Goal: Task Accomplishment & Management: Manage account settings

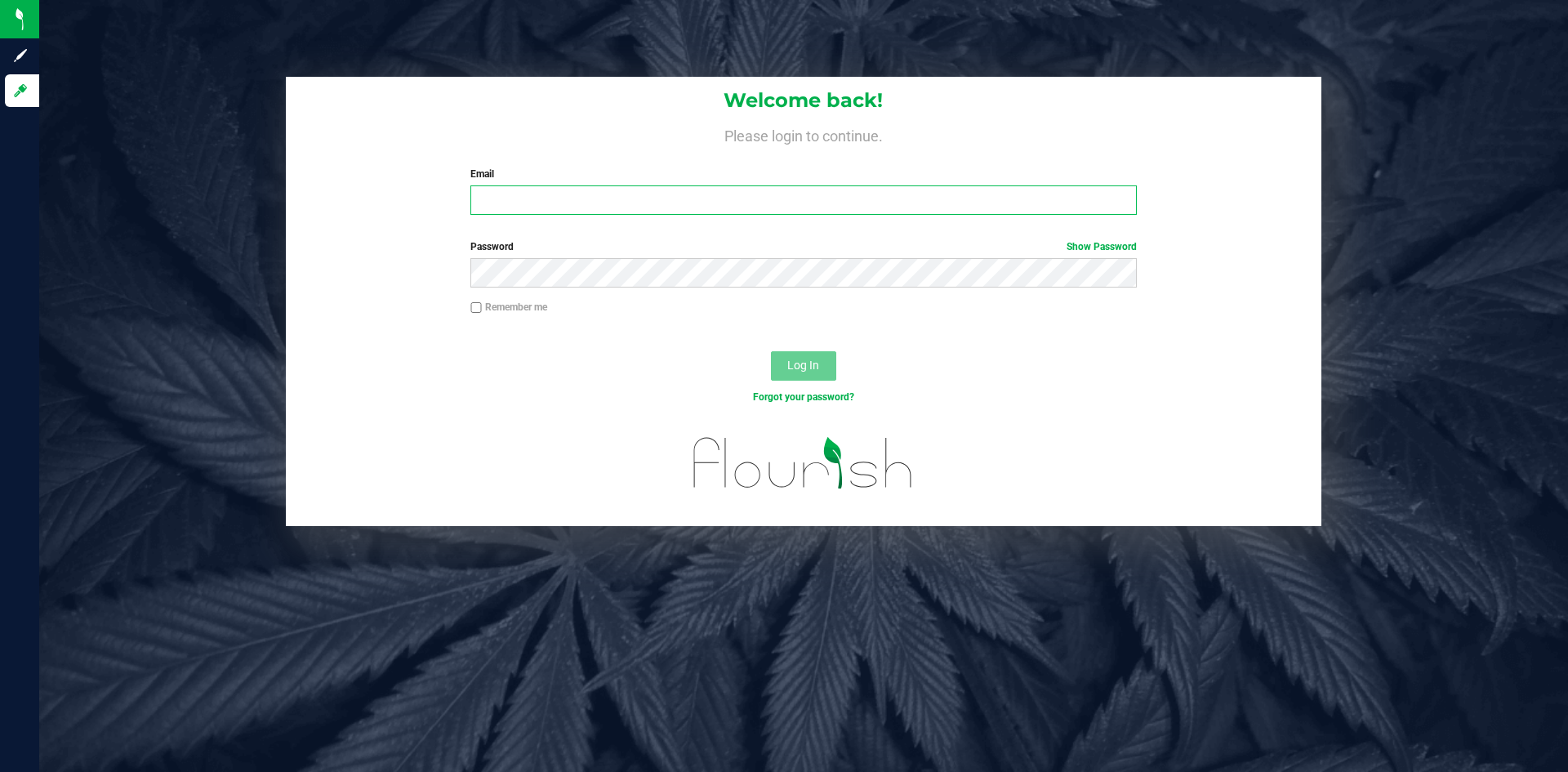
type input "[PERSON_NAME][EMAIL_ADDRESS][DOMAIN_NAME]"
click at [723, 205] on input "[PERSON_NAME][EMAIL_ADDRESS][DOMAIN_NAME]" at bounding box center [803, 200] width 666 height 30
click at [818, 368] on span "Log In" at bounding box center [803, 366] width 32 height 13
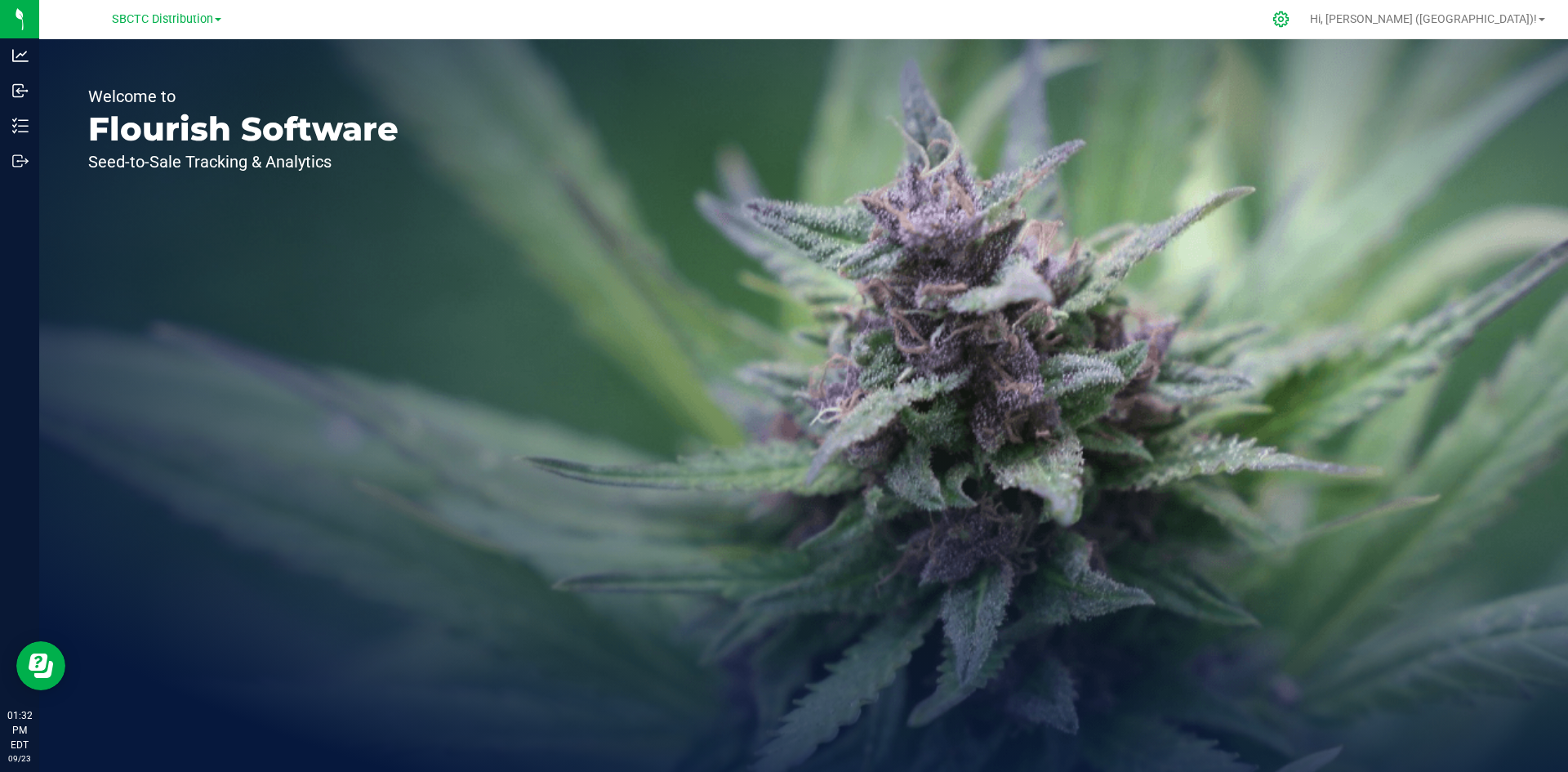
click at [1289, 25] on icon at bounding box center [1280, 19] width 16 height 16
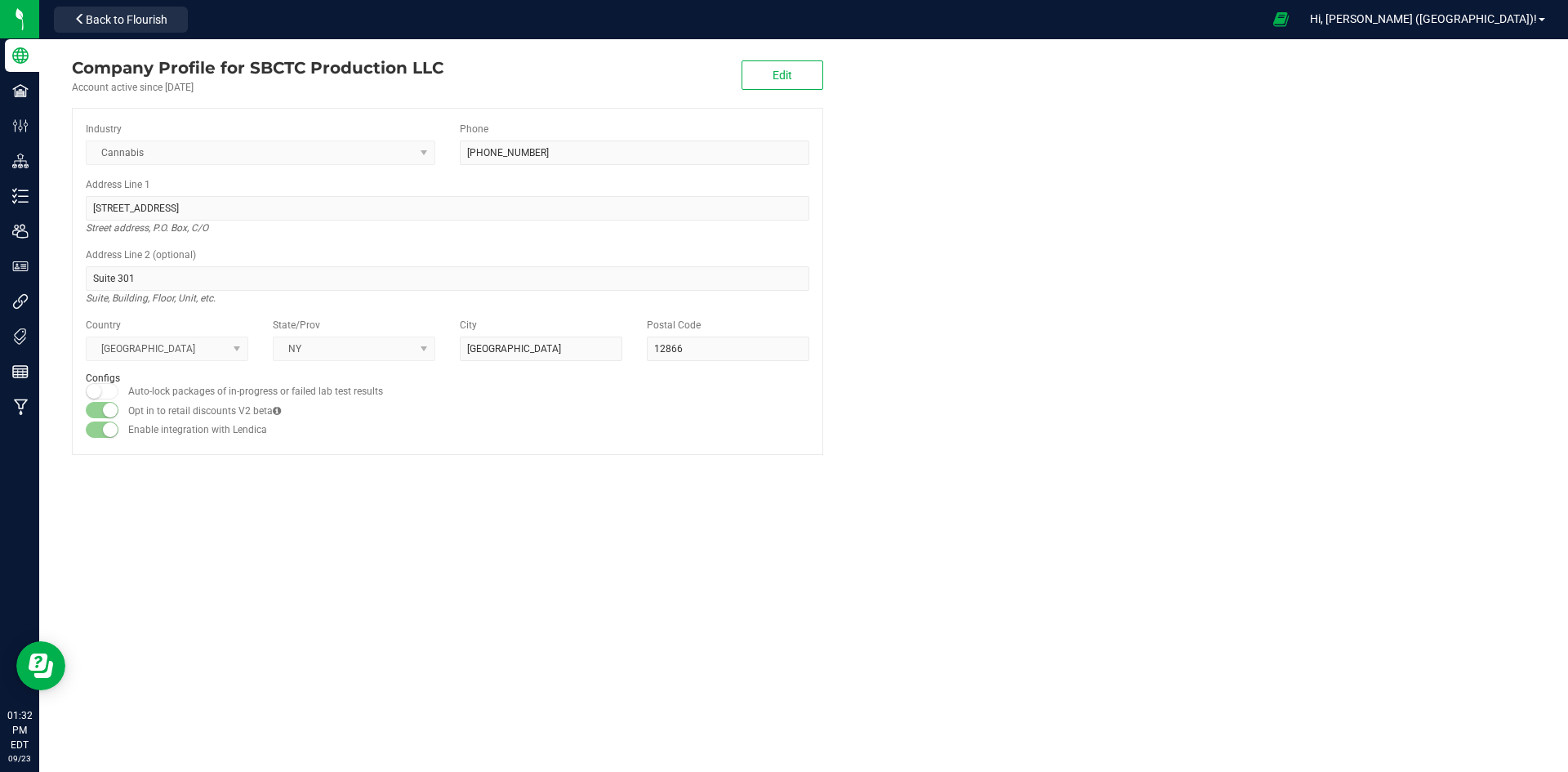
click at [220, 538] on div "Company Profile for SBCTC Production LLC Account active since [DATE] Edit Indus…" at bounding box center [804, 406] width 1529 height 733
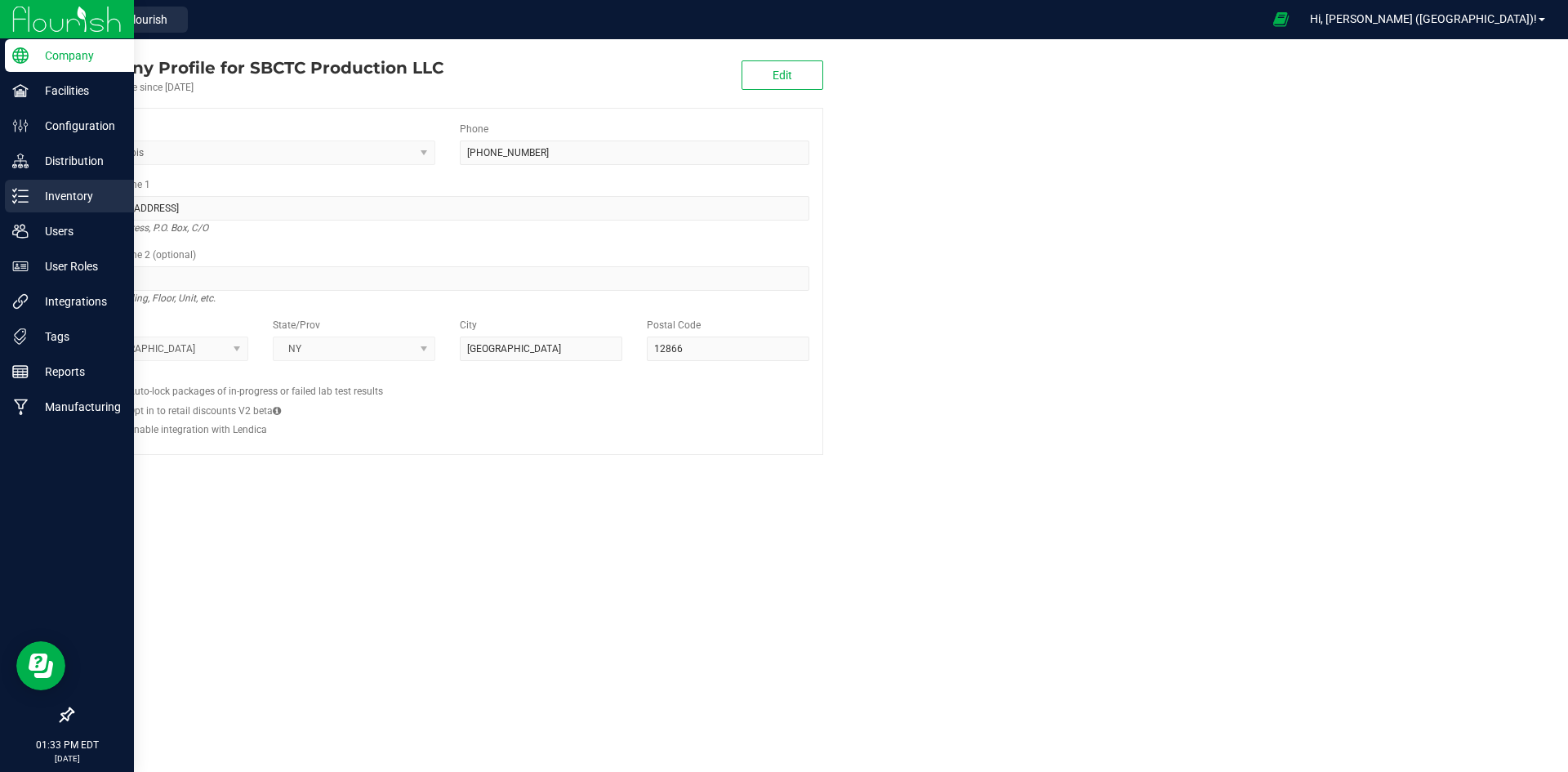
click at [73, 196] on p "Inventory" at bounding box center [78, 196] width 98 height 20
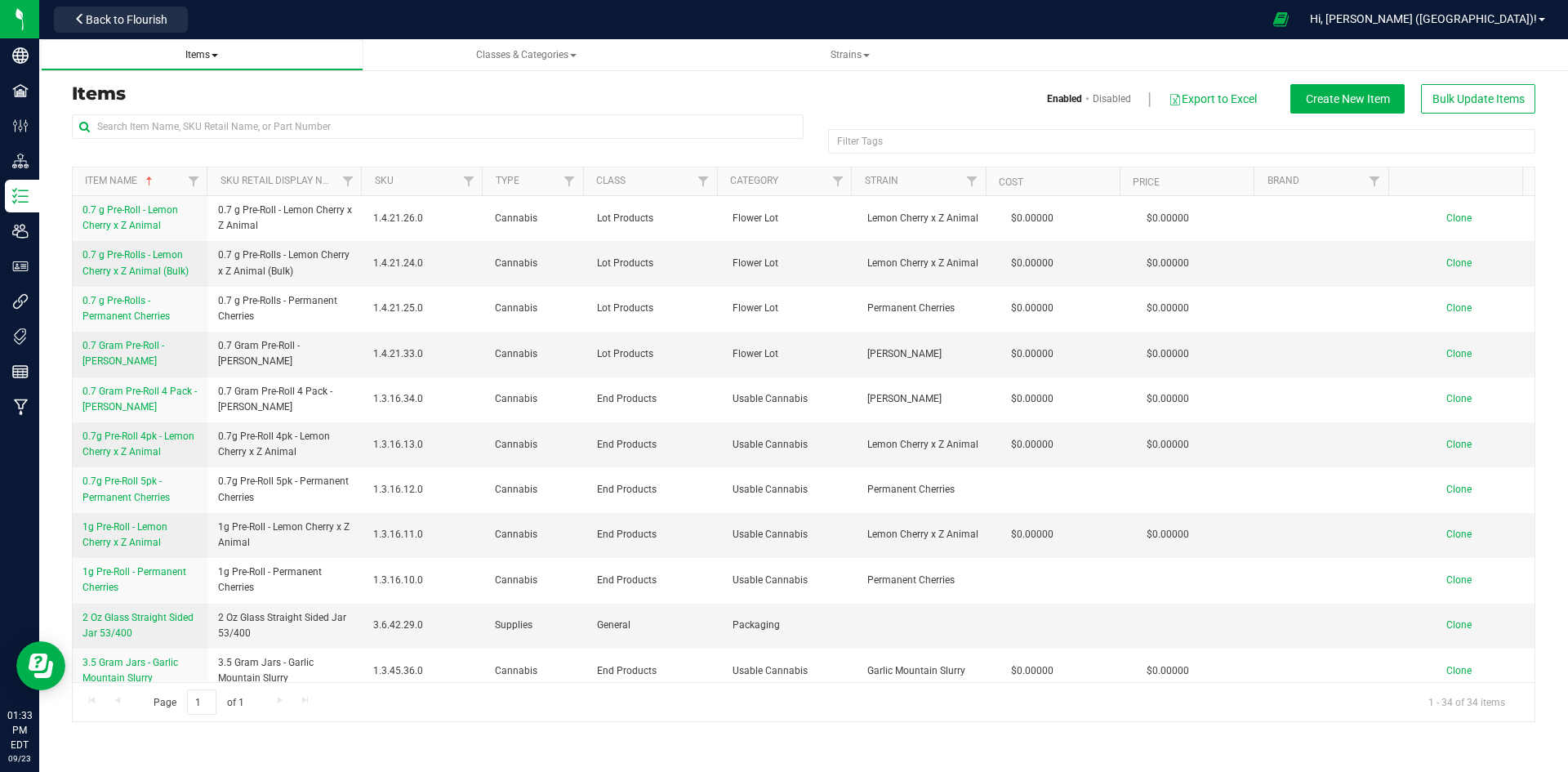
click at [215, 59] on span "Items" at bounding box center [202, 55] width 33 height 11
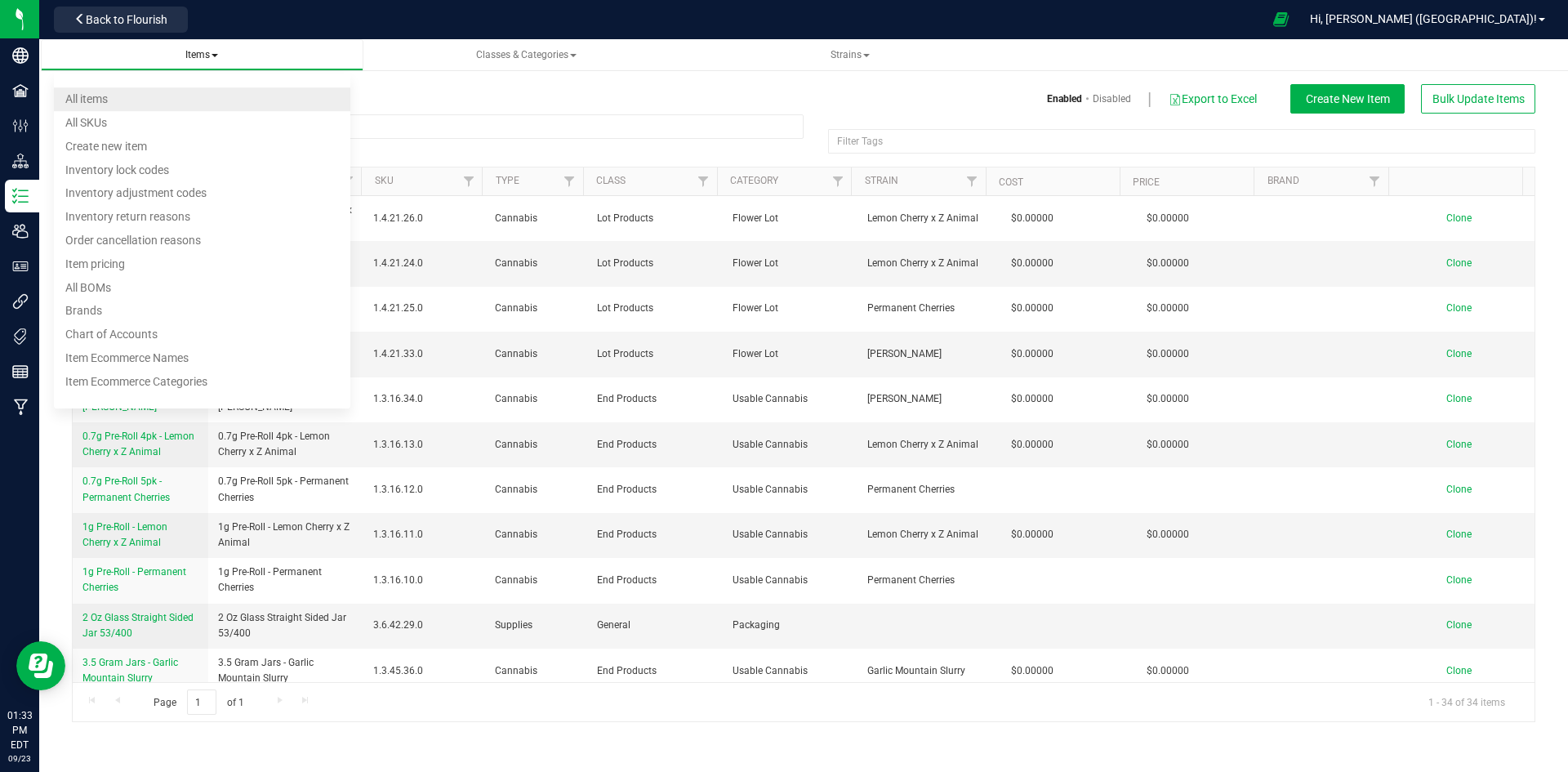
click at [205, 98] on li "All items" at bounding box center [202, 99] width 297 height 24
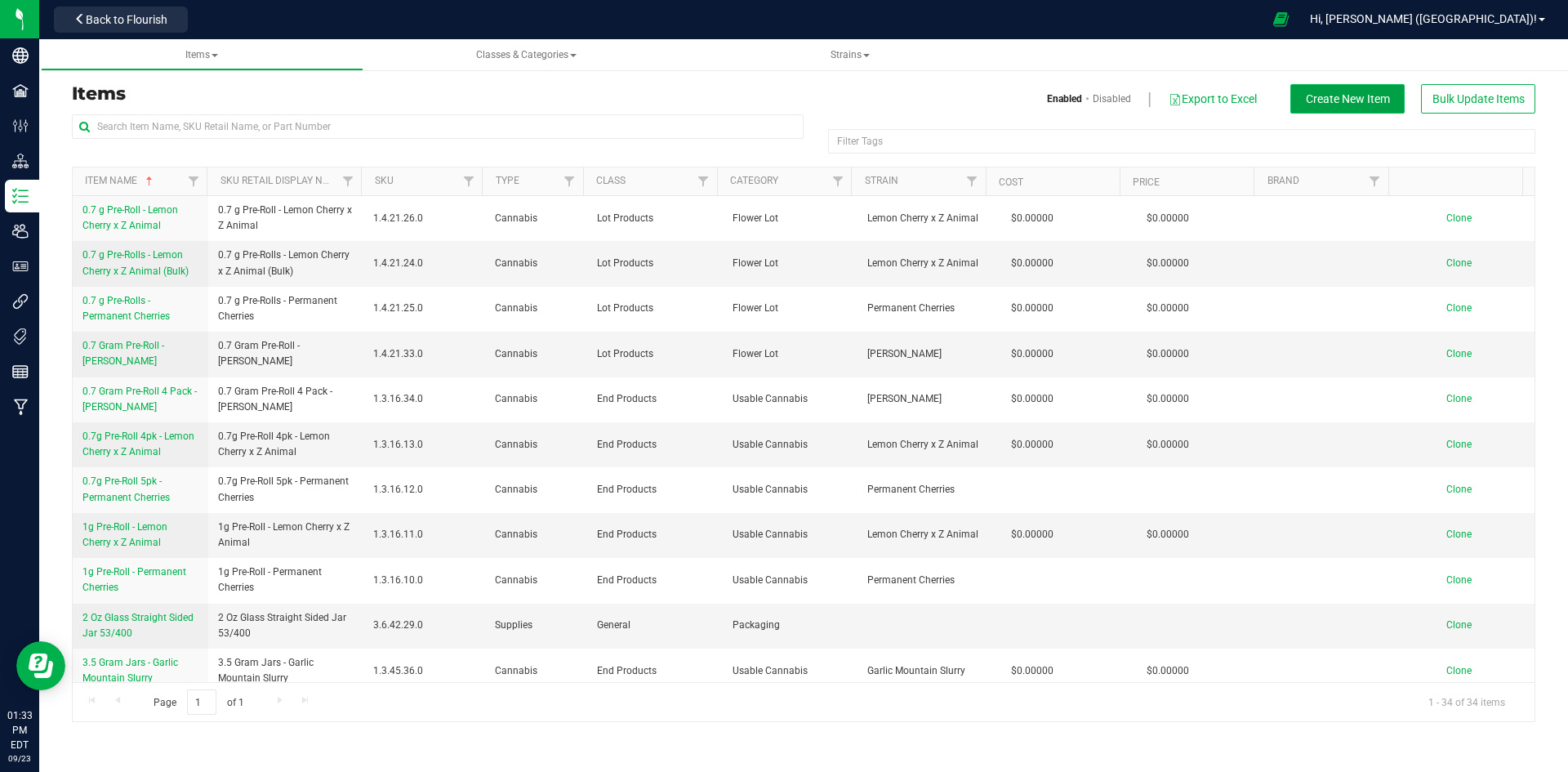
click at [1348, 103] on span "Create New Item" at bounding box center [1348, 99] width 84 height 13
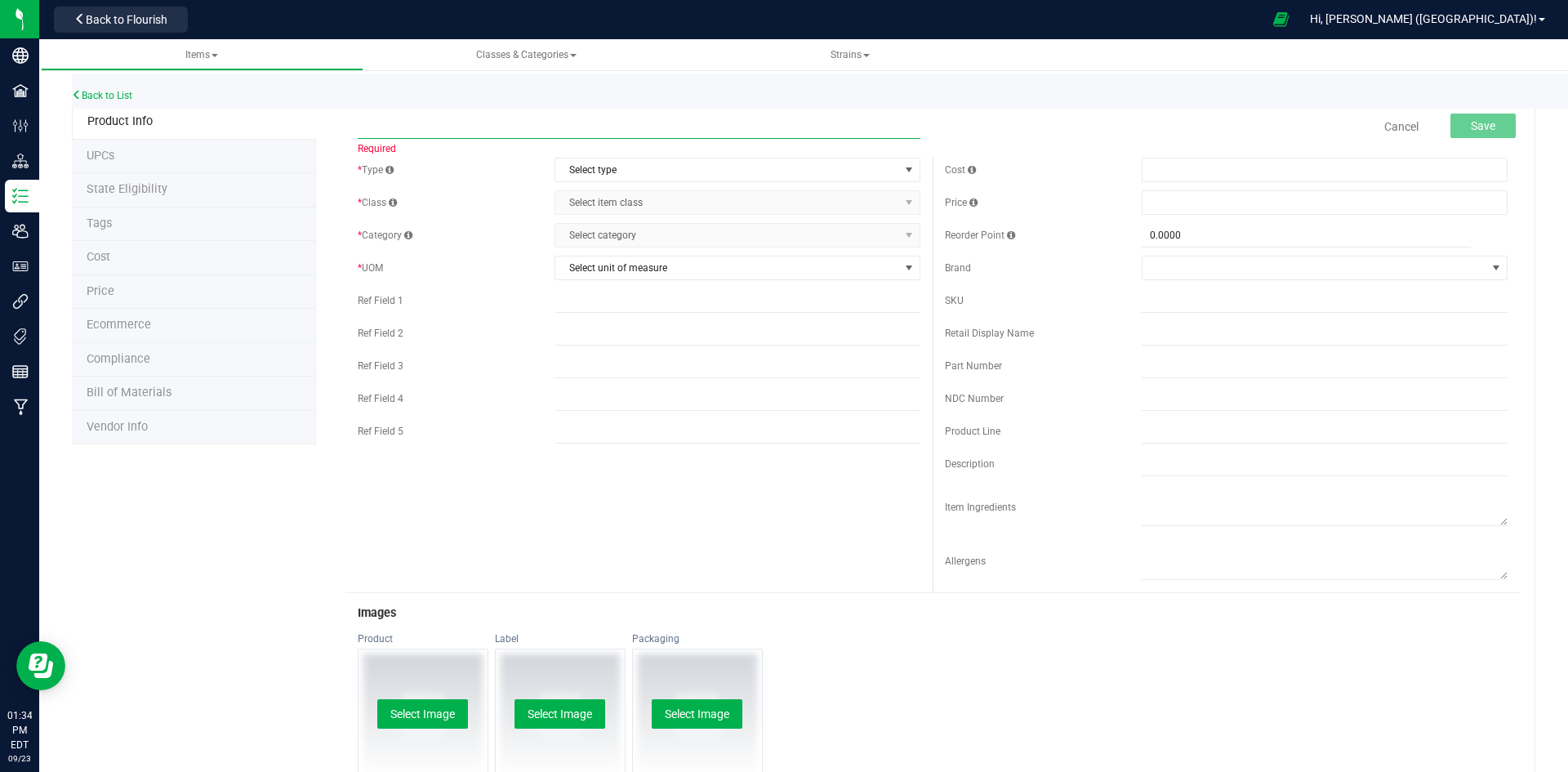
click at [626, 126] on input "text" at bounding box center [639, 127] width 563 height 25
paste input "[PERSON_NAME] Wildflower Honey"
type input "[PERSON_NAME] Wildflower Honey"
click at [650, 170] on span "Select type" at bounding box center [727, 170] width 344 height 23
click at [646, 243] on li "Raw Materials" at bounding box center [732, 247] width 361 height 25
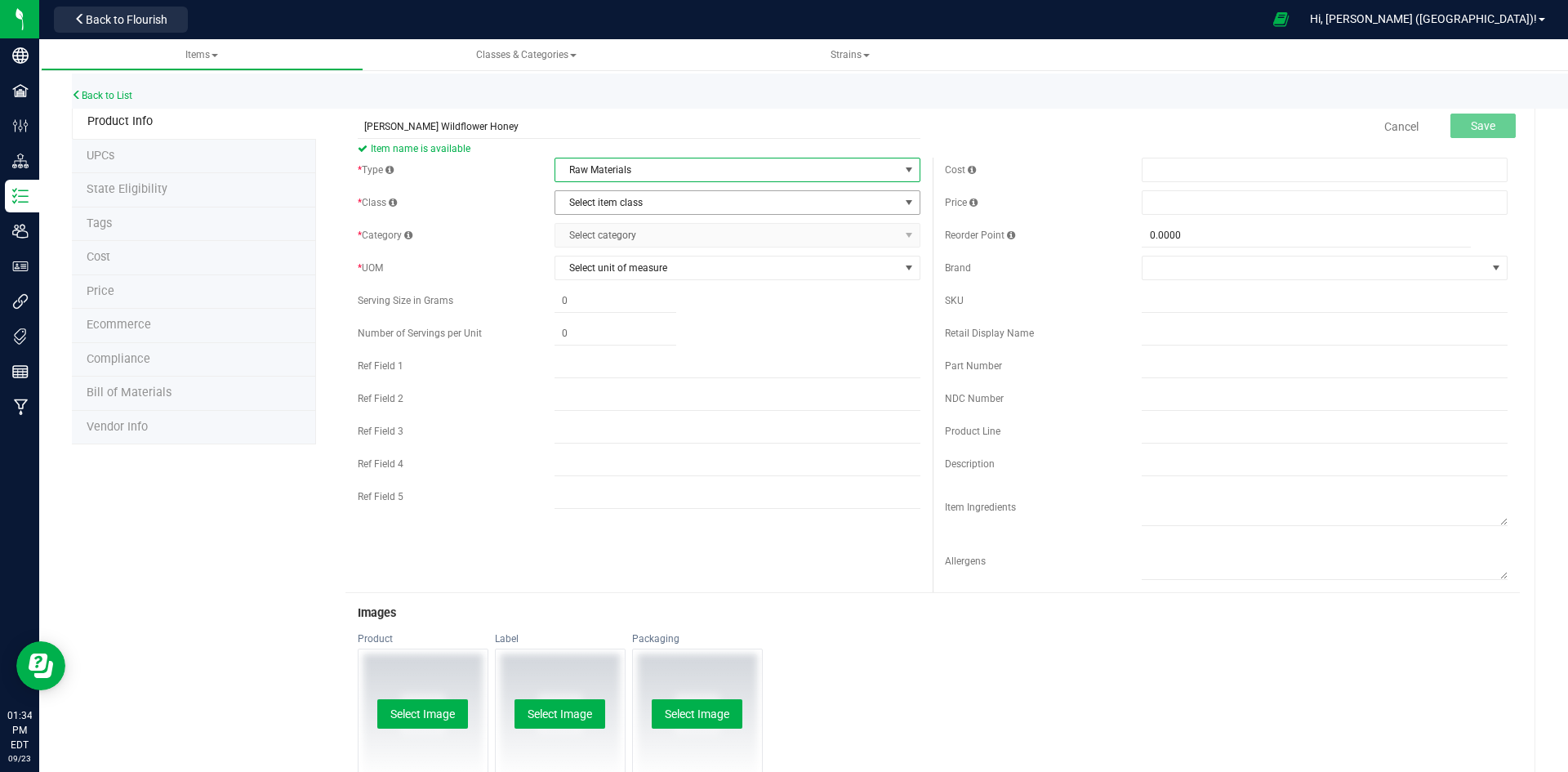
click at [646, 203] on span "Select item class" at bounding box center [727, 202] width 344 height 23
click at [650, 229] on li "General" at bounding box center [732, 230] width 361 height 25
click at [650, 238] on span "Select category" at bounding box center [727, 235] width 344 height 23
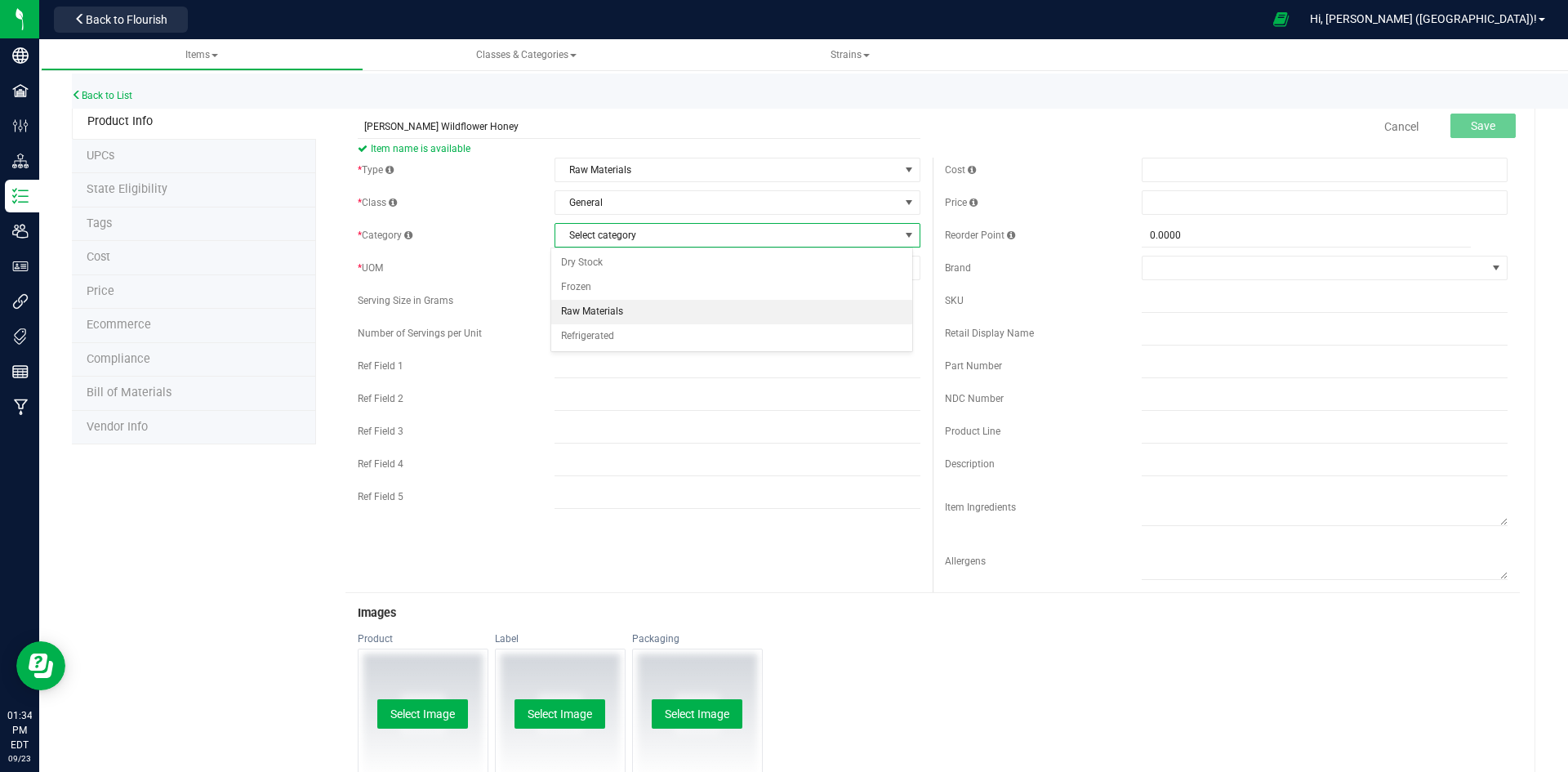
click at [632, 312] on li "Raw Materials" at bounding box center [732, 312] width 361 height 25
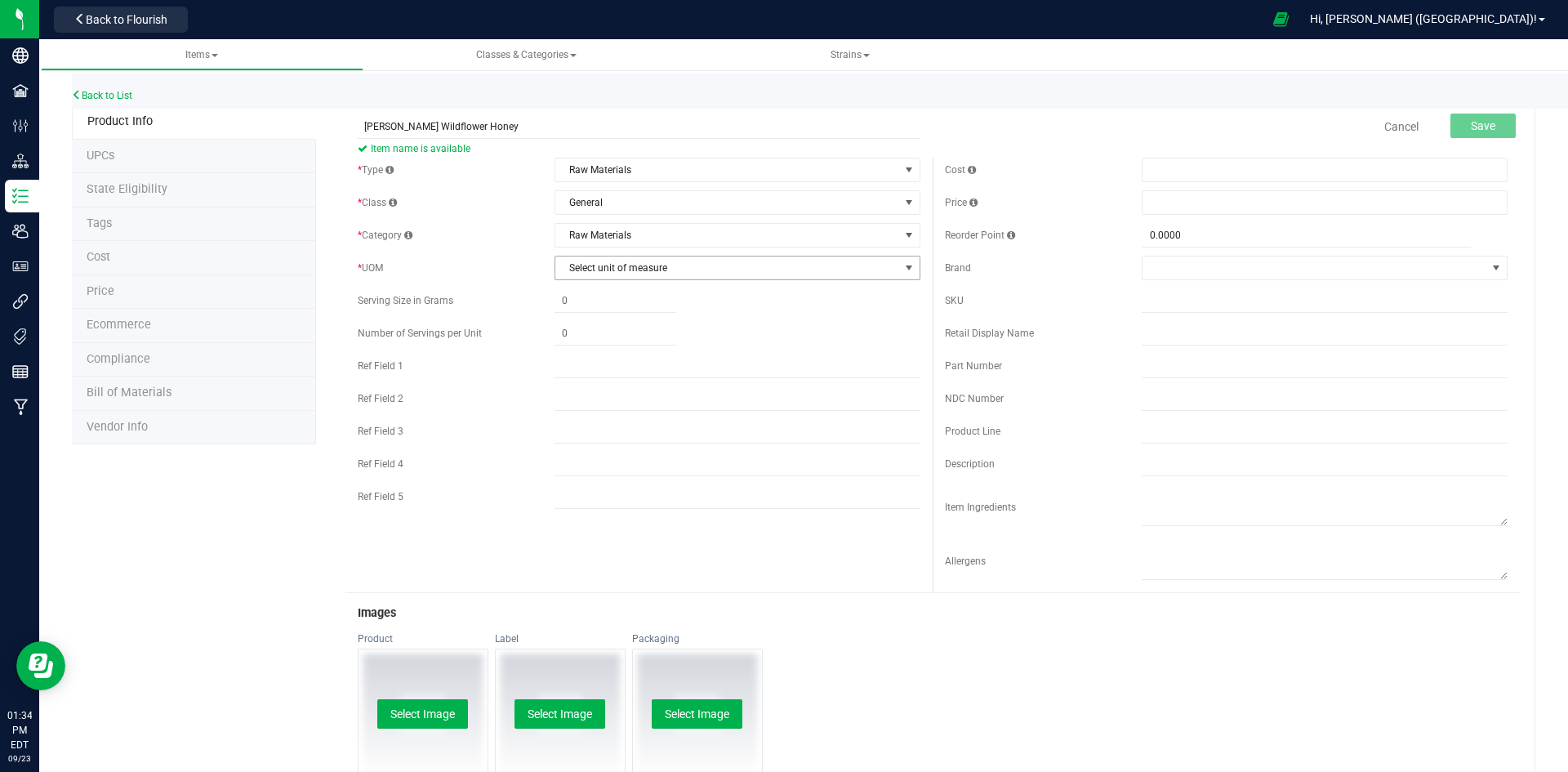
click at [591, 269] on span "Select unit of measure" at bounding box center [727, 268] width 344 height 23
click at [594, 317] on li "Gram" at bounding box center [732, 320] width 361 height 25
click at [594, 307] on span at bounding box center [615, 301] width 122 height 24
type input "0.0000"
click at [1229, 269] on span at bounding box center [1315, 268] width 344 height 23
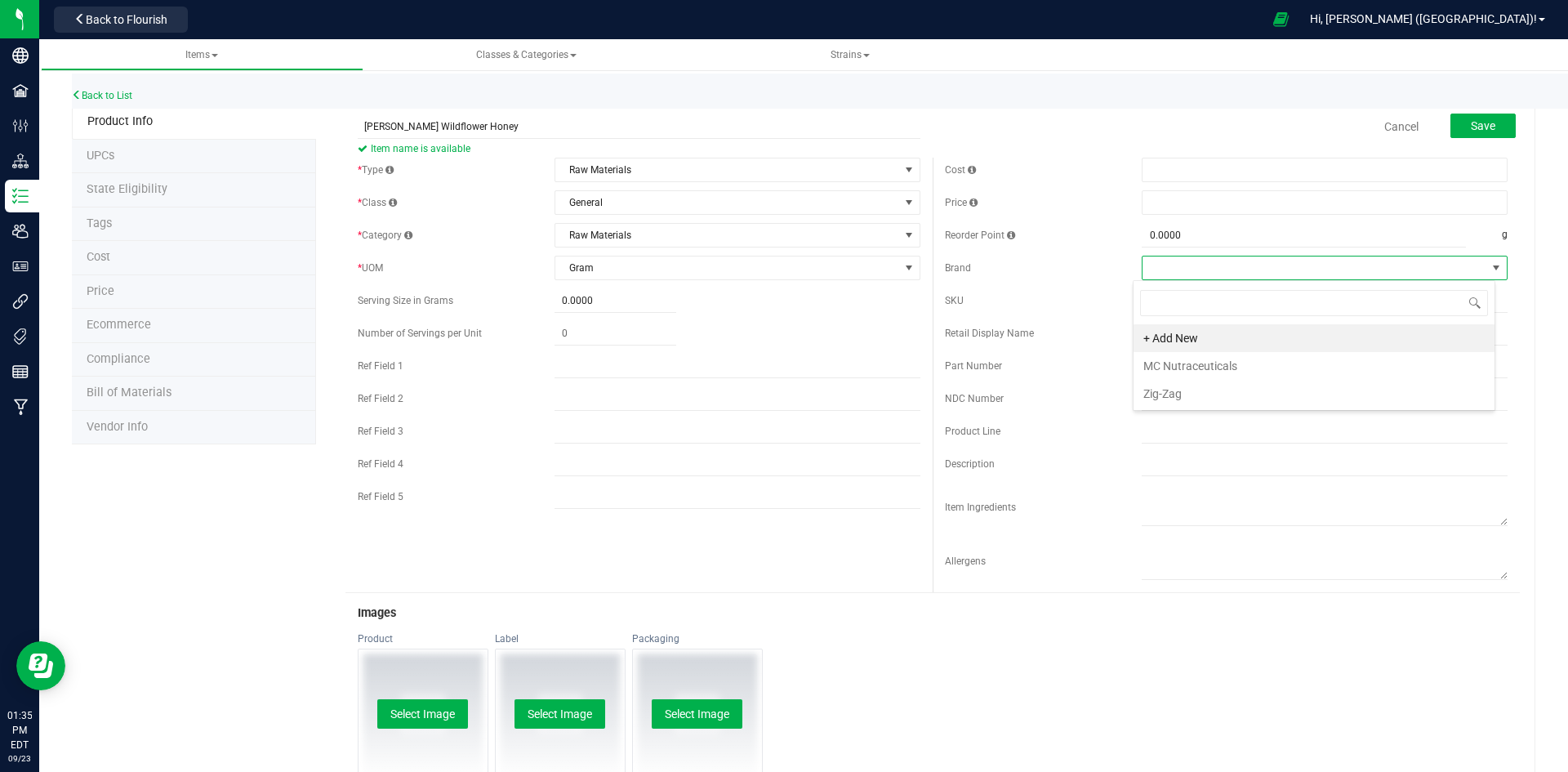
scroll to position [25, 363]
click at [1229, 269] on span at bounding box center [1315, 268] width 344 height 23
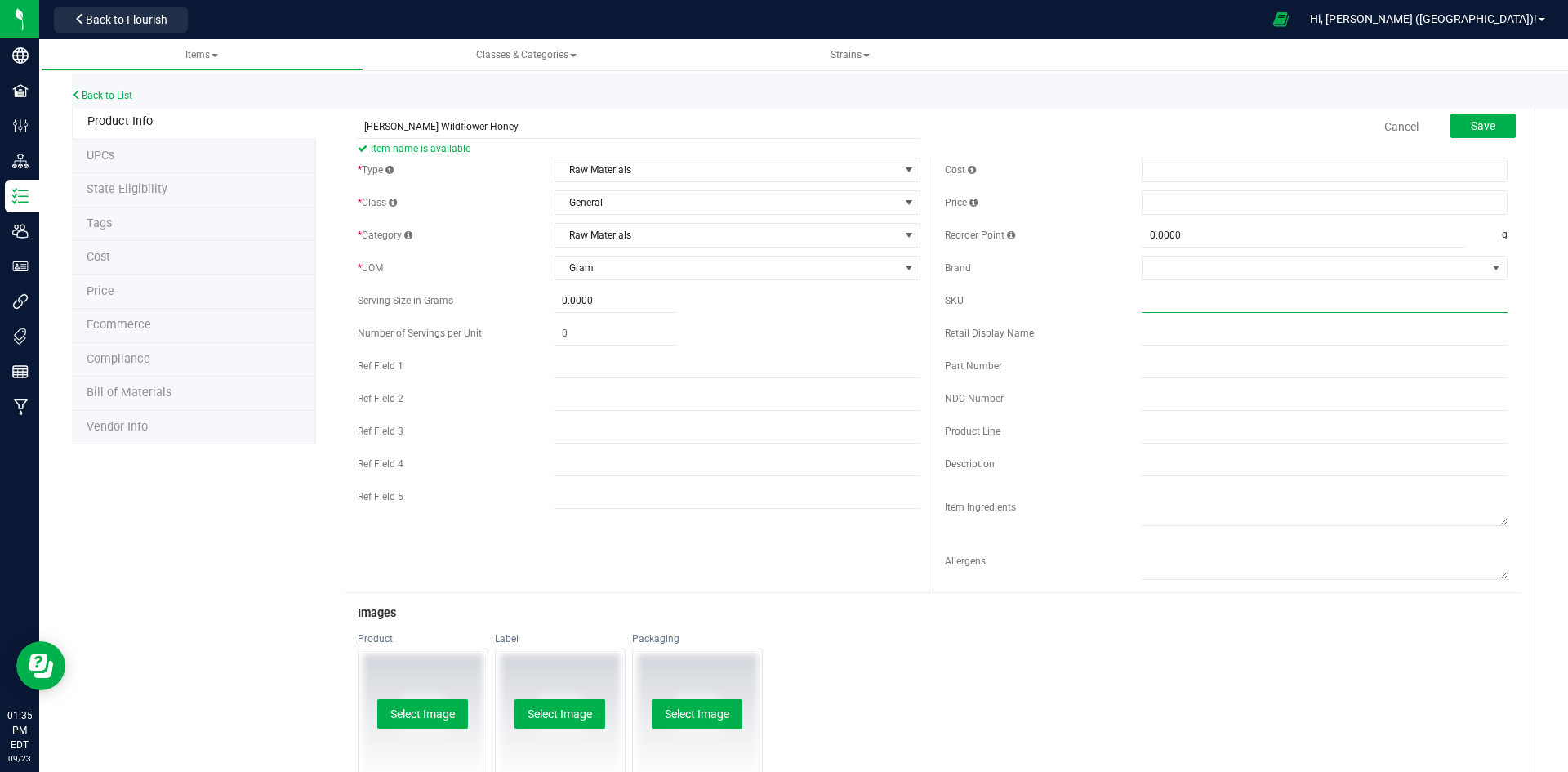
click at [1215, 295] on input "text" at bounding box center [1325, 301] width 366 height 25
click at [896, 683] on div "Product Select Image Label Select Image Packaging Select Image" at bounding box center [933, 713] width 1175 height 161
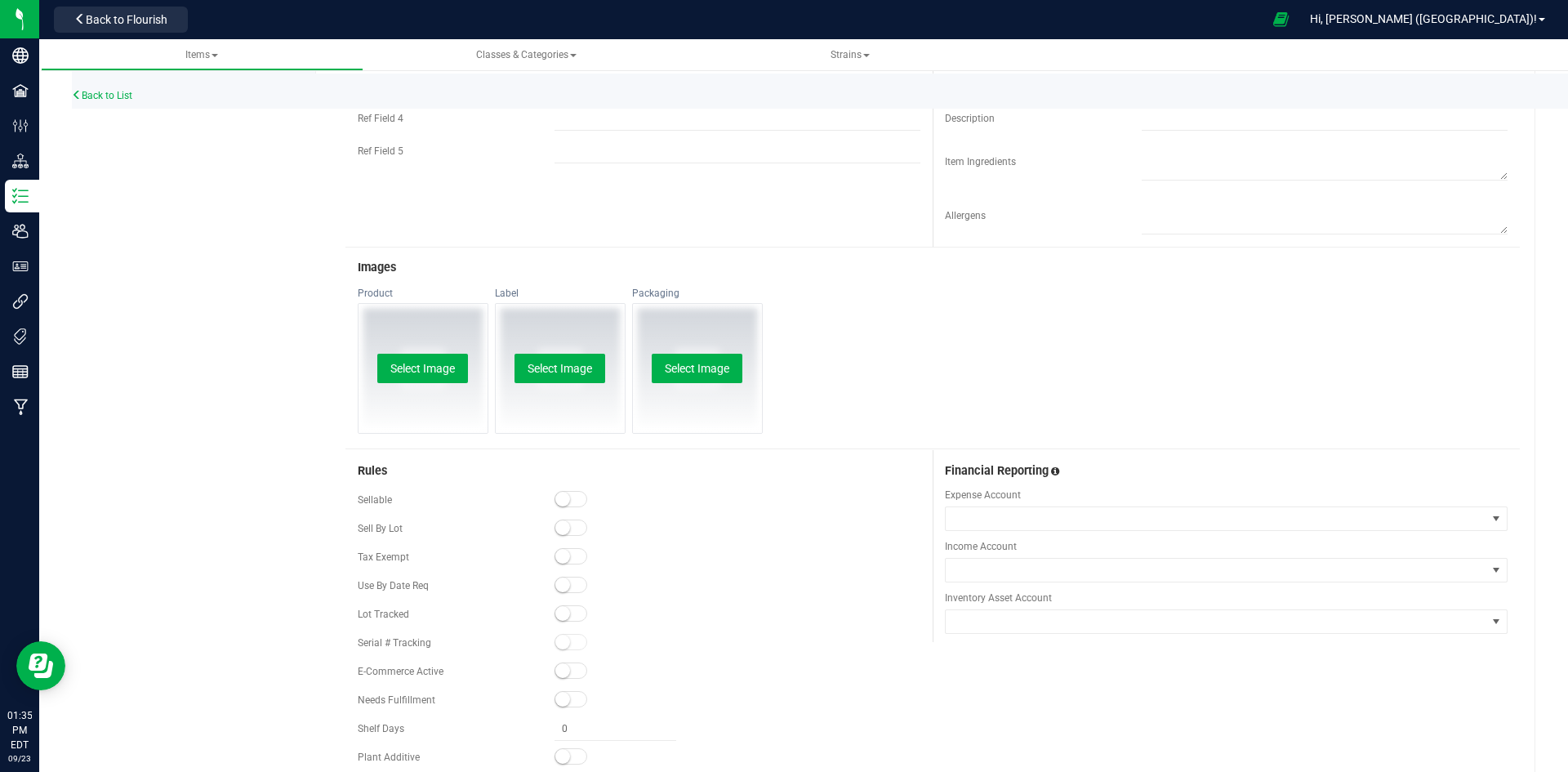
scroll to position [399, 0]
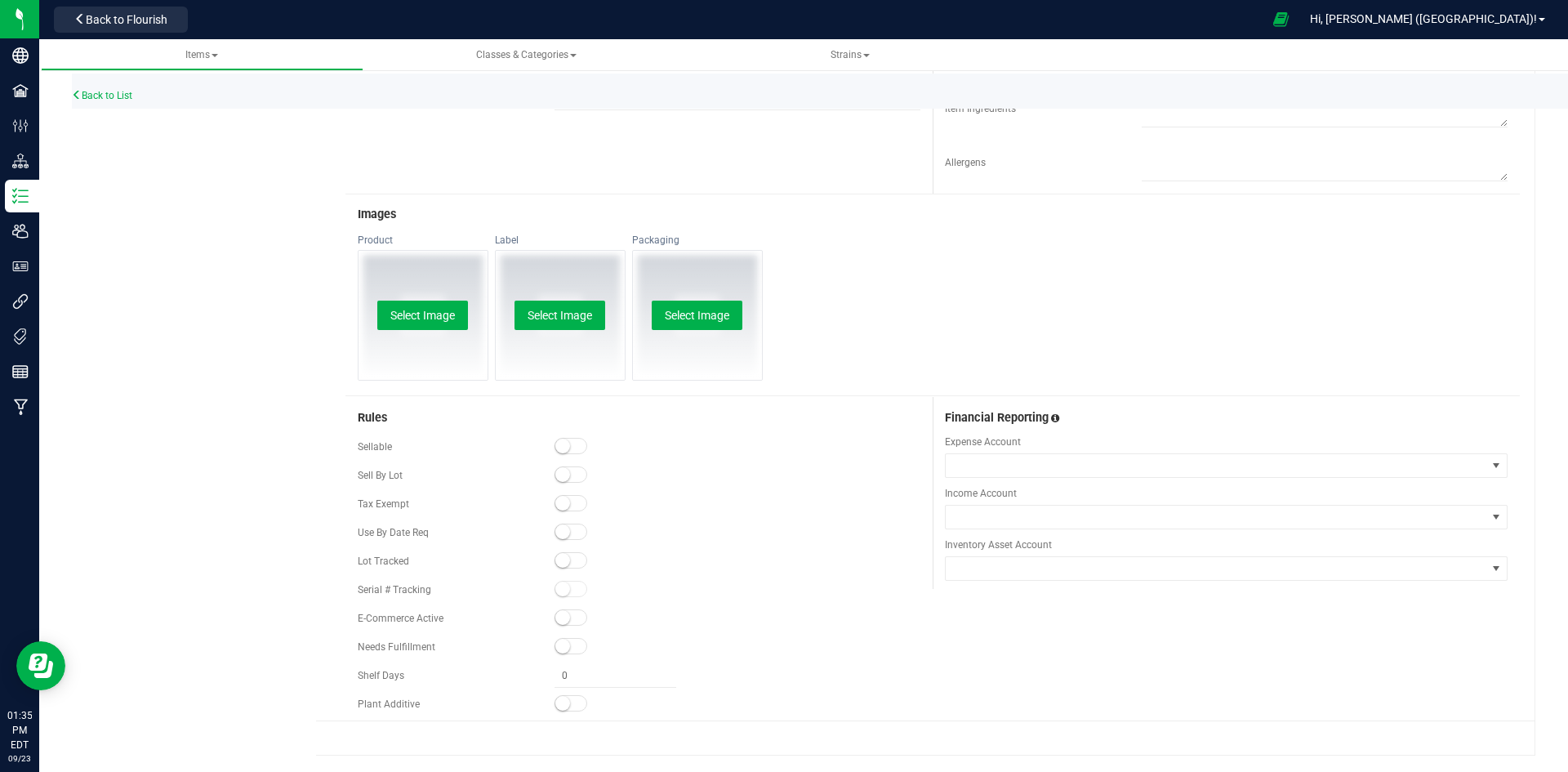
click at [578, 558] on span at bounding box center [571, 561] width 33 height 16
click at [564, 564] on span at bounding box center [571, 561] width 33 height 16
click at [1000, 465] on span "NO DATA FOUND" at bounding box center [1217, 465] width 541 height 23
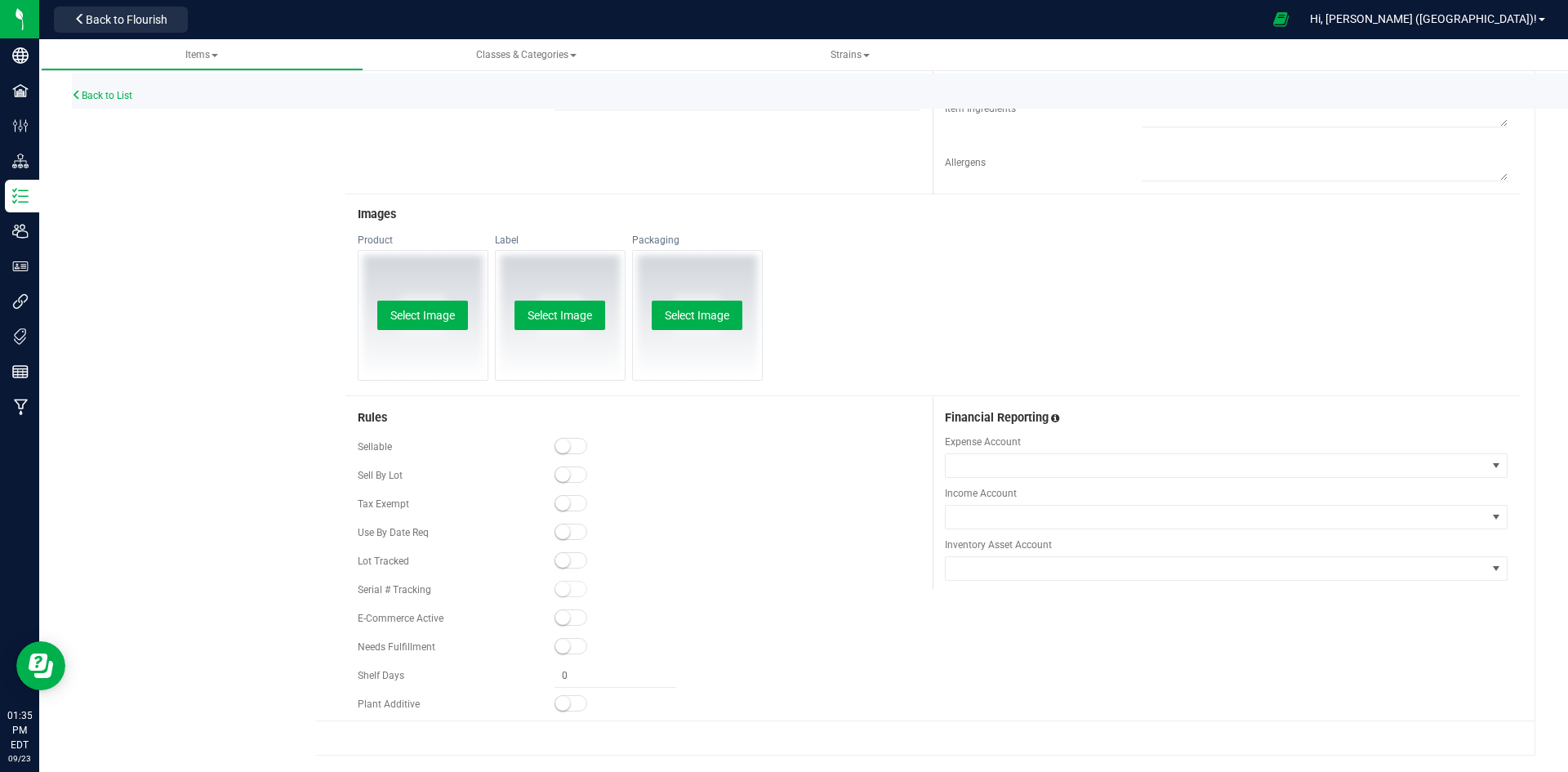
click at [1130, 402] on div "Financial Reporting" at bounding box center [1226, 412] width 563 height 30
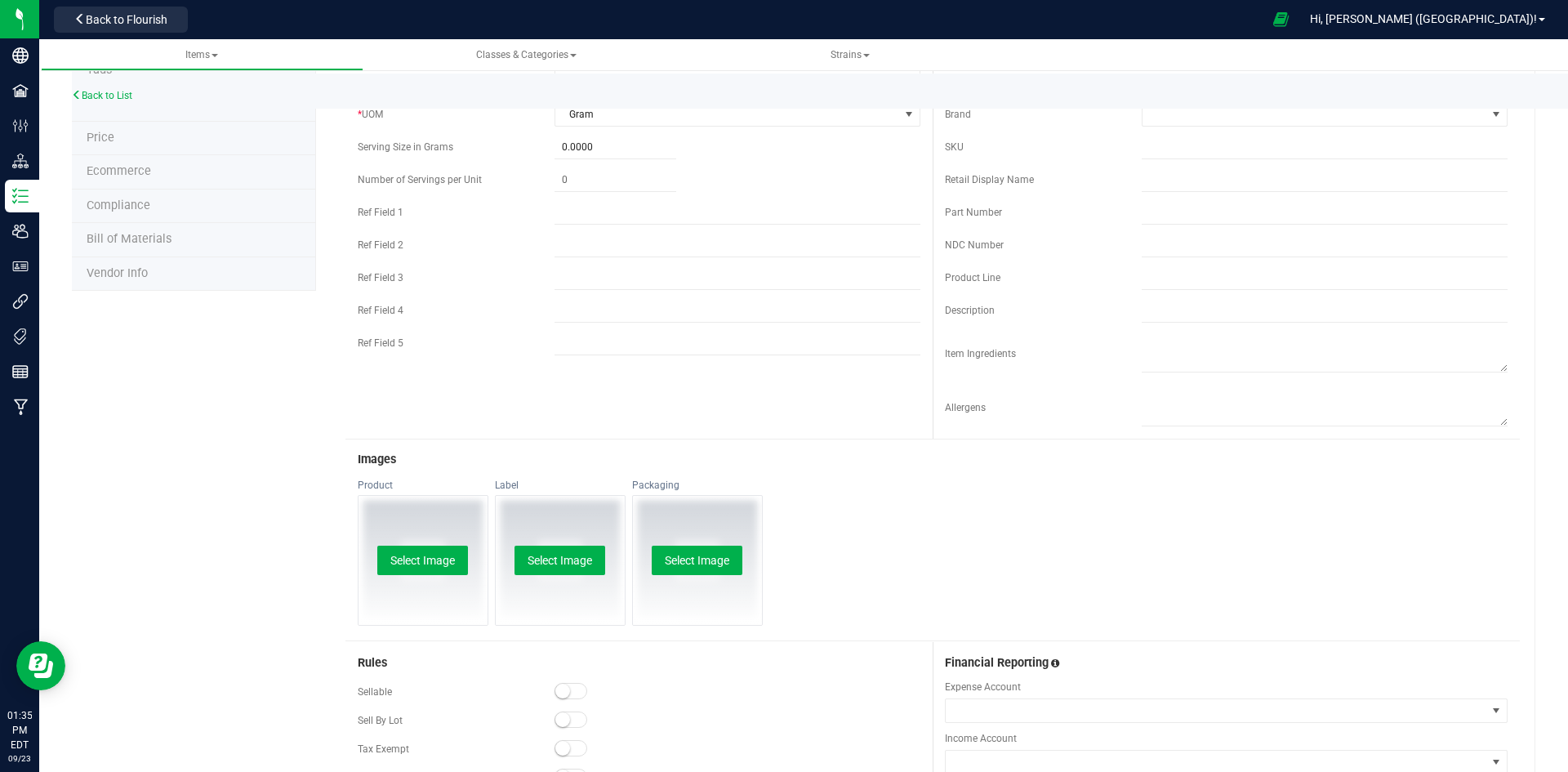
scroll to position [0, 0]
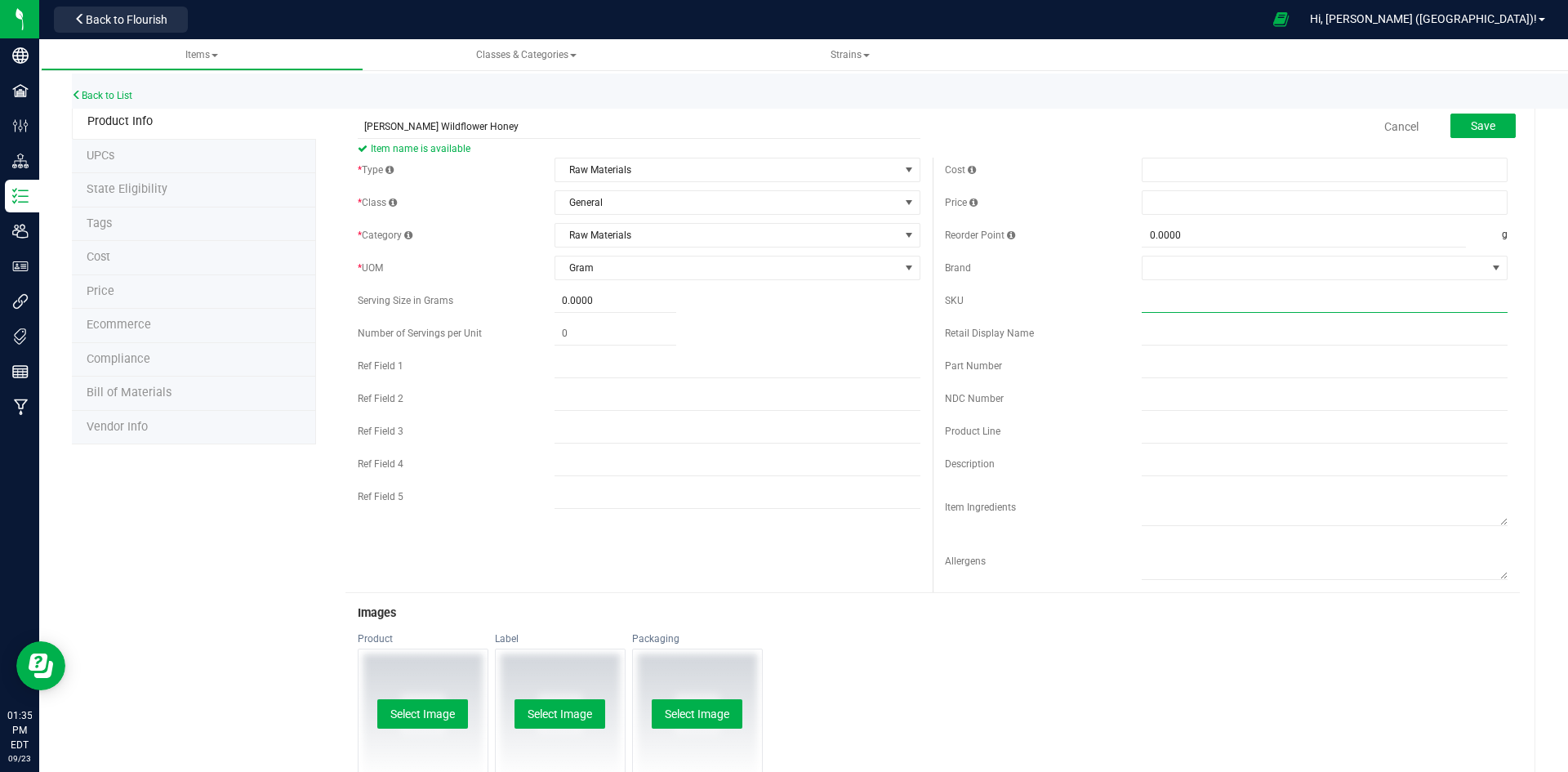
click at [1164, 307] on input "text" at bounding box center [1325, 301] width 366 height 25
click at [944, 716] on div "Product Select Image Label Select Image Packaging Select Image" at bounding box center [933, 713] width 1175 height 161
click at [1471, 122] on span "Save" at bounding box center [1484, 126] width 25 height 13
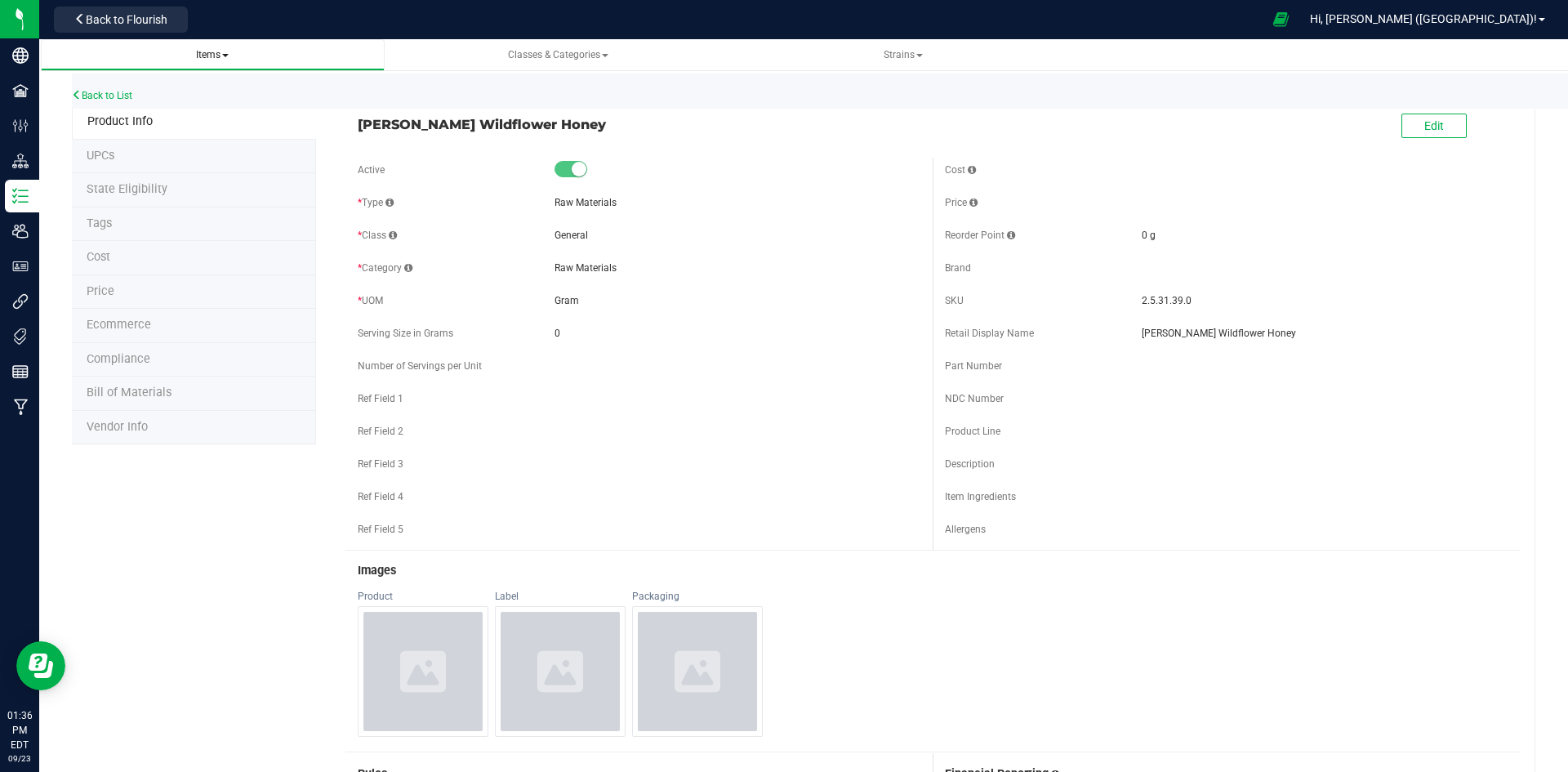
click at [242, 58] on span "Items" at bounding box center [213, 55] width 318 height 14
click at [218, 56] on span "Items" at bounding box center [212, 55] width 33 height 11
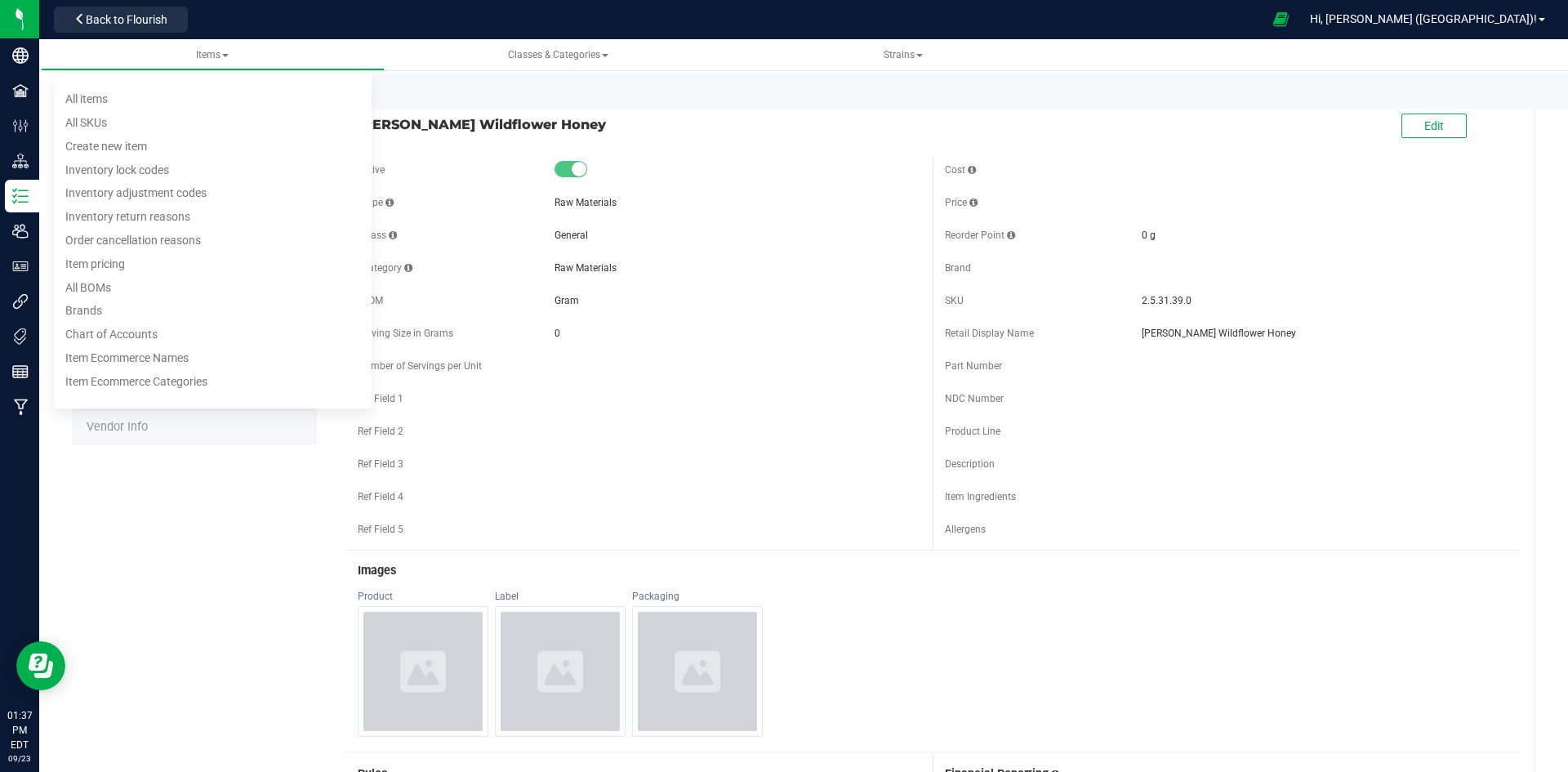
click at [1385, 69] on ul "Items All items All SKUs Create new item Inventory lock codes Inventory adjustm…" at bounding box center [825, 55] width 1568 height 32
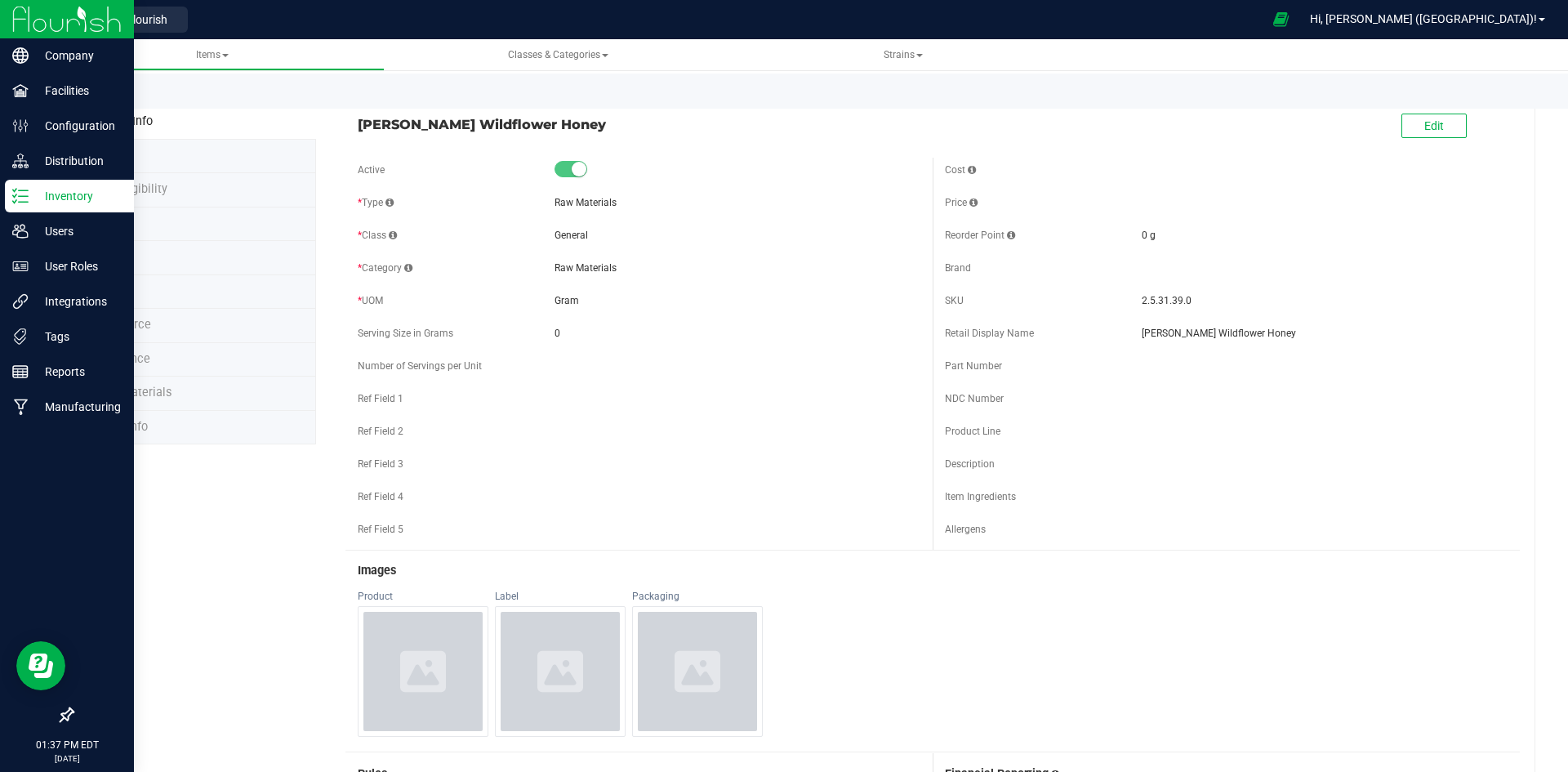
click at [62, 193] on p "Inventory" at bounding box center [78, 196] width 98 height 20
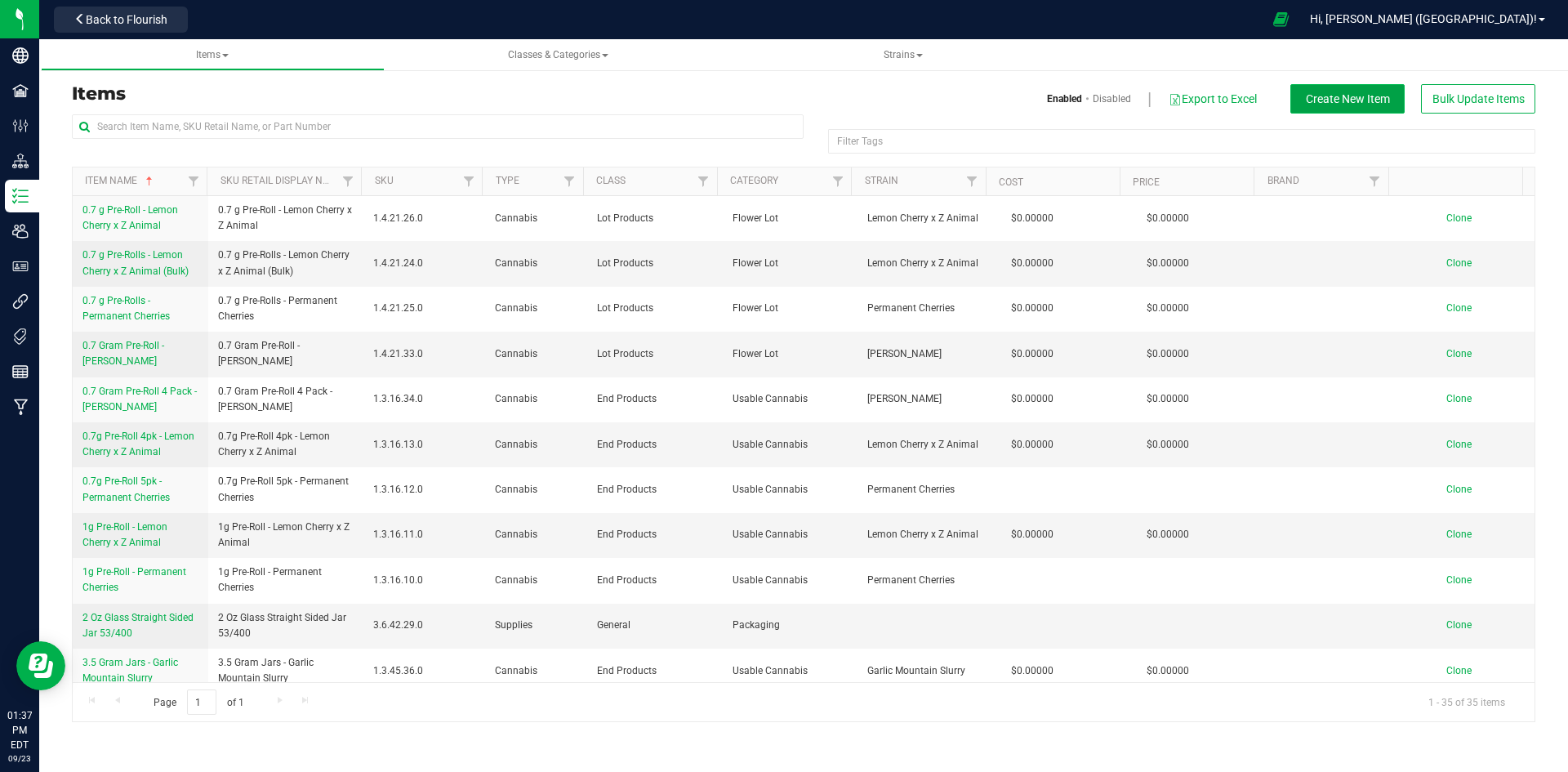
click at [1321, 93] on span "Create New Item" at bounding box center [1348, 99] width 84 height 13
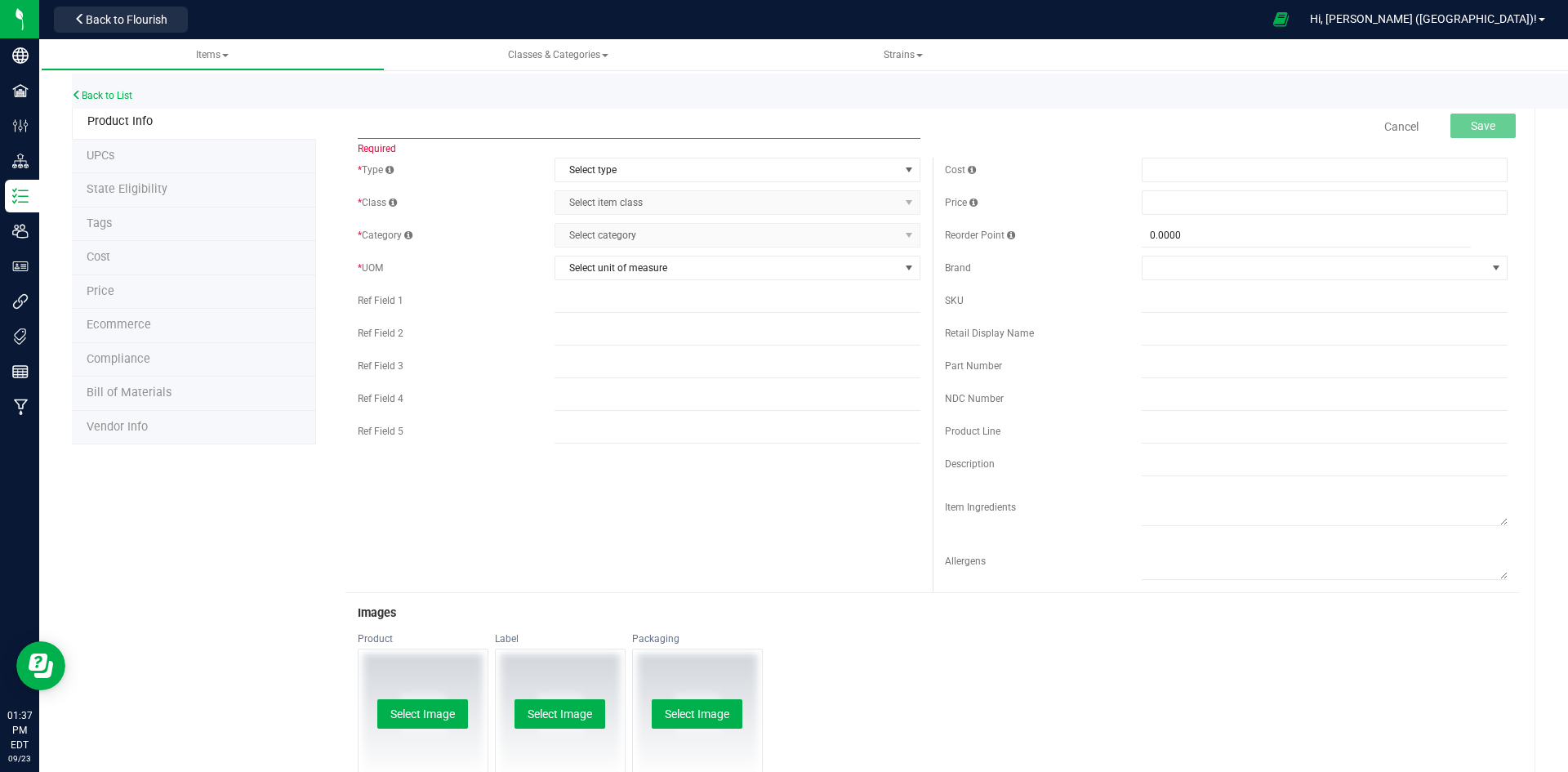
click at [495, 129] on input "text" at bounding box center [639, 127] width 563 height 25
paste input "[PERSON_NAME]'s Nice Blueberry Lemonade 1:1 CBD:THC - 5mg 20ct"
type input "[PERSON_NAME]'s Nice Blueberry Lemonade 1:1 CBD:THC - 5mg 20ct"
click at [635, 170] on span "Select type" at bounding box center [727, 170] width 344 height 23
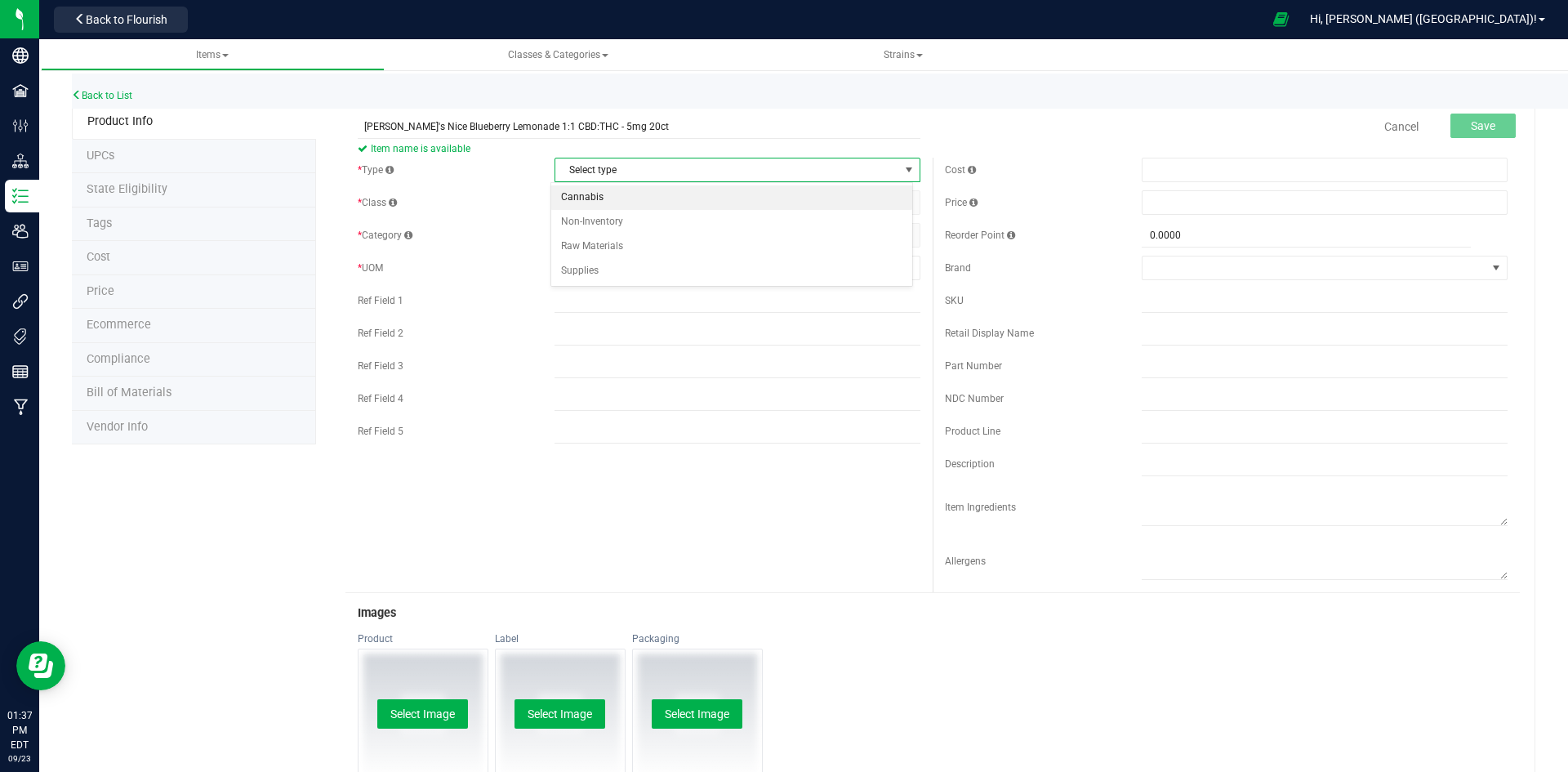
click at [631, 198] on li "Cannabis" at bounding box center [732, 198] width 361 height 25
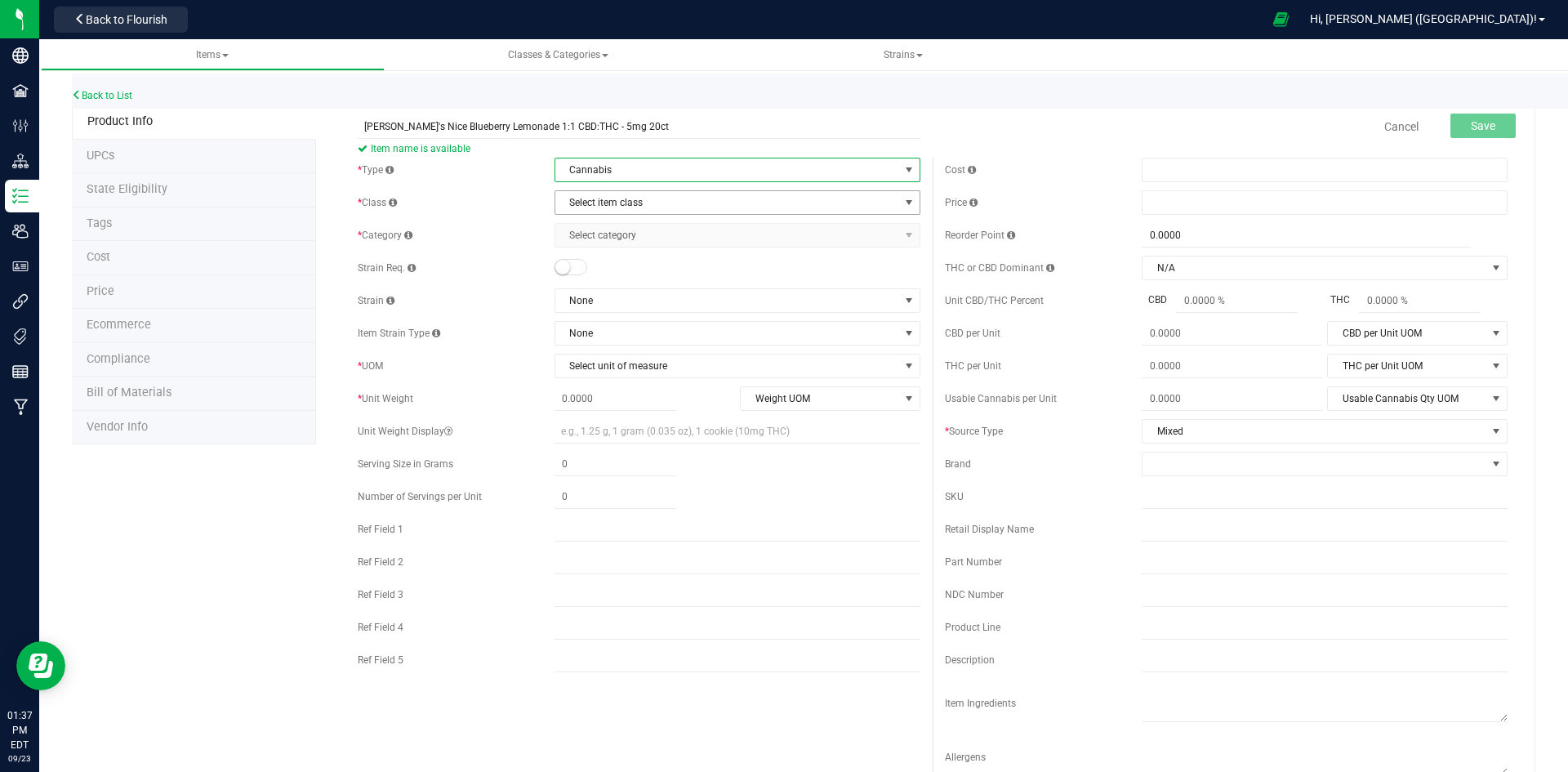
click at [629, 207] on span "Select item class" at bounding box center [727, 202] width 344 height 23
click at [622, 246] on li "End Products" at bounding box center [732, 255] width 361 height 25
click at [714, 230] on span "Select category" at bounding box center [727, 235] width 344 height 23
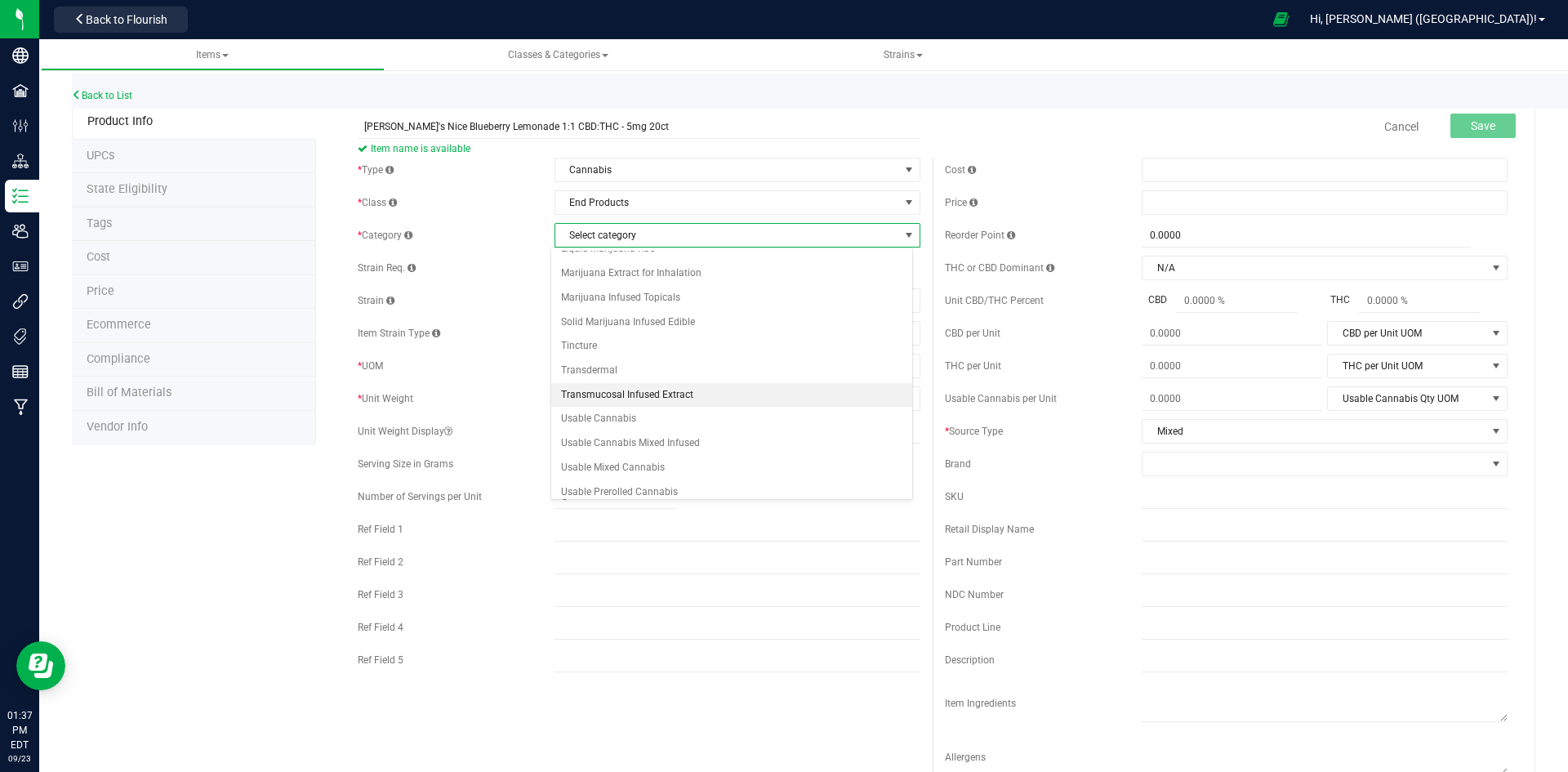
scroll to position [192, 0]
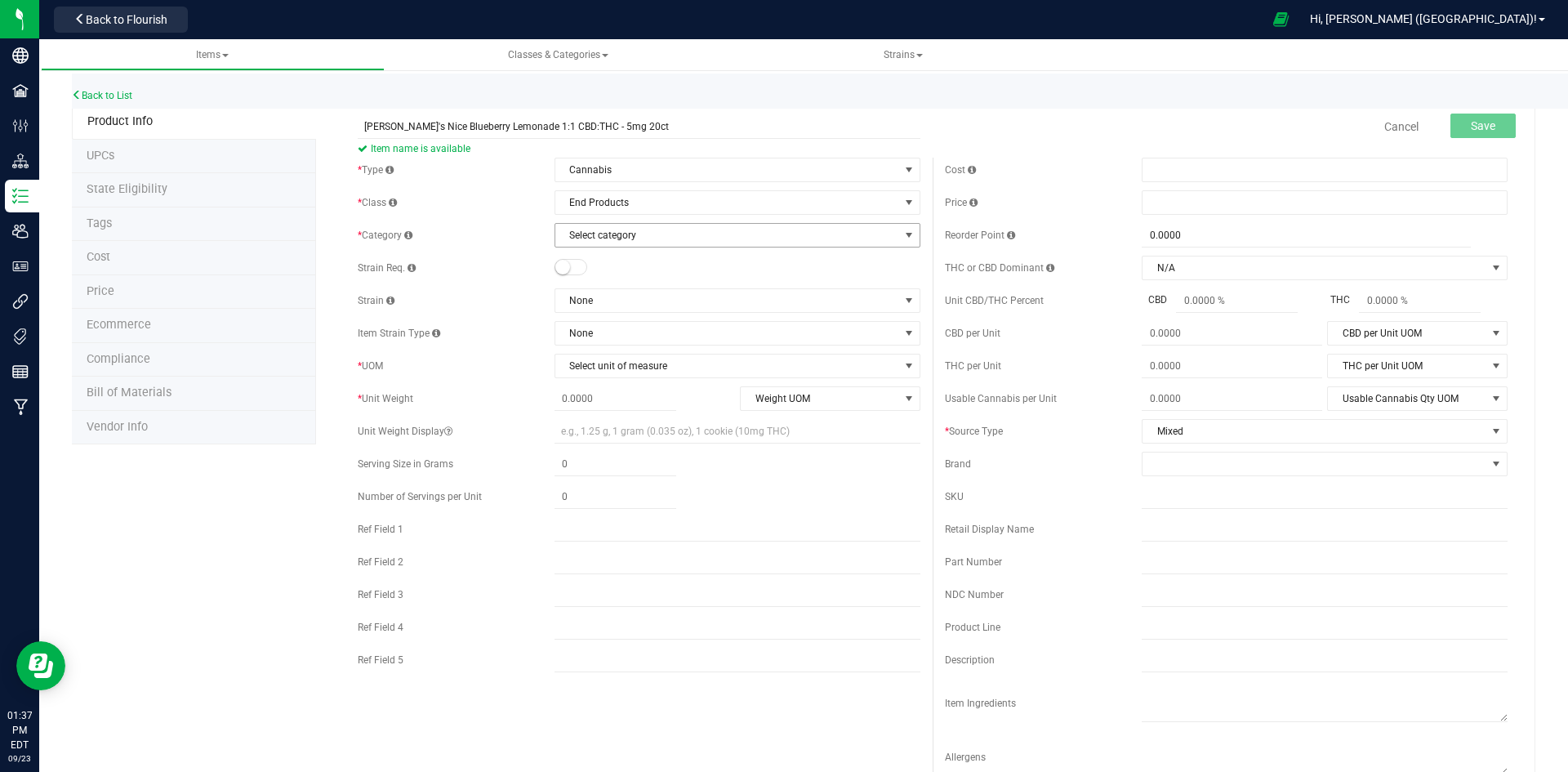
click at [832, 243] on span "Select category" at bounding box center [727, 235] width 344 height 23
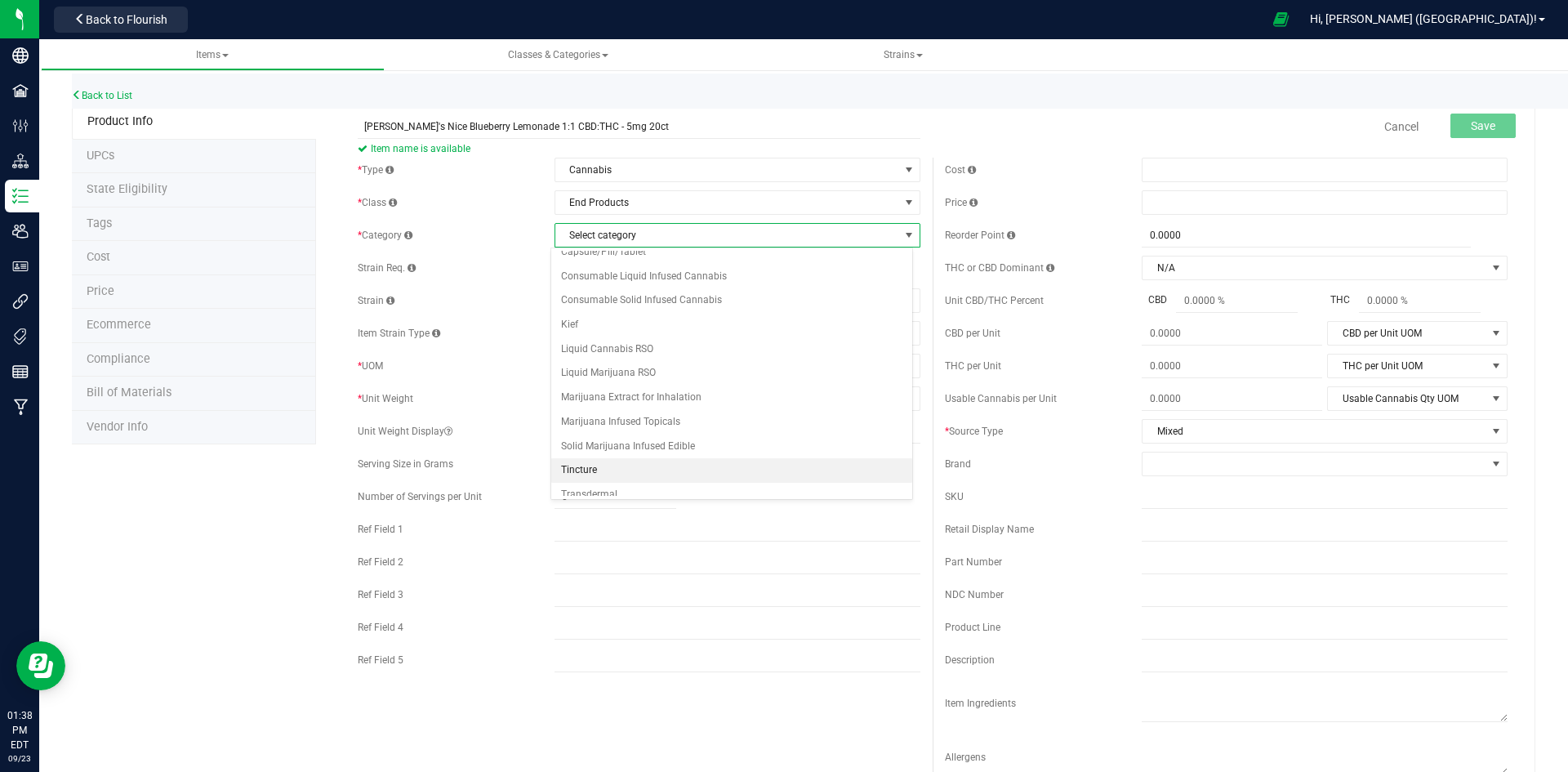
scroll to position [82, 0]
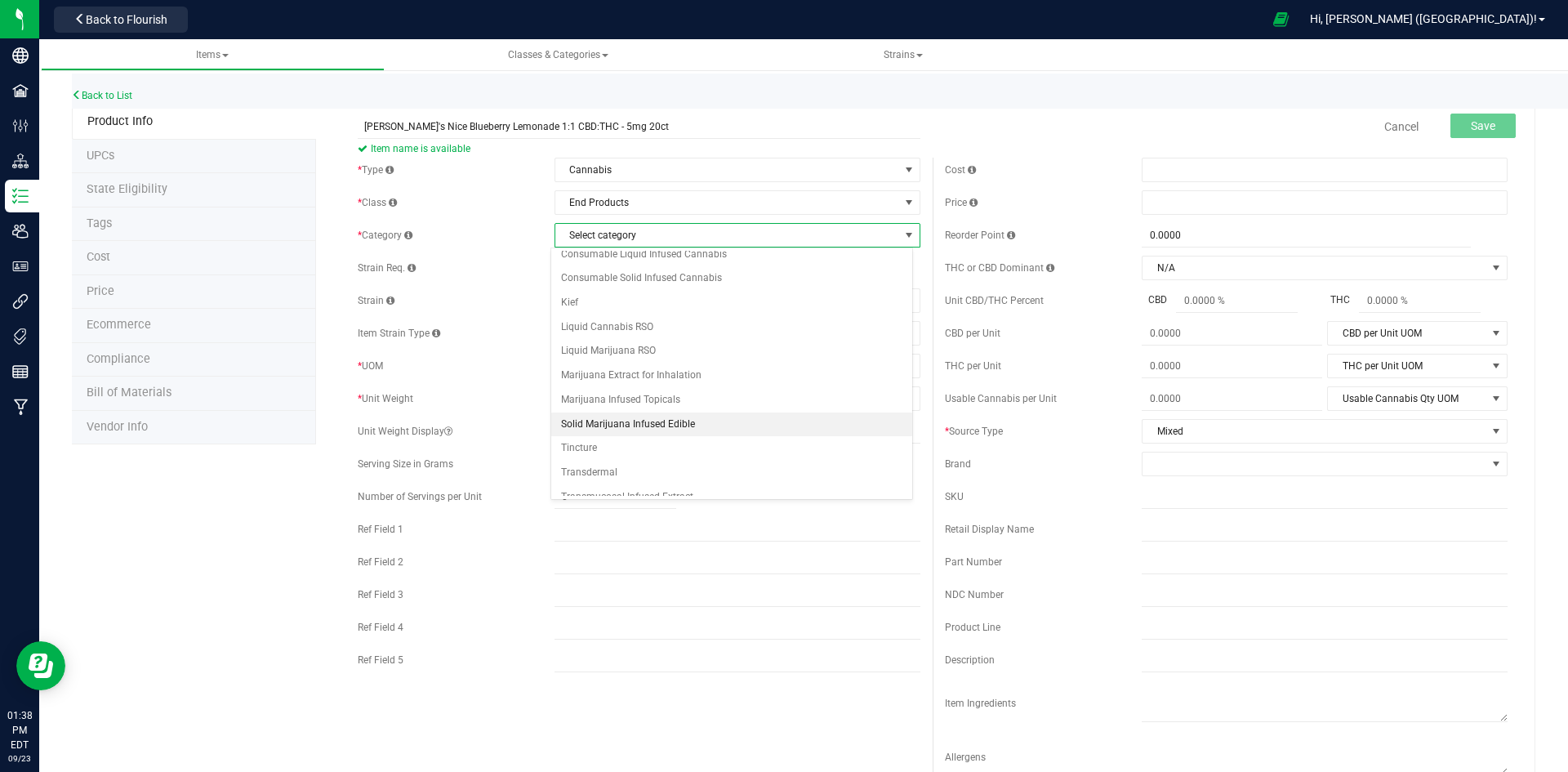
click at [718, 425] on li "Solid Marijuana Infused Edible" at bounding box center [732, 425] width 361 height 25
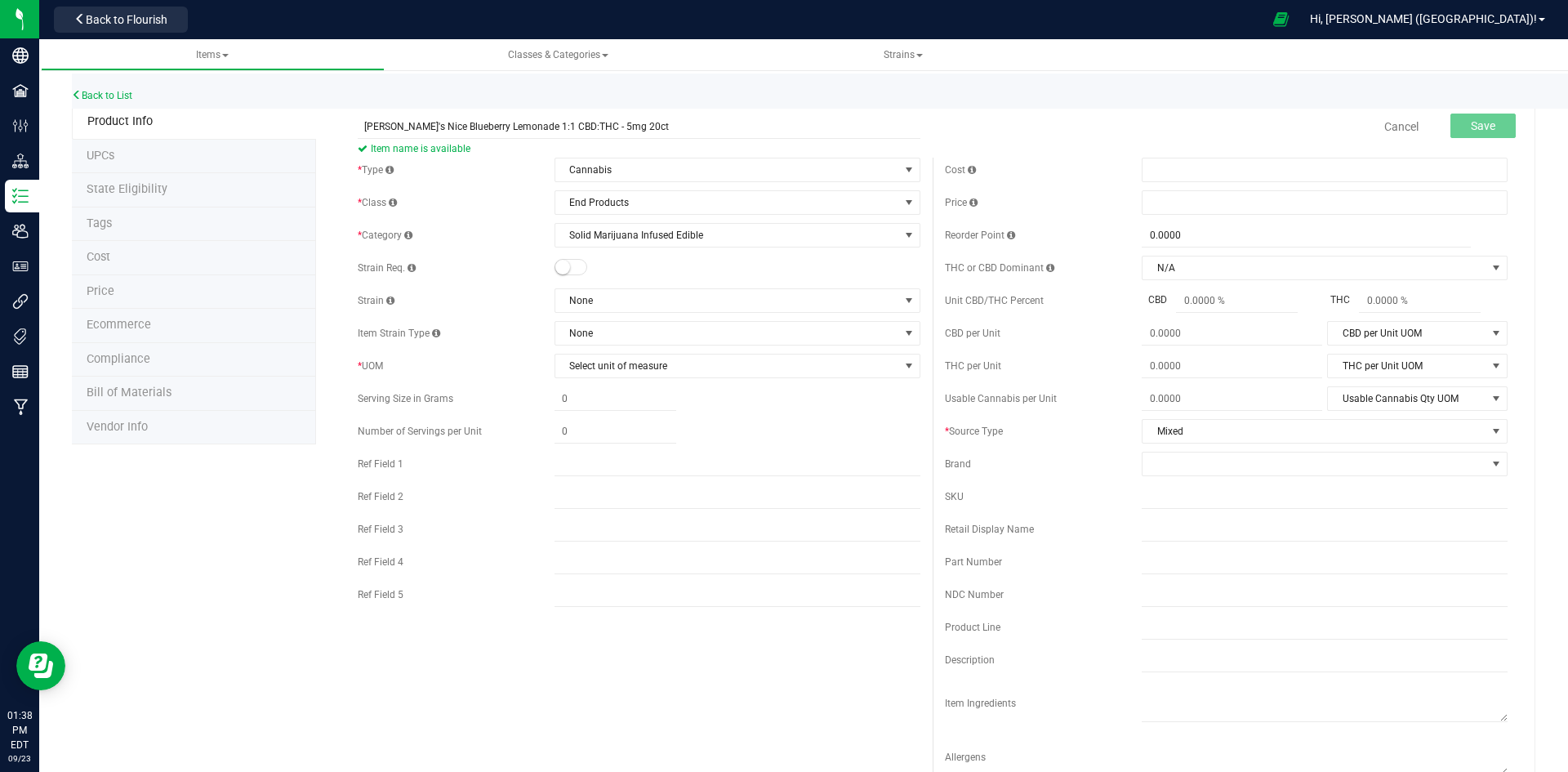
click at [694, 270] on div at bounding box center [737, 268] width 366 height 16
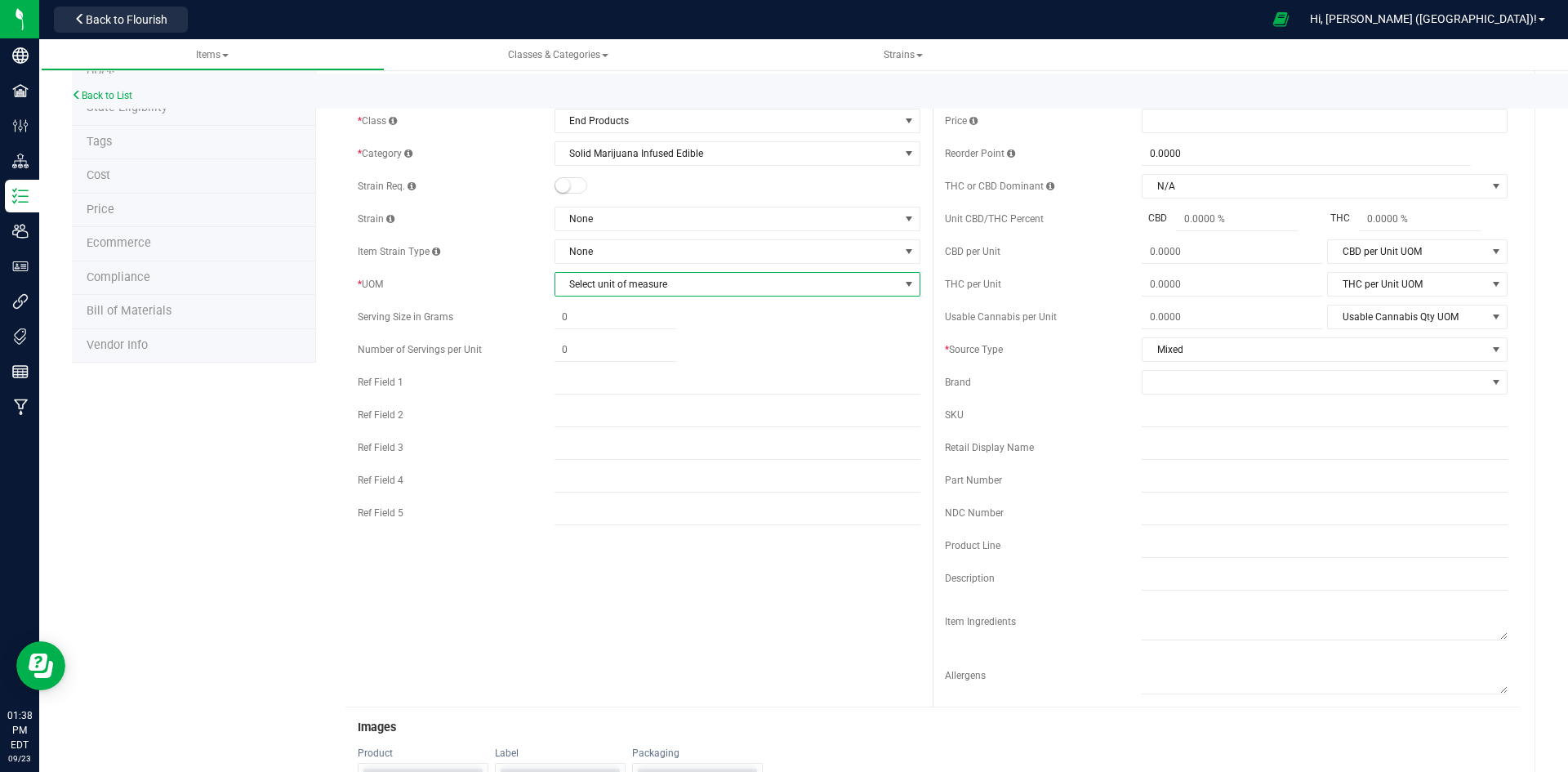
click at [601, 287] on span "Select unit of measure" at bounding box center [727, 284] width 344 height 23
click at [601, 306] on li "Each" at bounding box center [732, 312] width 361 height 25
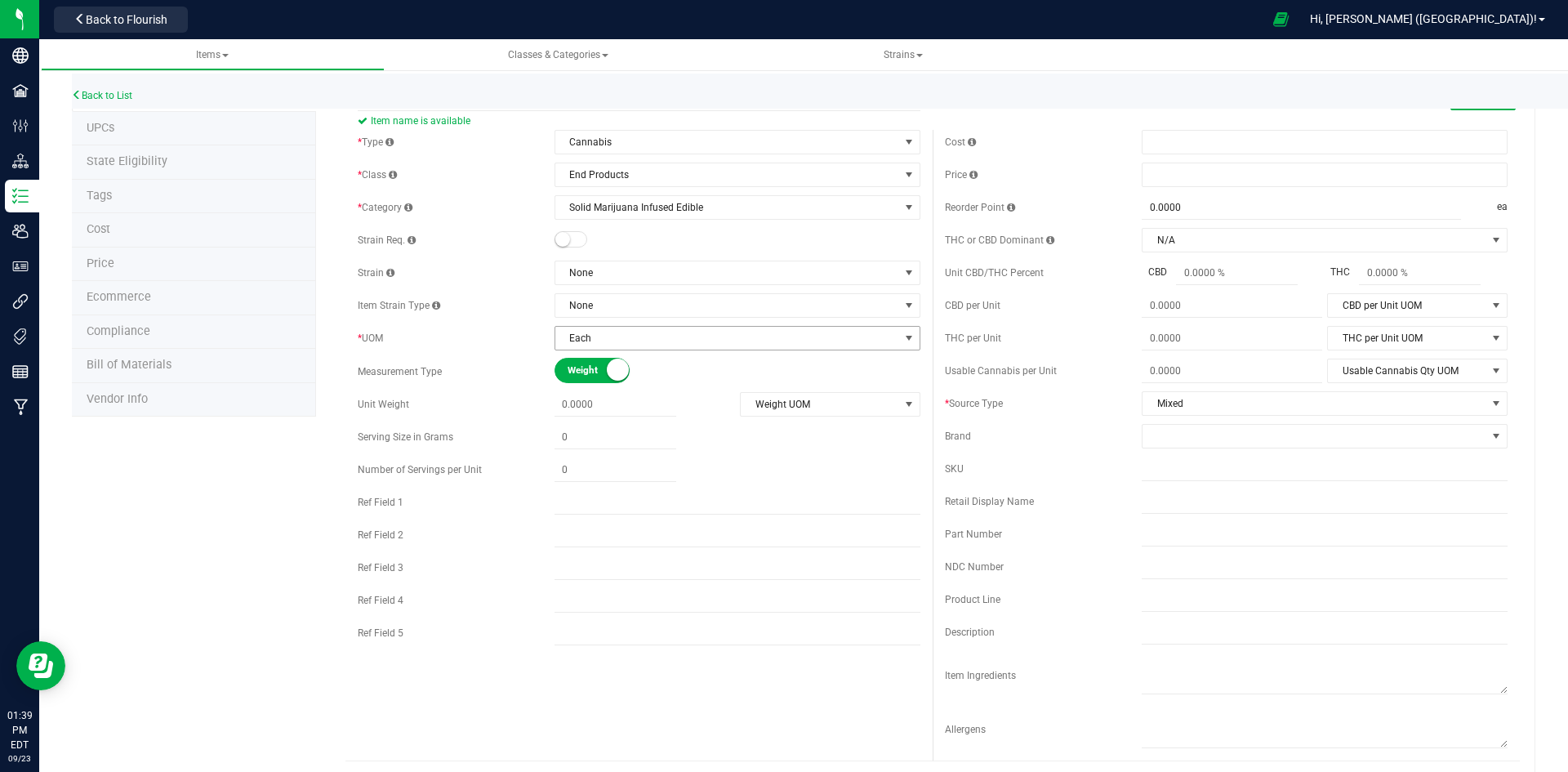
scroll to position [0, 0]
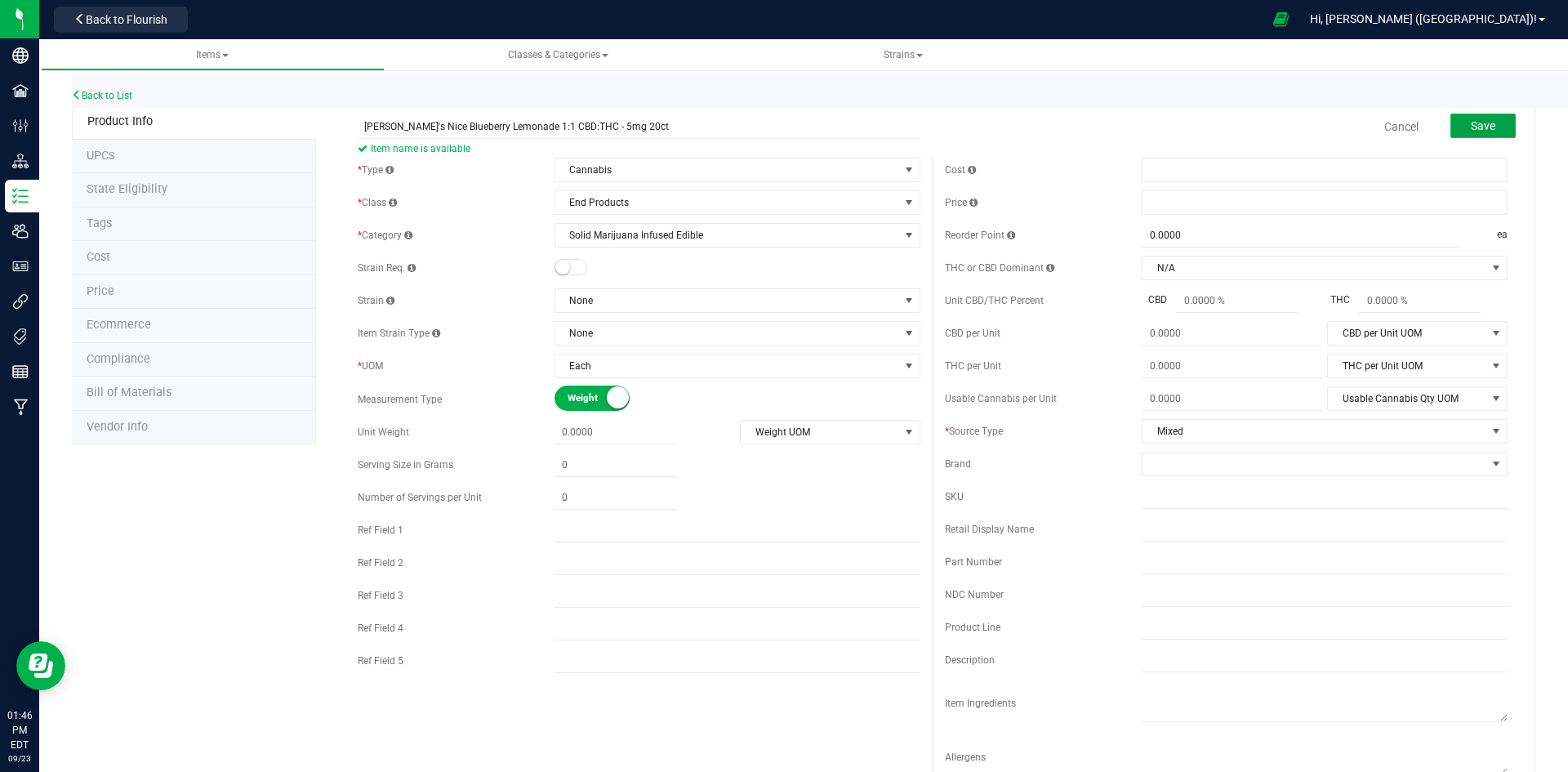
click at [1471, 120] on span "Save" at bounding box center [1484, 126] width 25 height 13
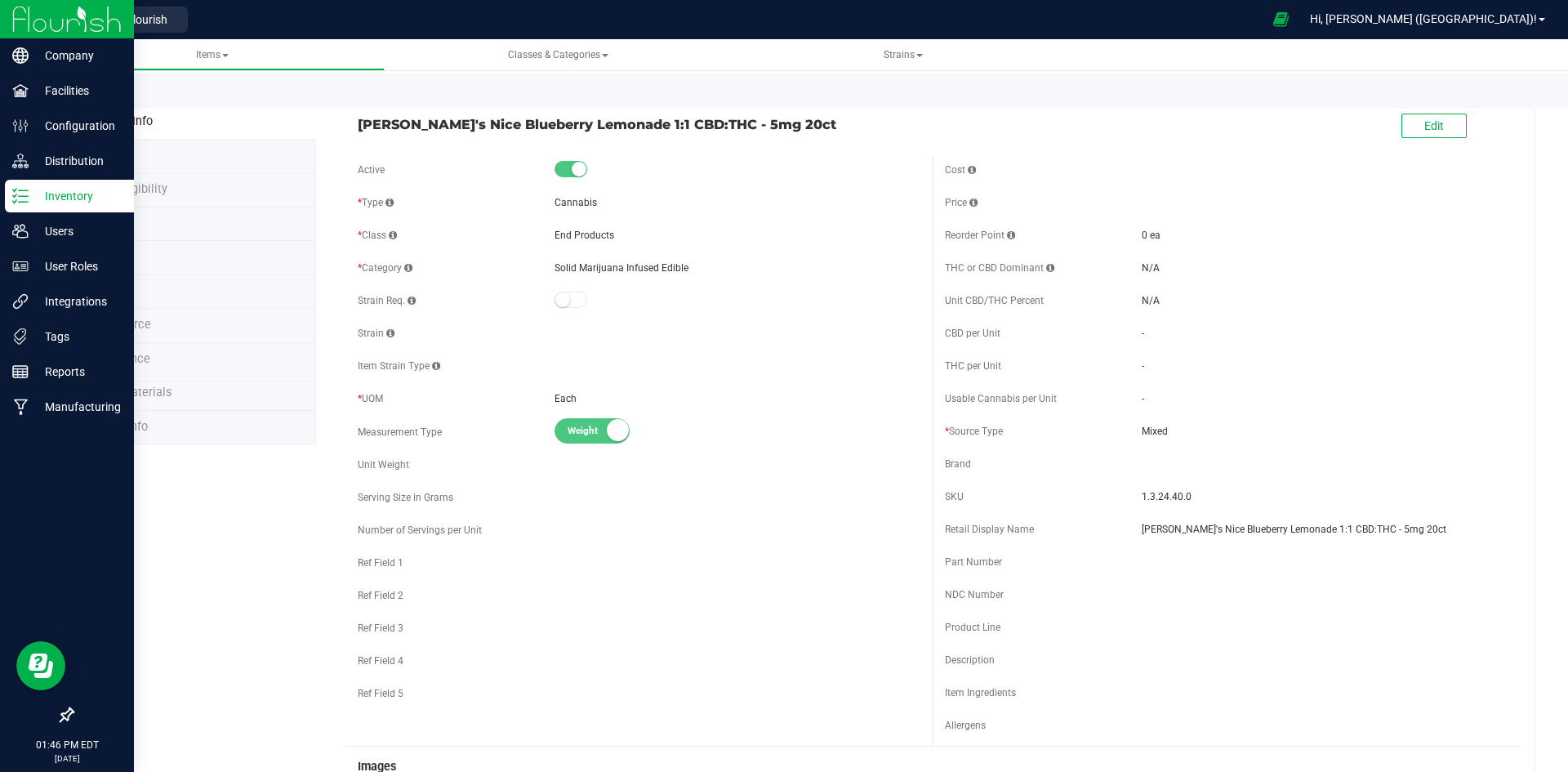
click at [73, 193] on p "Inventory" at bounding box center [78, 196] width 98 height 20
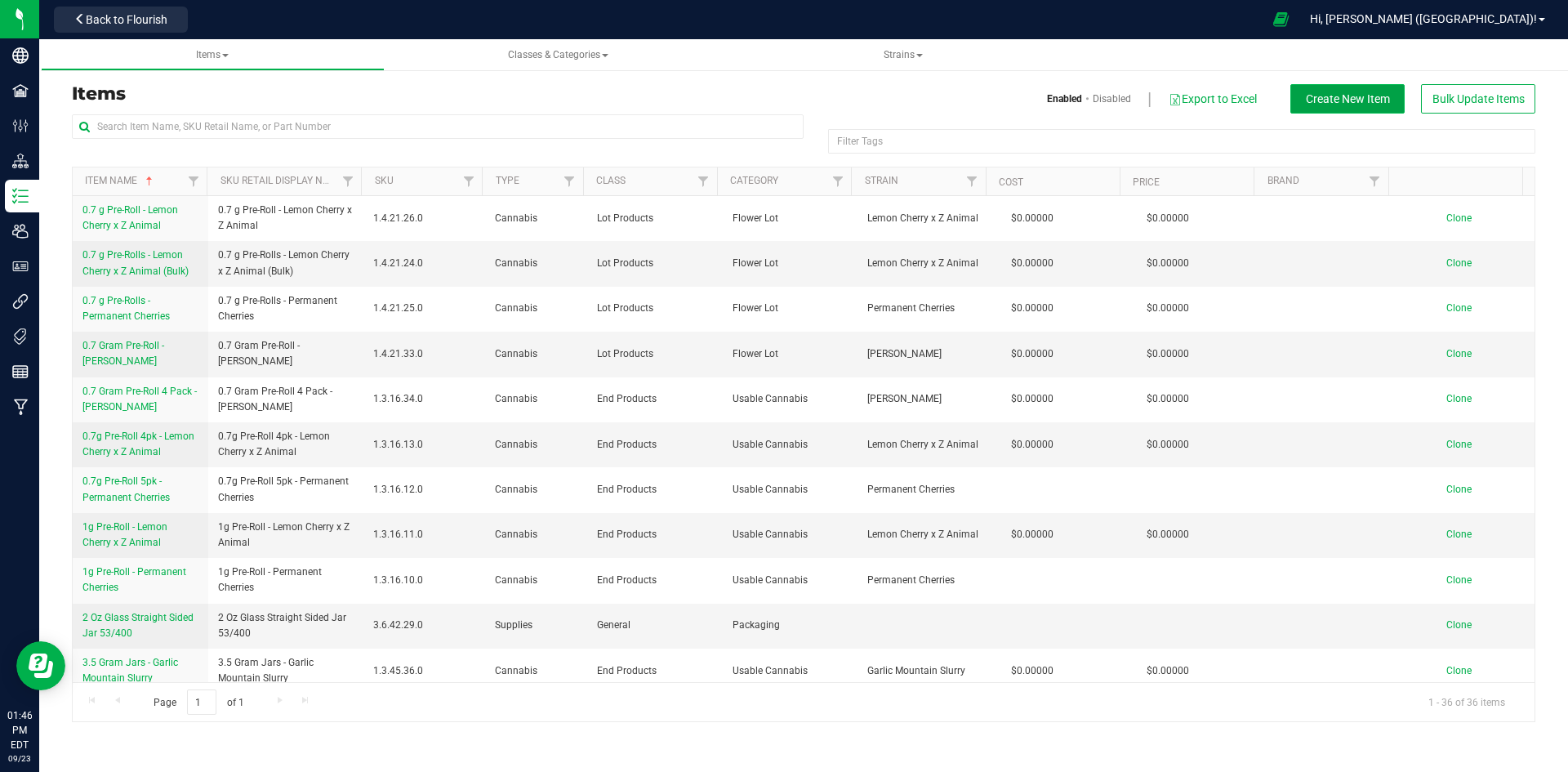
click at [1370, 101] on span "Create New Item" at bounding box center [1348, 99] width 84 height 13
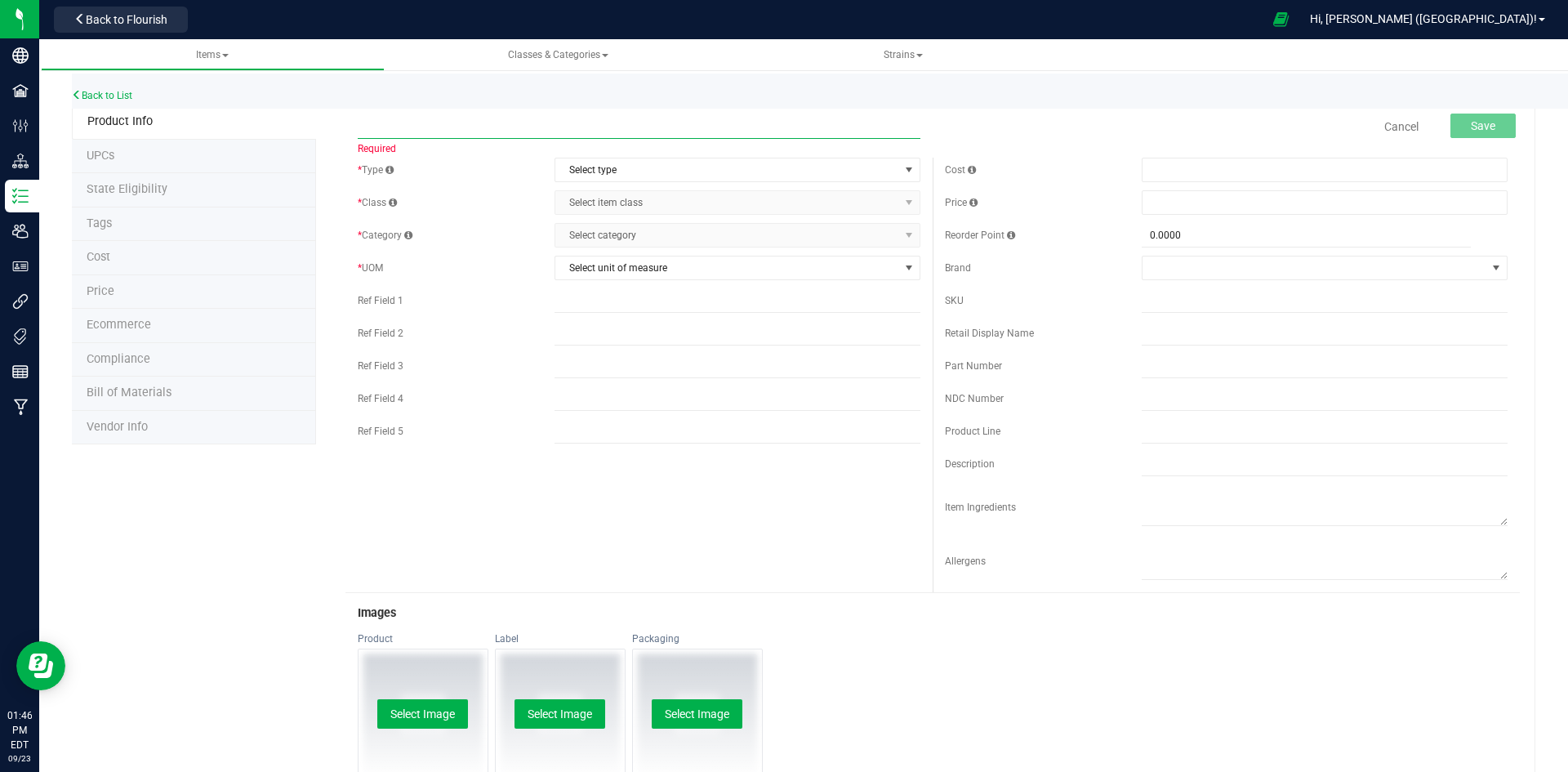
click at [496, 121] on input "text" at bounding box center [639, 127] width 563 height 25
paste input "[PERSON_NAME]'s Nice Blueberry Lemonade 1:1 CBD:THC Gummy Bulk"
click at [361, 120] on input "[PERSON_NAME]'s Nice Blueberry Lemonade 1:1 CBD:THC Gummy Bulk" at bounding box center [639, 127] width 563 height 25
type input "[PERSON_NAME]'s Nice Blueberry Lemonade 1:1 CBD:THC Gummy Bulk"
click at [607, 176] on span "Select type" at bounding box center [727, 170] width 344 height 23
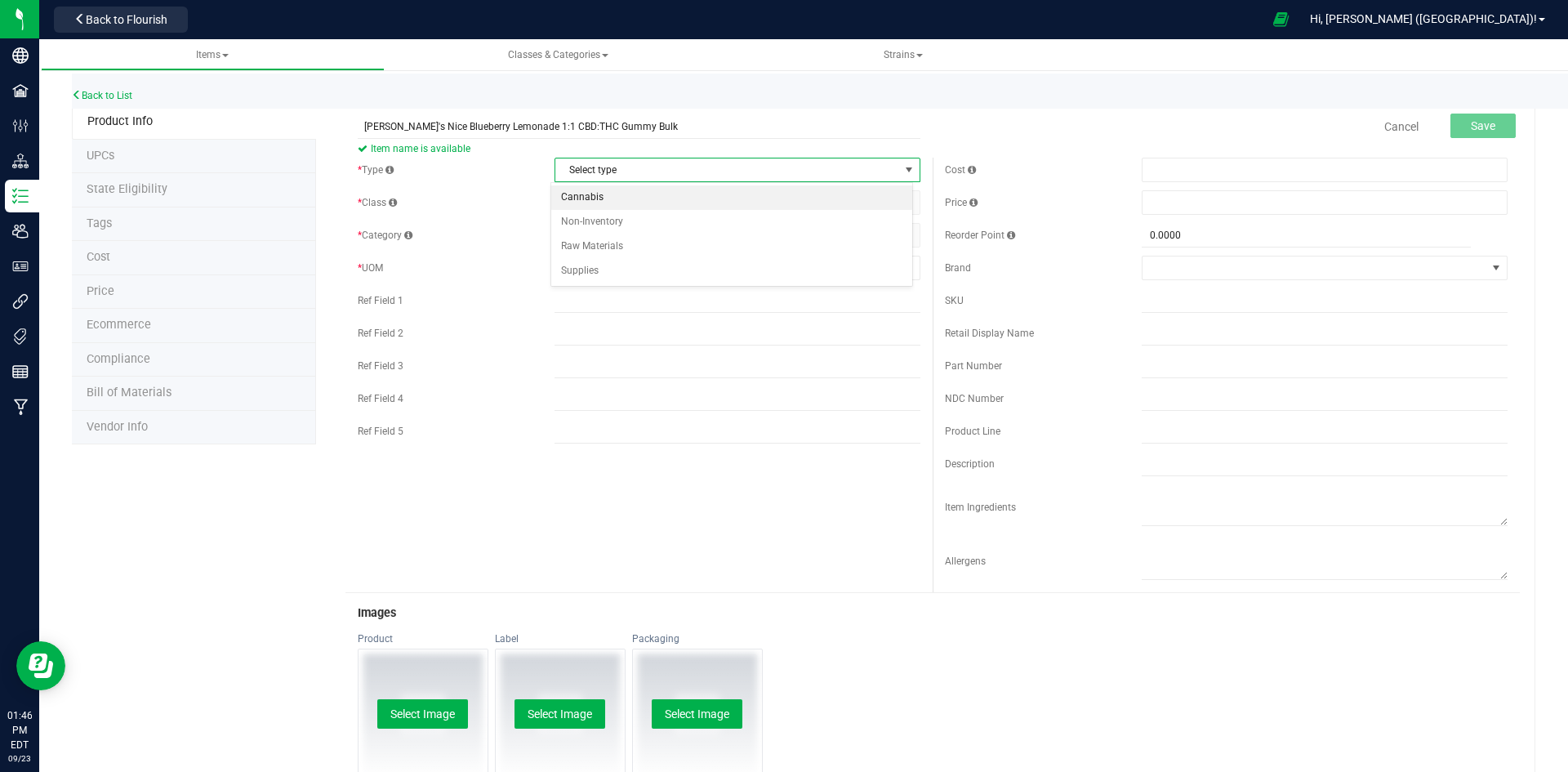
click at [610, 186] on li "Cannabis" at bounding box center [732, 198] width 361 height 25
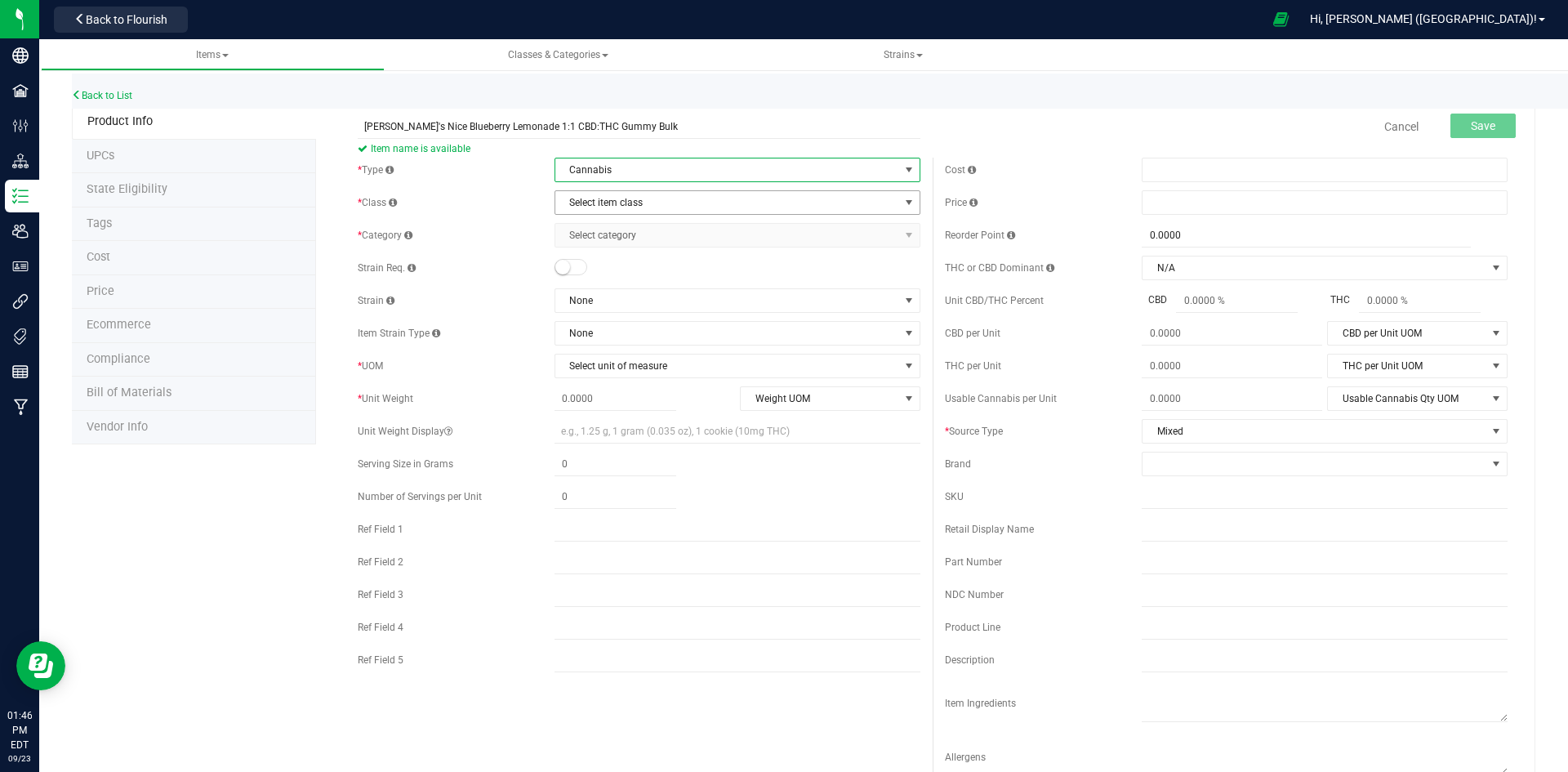
click at [611, 202] on span "Select item class" at bounding box center [727, 202] width 344 height 23
click at [622, 279] on li "Intermediate Products" at bounding box center [732, 279] width 361 height 25
click at [623, 244] on span "Select category" at bounding box center [727, 235] width 344 height 23
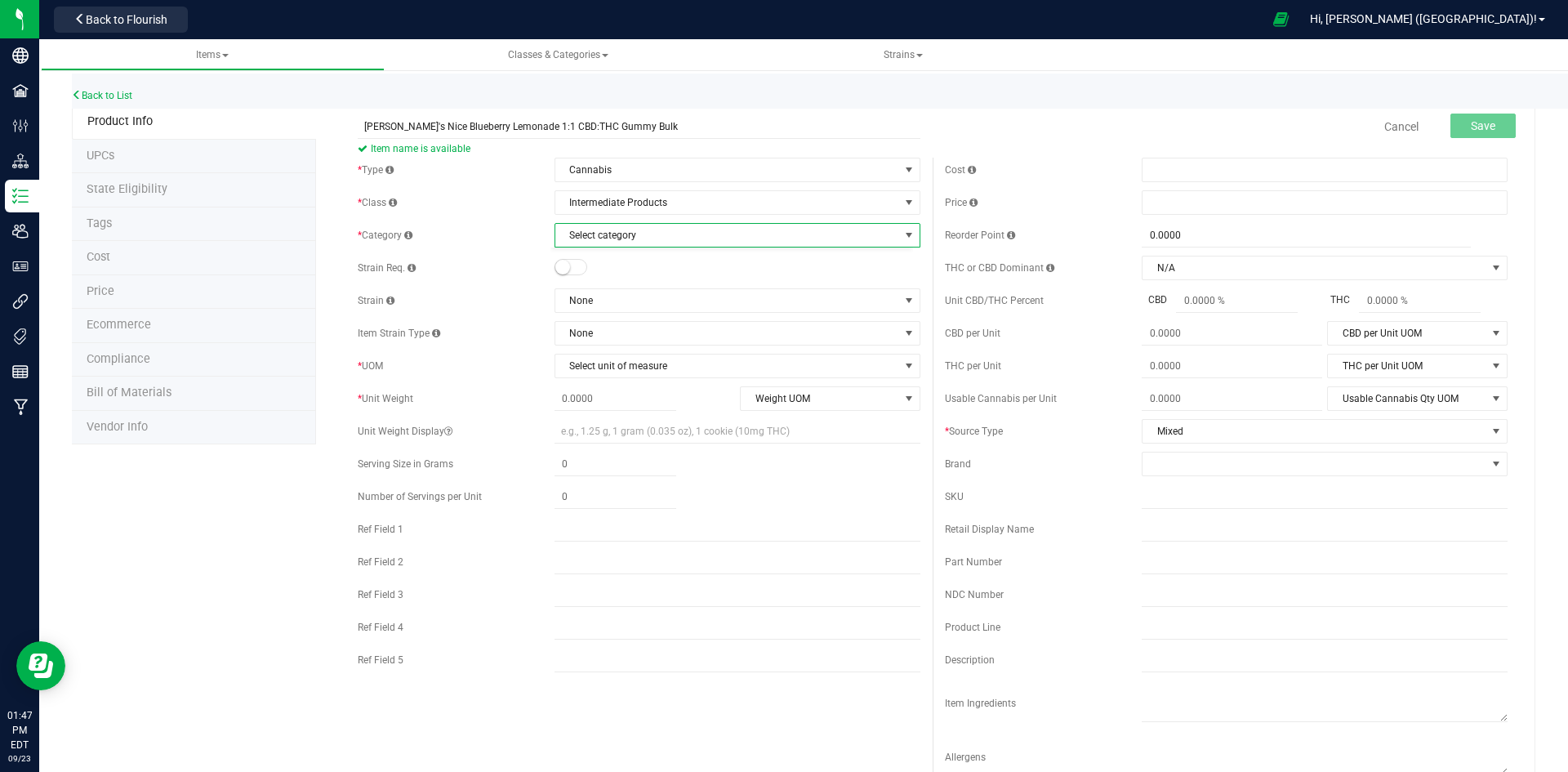
click at [513, 220] on div "* Type Cannabis Select type Cannabis Non-Inventory Raw Materials Supplies * Cla…" at bounding box center [639, 419] width 587 height 523
click at [641, 201] on span "Intermediate Products" at bounding box center [727, 202] width 344 height 23
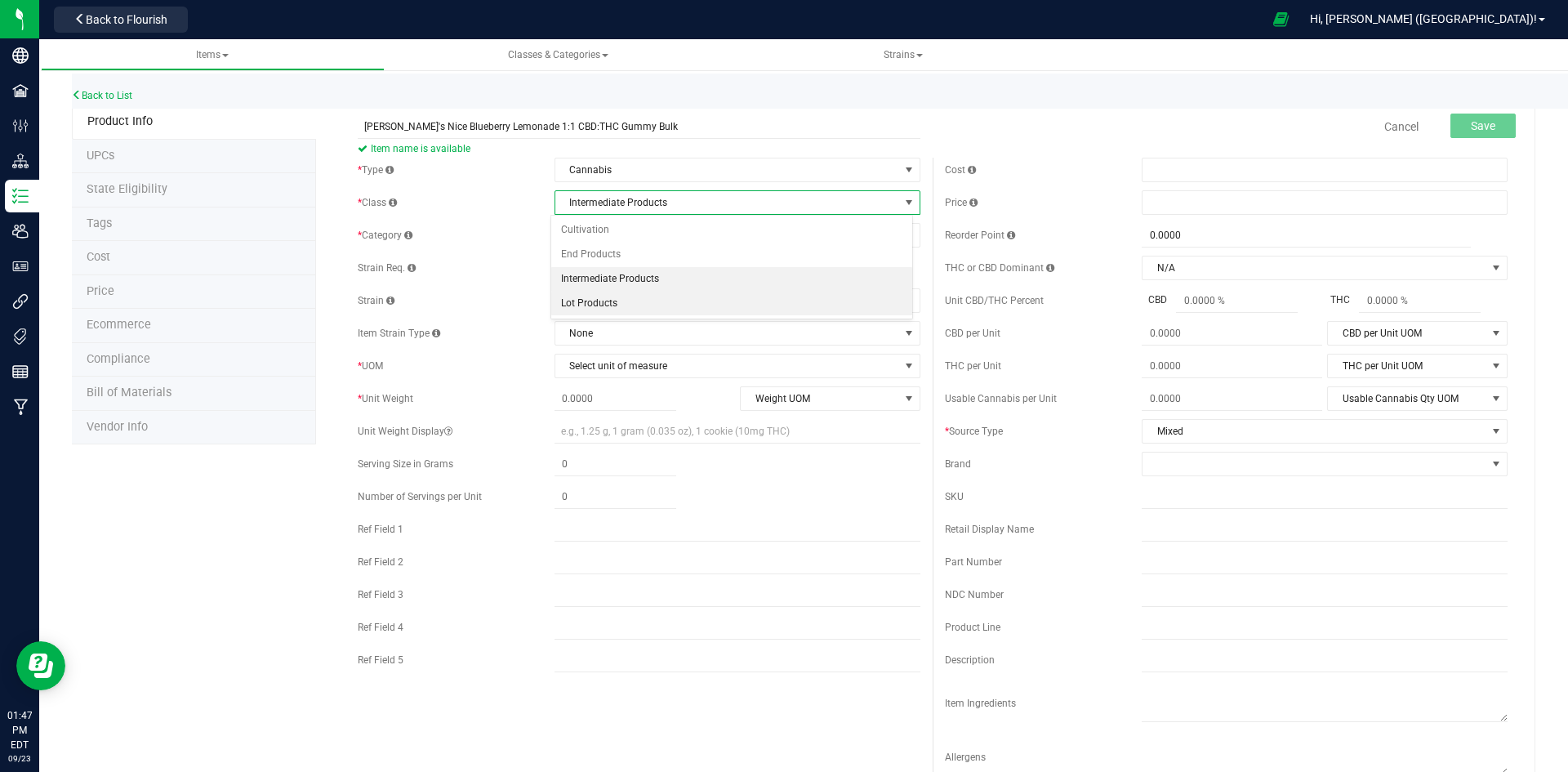
click at [627, 303] on li "Lot Products" at bounding box center [732, 304] width 361 height 25
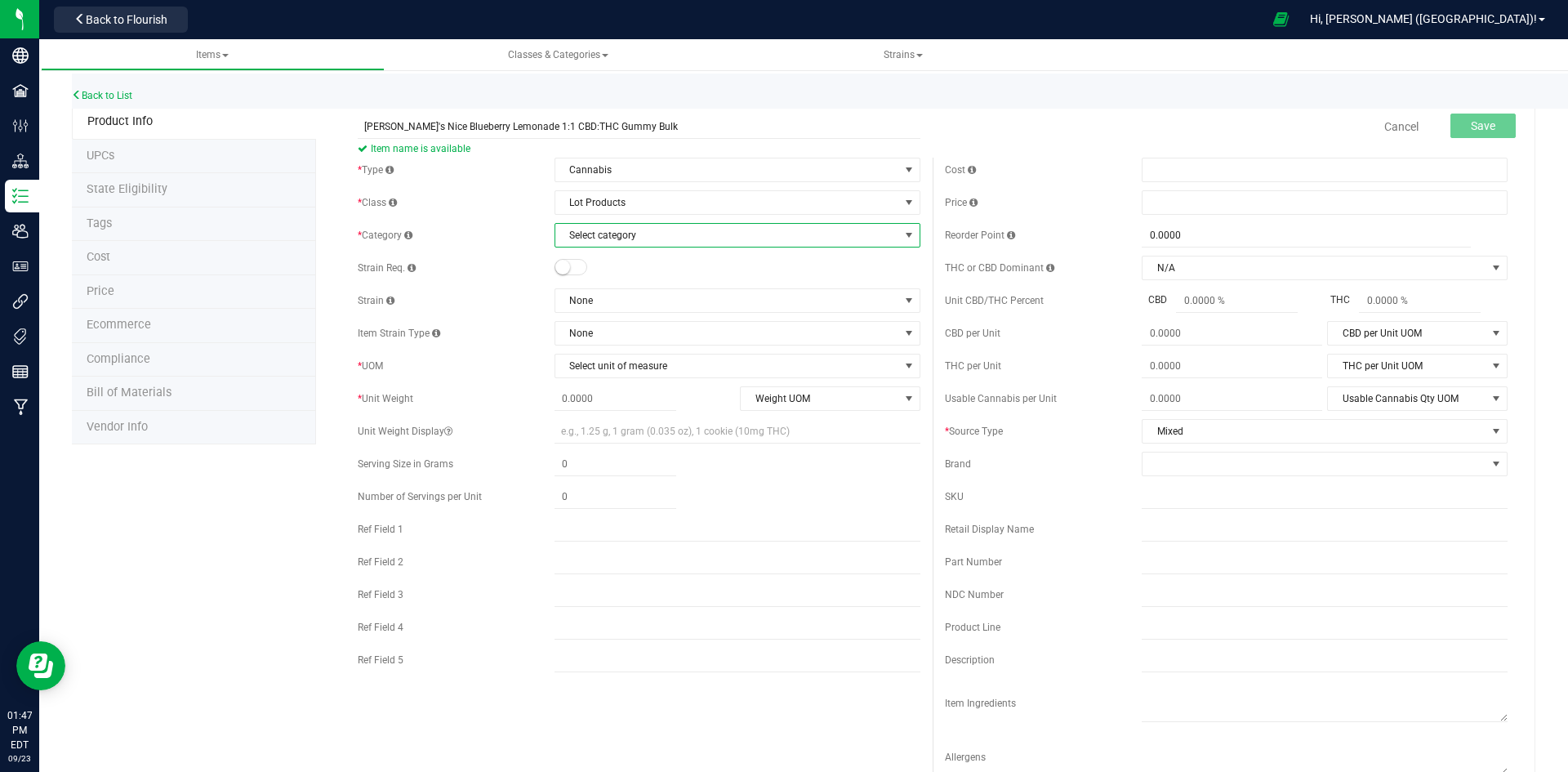
click at [628, 230] on span "Select category" at bounding box center [727, 235] width 344 height 23
click at [624, 206] on span "Lot Products" at bounding box center [727, 202] width 344 height 23
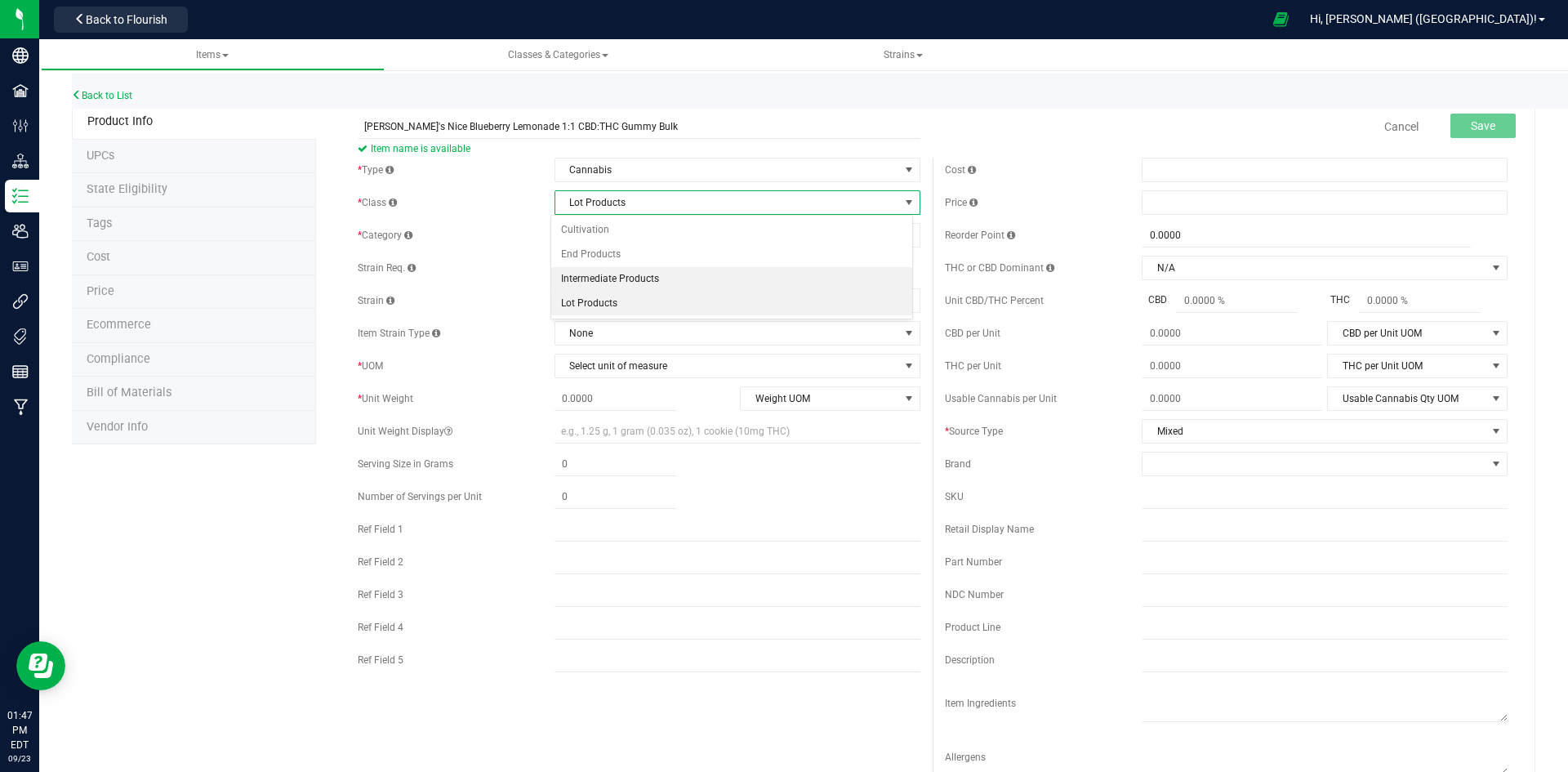
click at [620, 281] on li "Intermediate Products" at bounding box center [732, 279] width 361 height 25
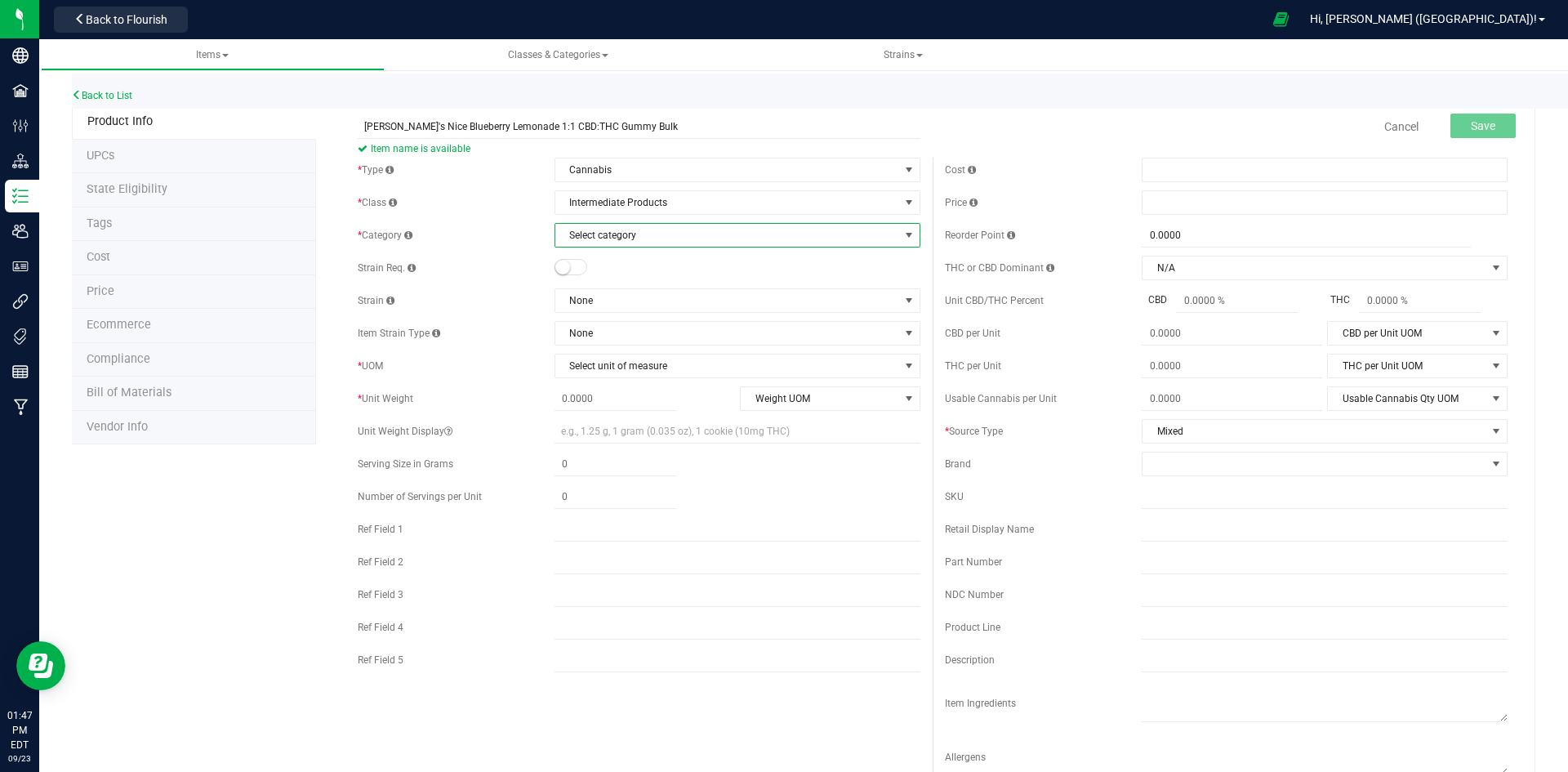
click at [624, 233] on span "Select category" at bounding box center [727, 235] width 344 height 23
click at [639, 193] on span "Intermediate Products" at bounding box center [727, 202] width 344 height 23
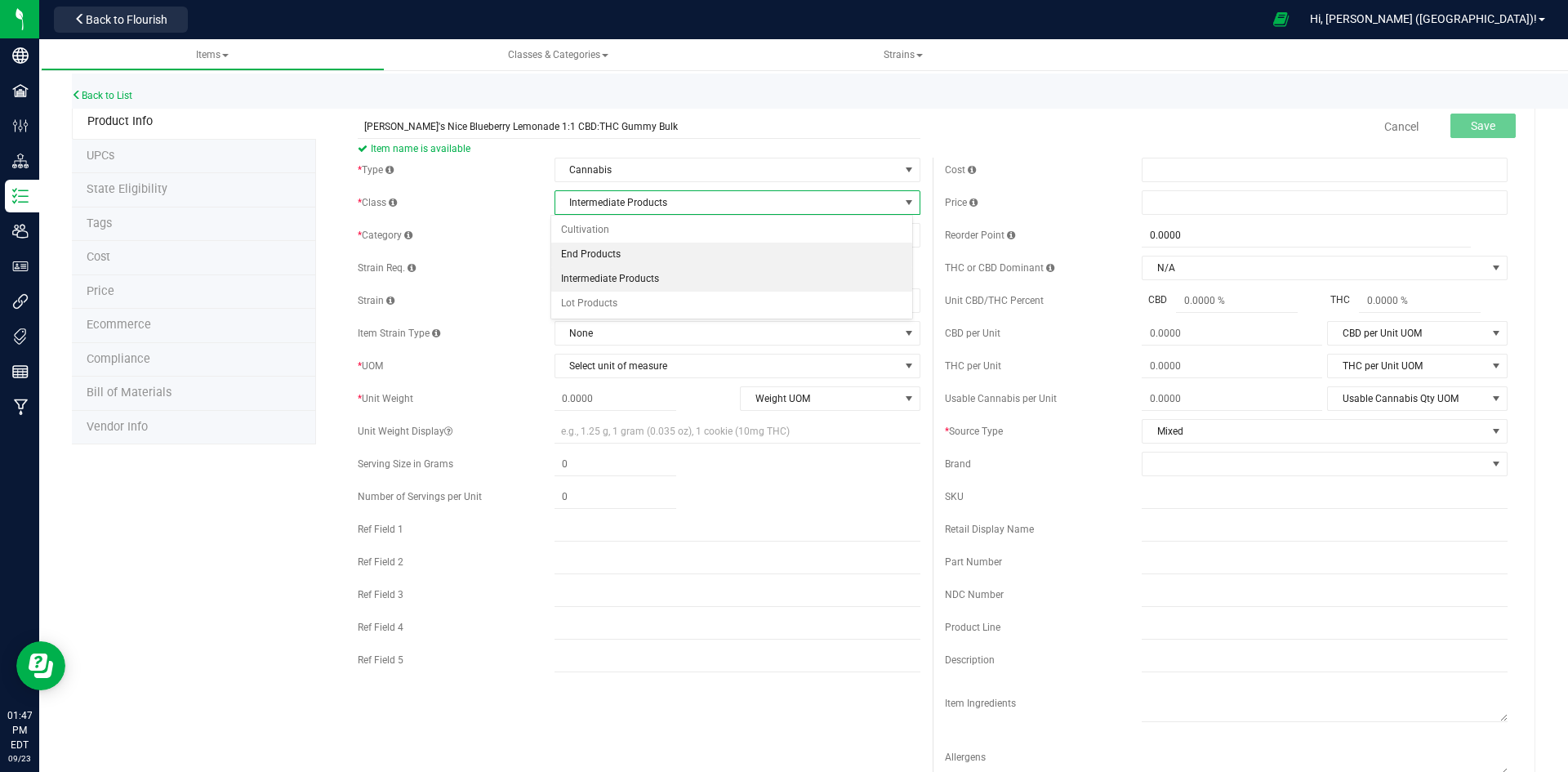
click at [630, 254] on li "End Products" at bounding box center [732, 255] width 361 height 25
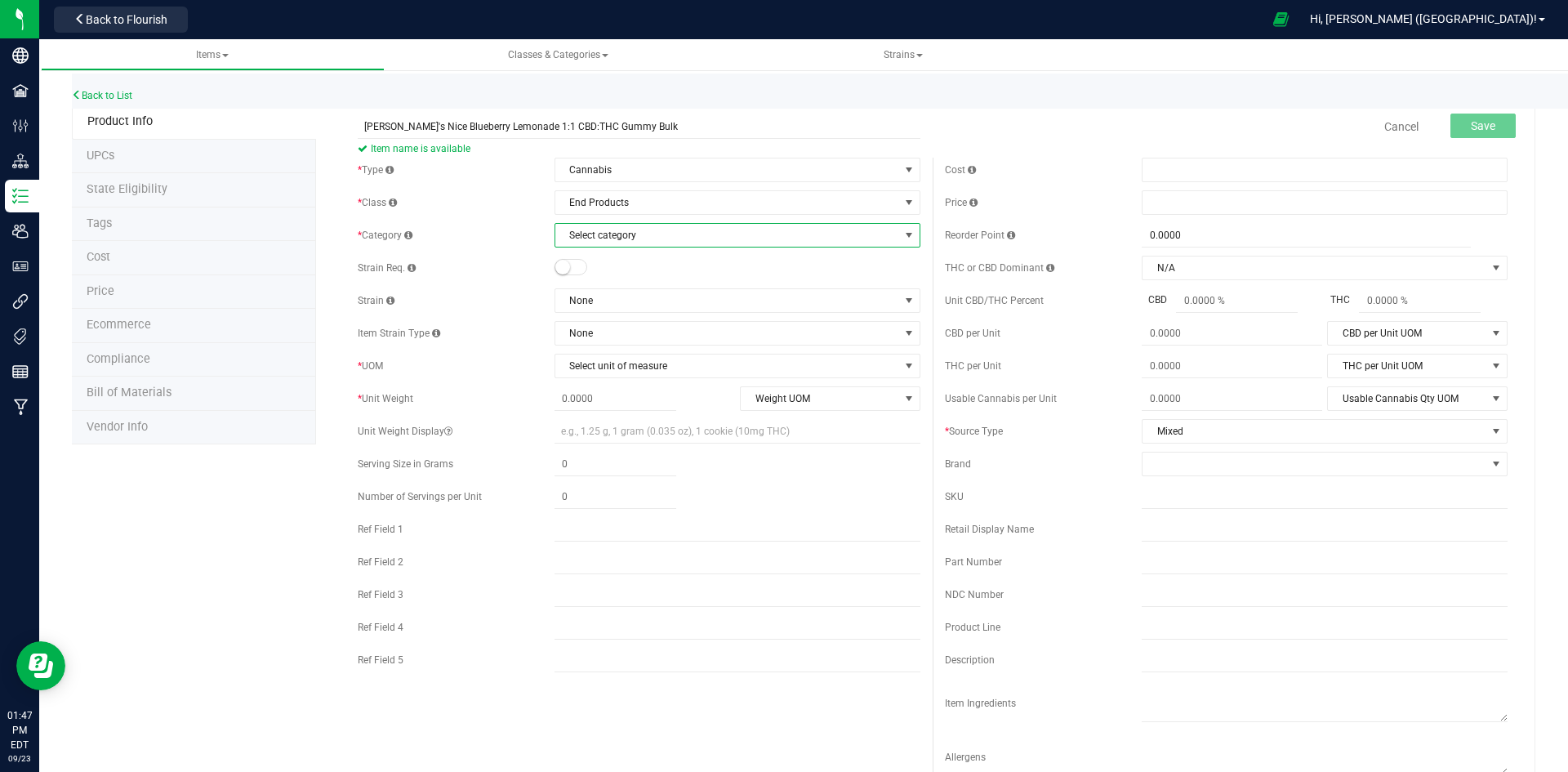
click at [631, 239] on span "Select category" at bounding box center [727, 235] width 344 height 23
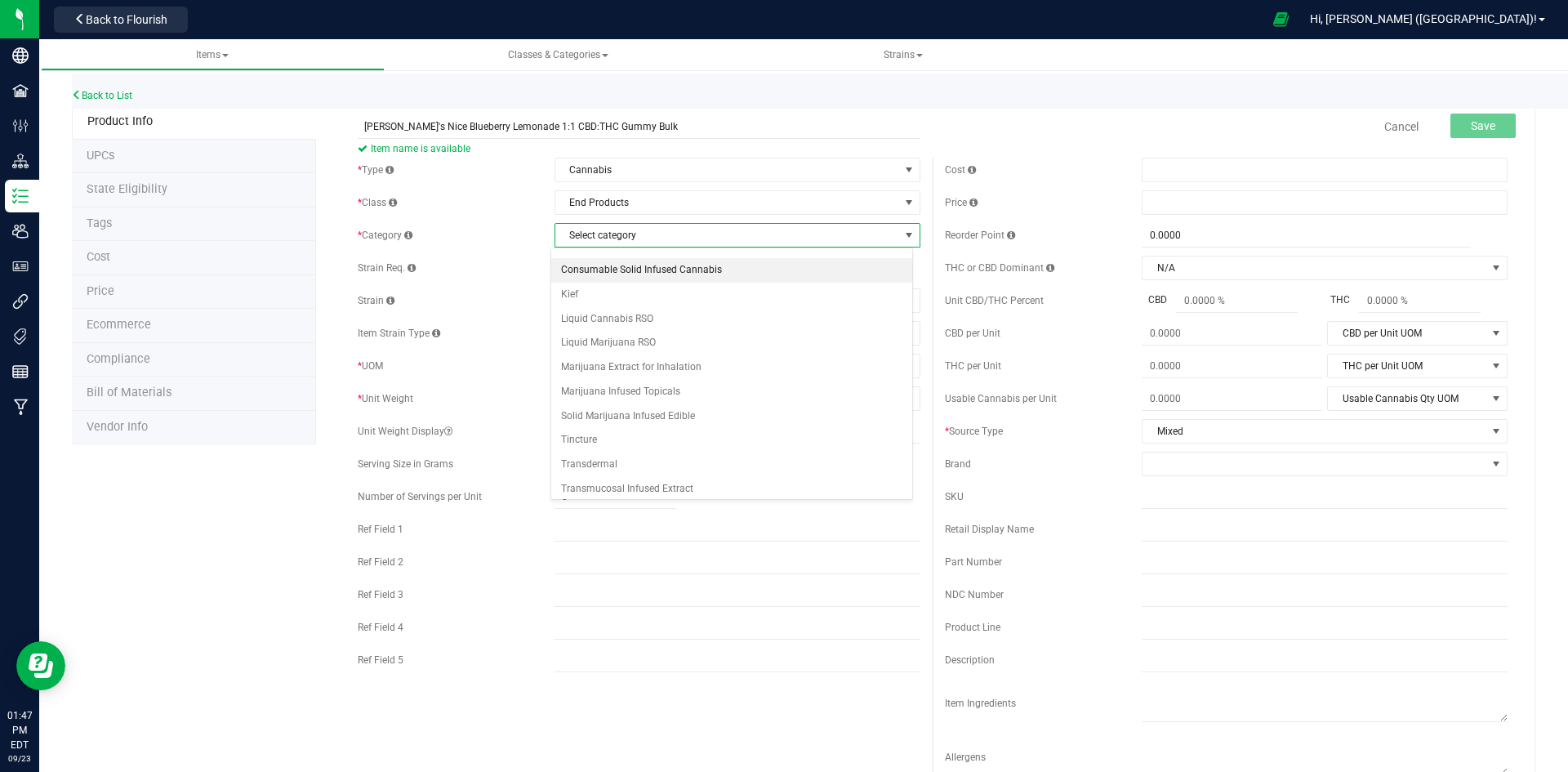
scroll to position [192, 0]
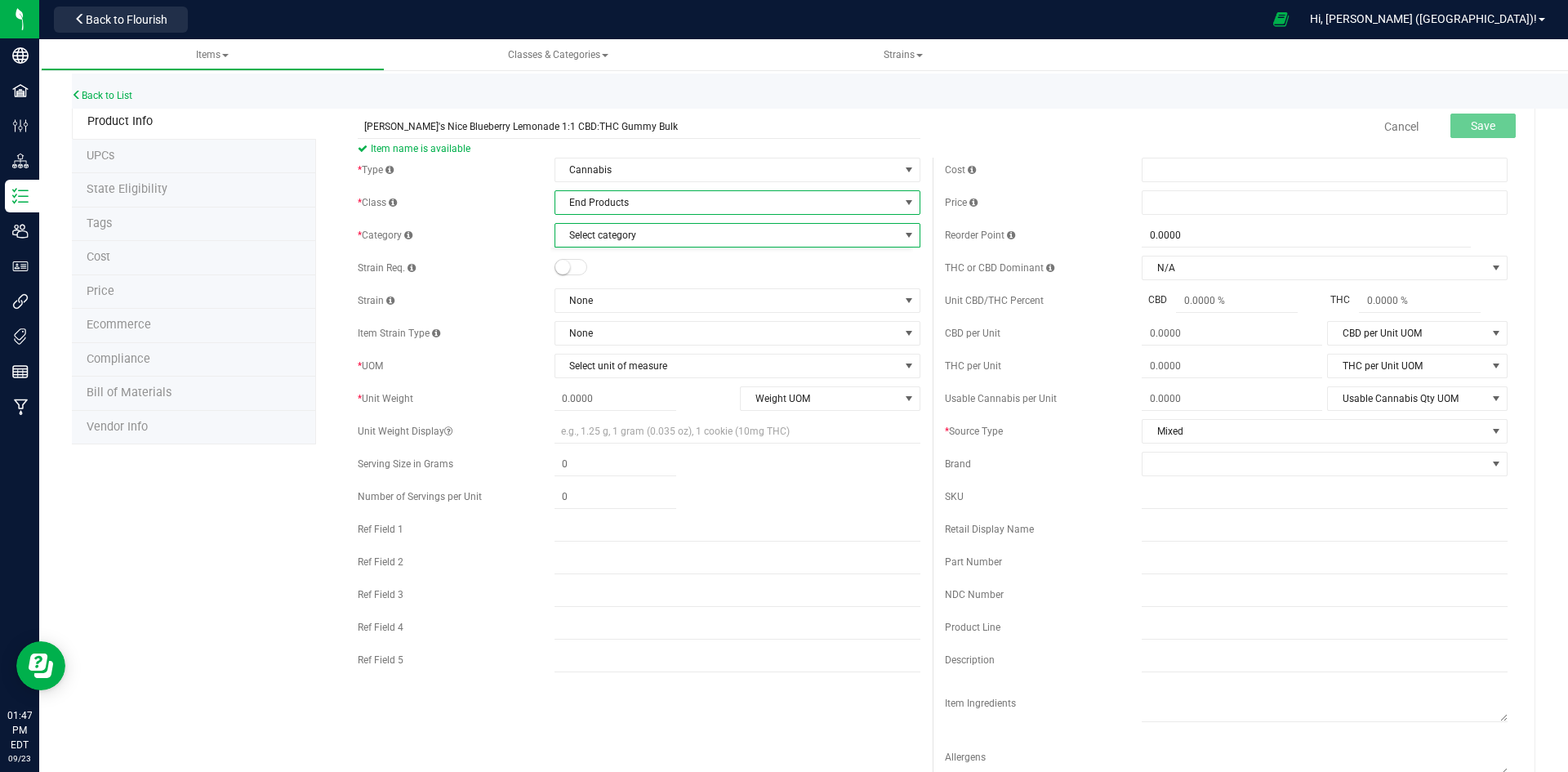
click at [644, 207] on span "End Products" at bounding box center [727, 202] width 344 height 23
click at [633, 277] on li "Intermediate Products" at bounding box center [732, 279] width 361 height 25
click at [636, 233] on span "Select category" at bounding box center [727, 235] width 344 height 23
click at [745, 239] on span "Select category" at bounding box center [727, 235] width 344 height 23
click at [668, 236] on span "Select category" at bounding box center [727, 235] width 344 height 23
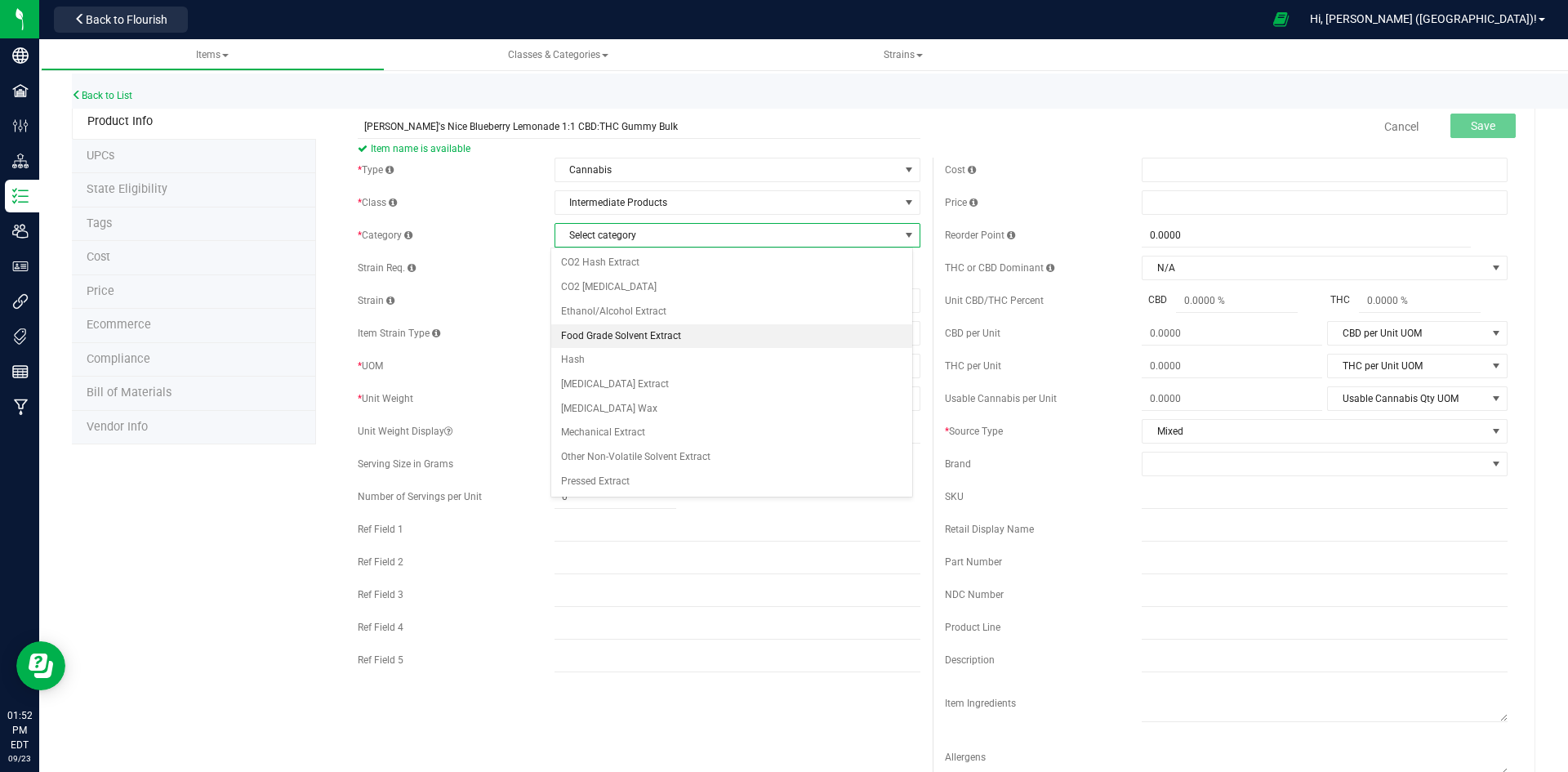
click at [696, 339] on li "Food Grade Solvent Extract" at bounding box center [732, 337] width 361 height 25
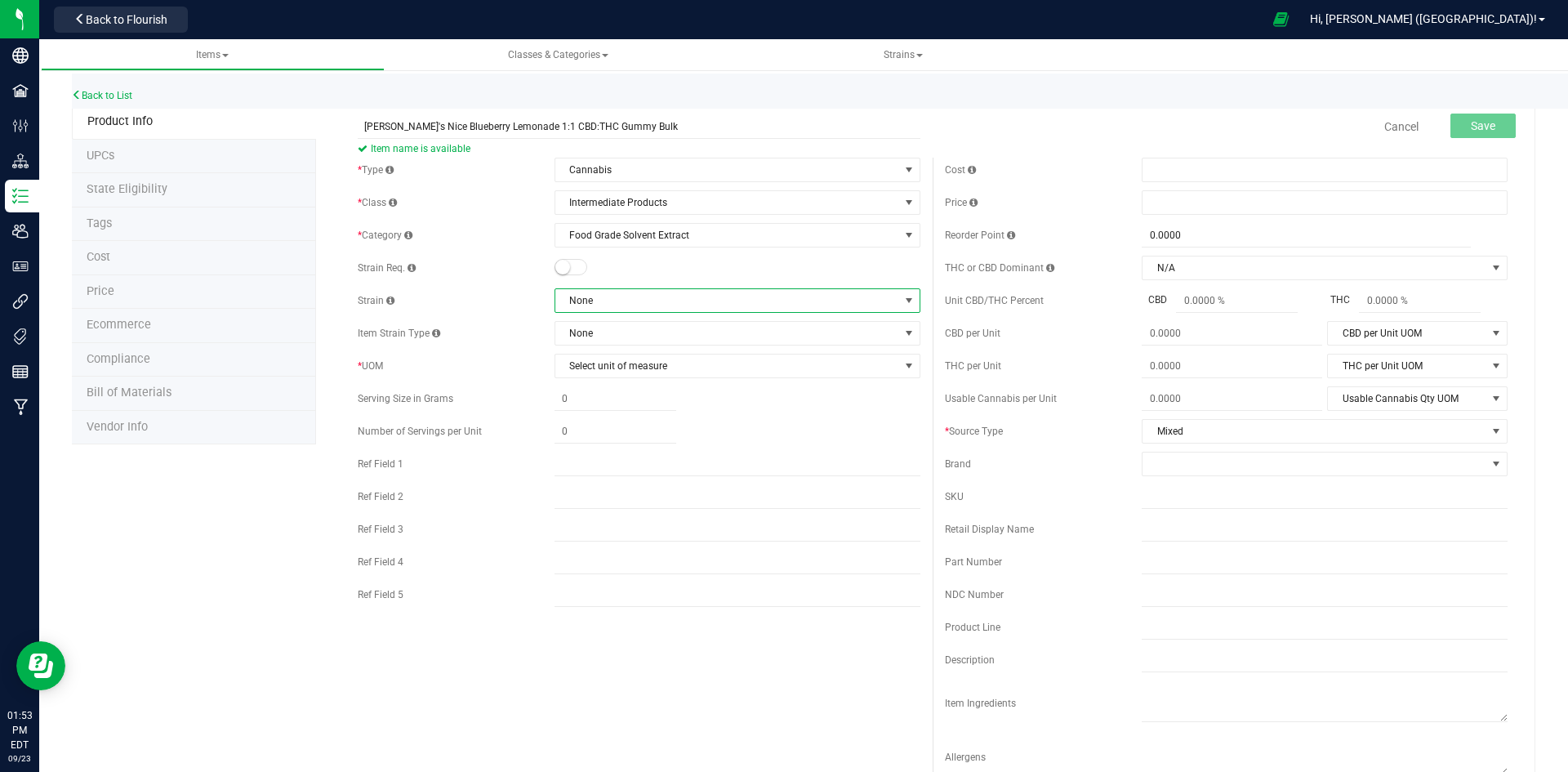
click at [643, 304] on span "None" at bounding box center [727, 301] width 344 height 23
click at [644, 302] on span "None" at bounding box center [727, 301] width 344 height 23
click at [664, 275] on div at bounding box center [737, 268] width 366 height 16
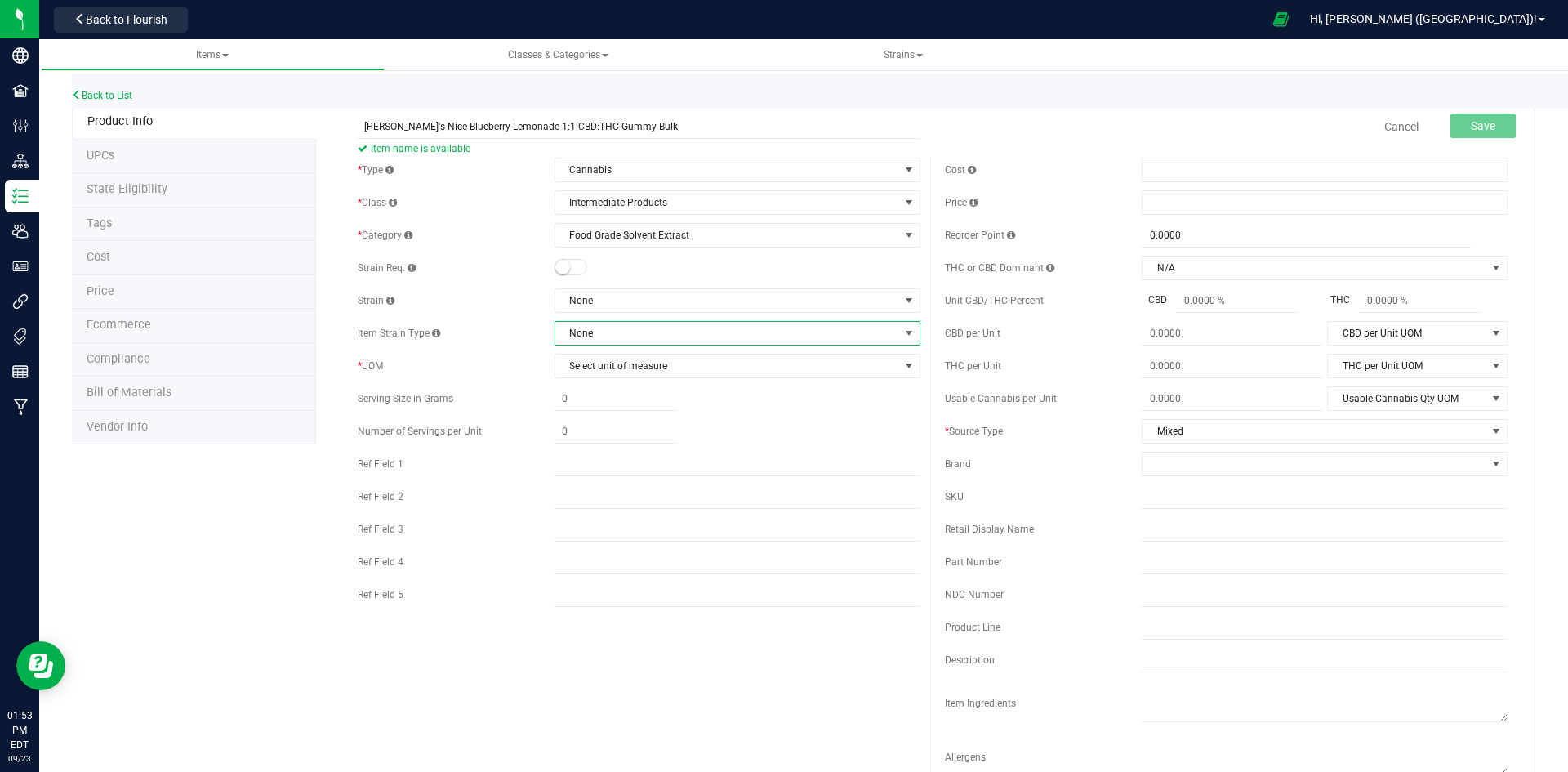
click at [640, 338] on span "None" at bounding box center [727, 334] width 344 height 23
click at [636, 366] on span "Select unit of measure" at bounding box center [727, 366] width 344 height 23
click at [638, 372] on span "Select unit of measure" at bounding box center [727, 366] width 344 height 23
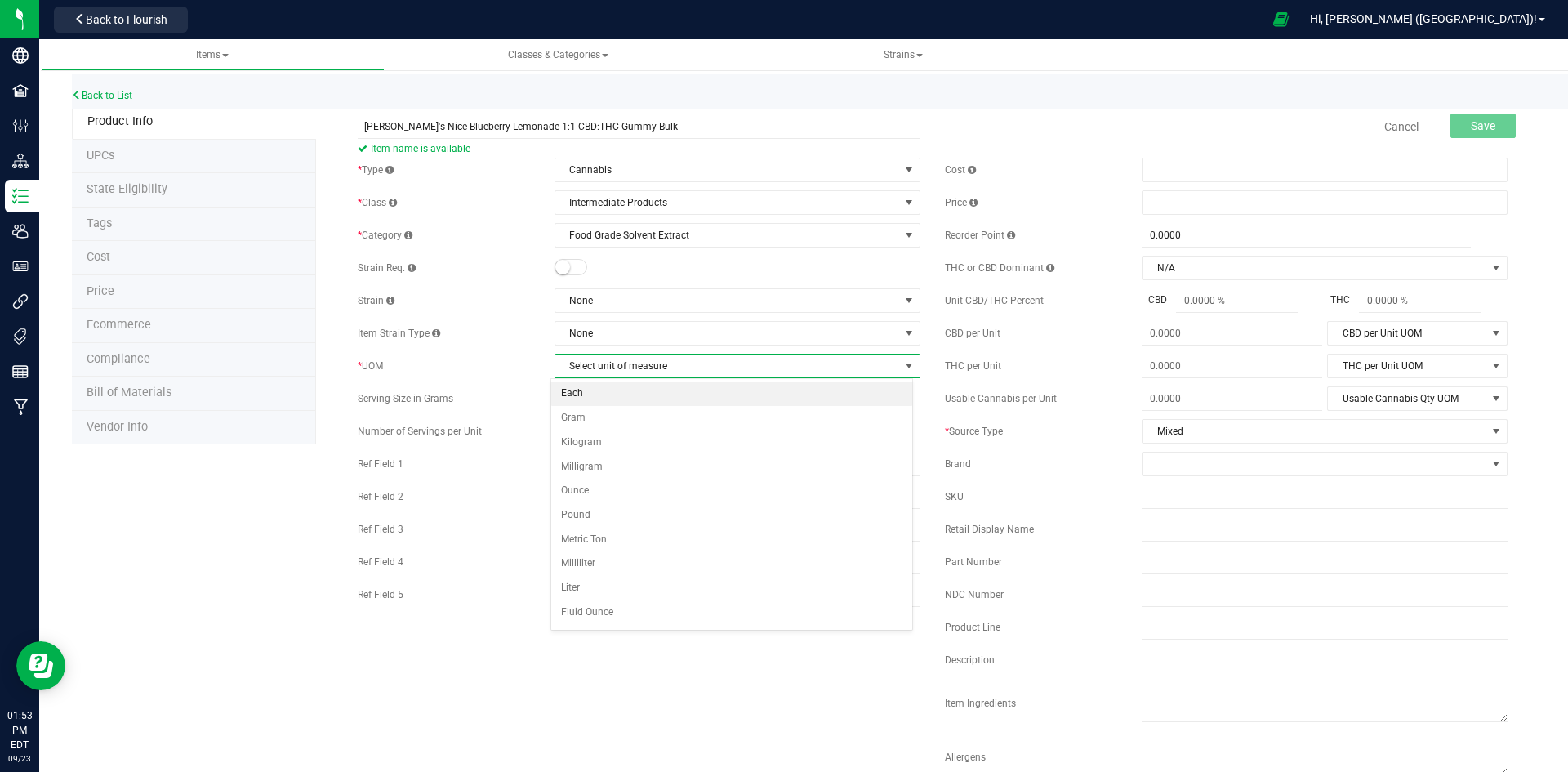
click at [631, 398] on li "Each" at bounding box center [732, 394] width 361 height 25
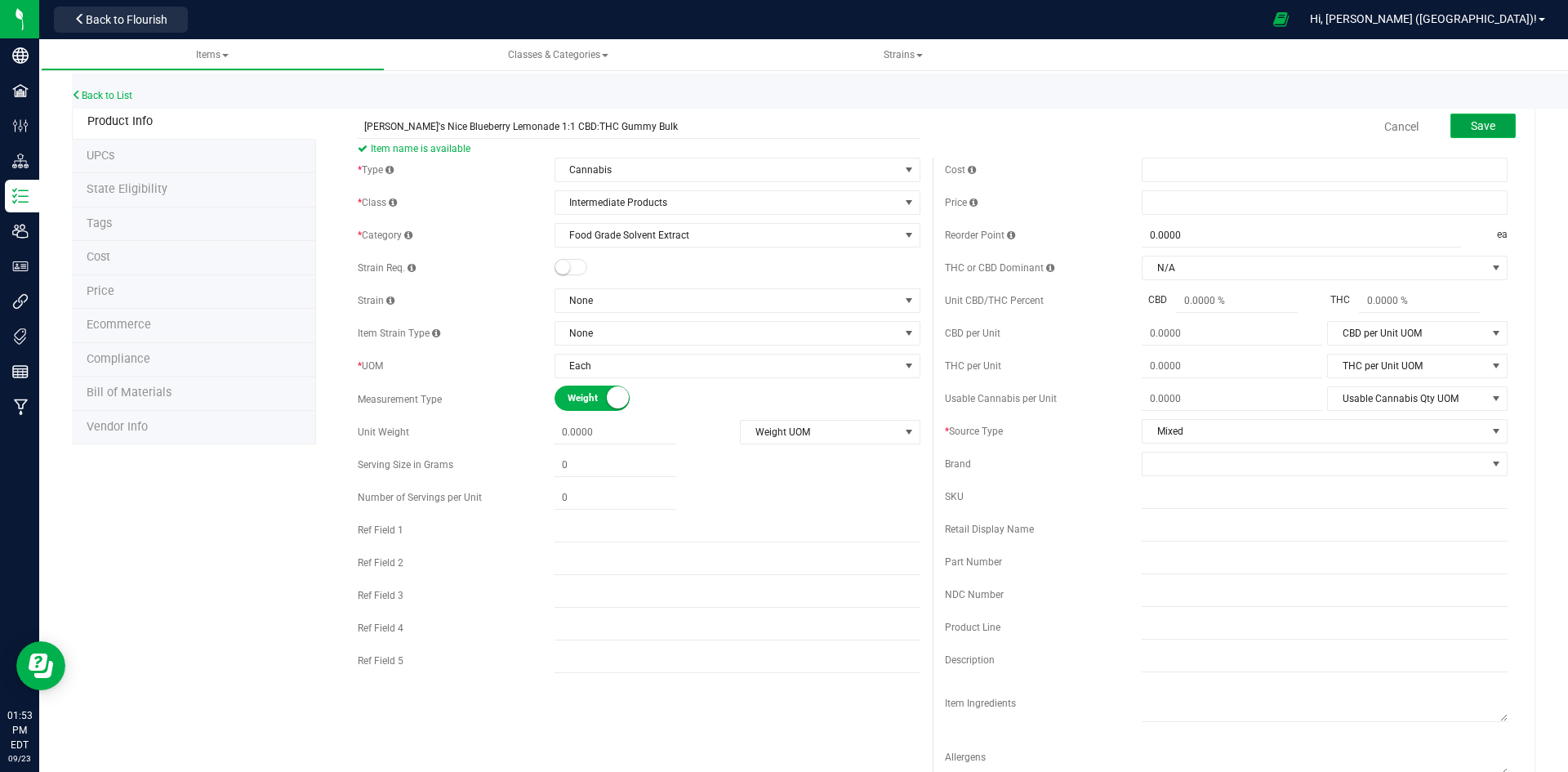
click at [1451, 129] on button "Save" at bounding box center [1484, 126] width 66 height 25
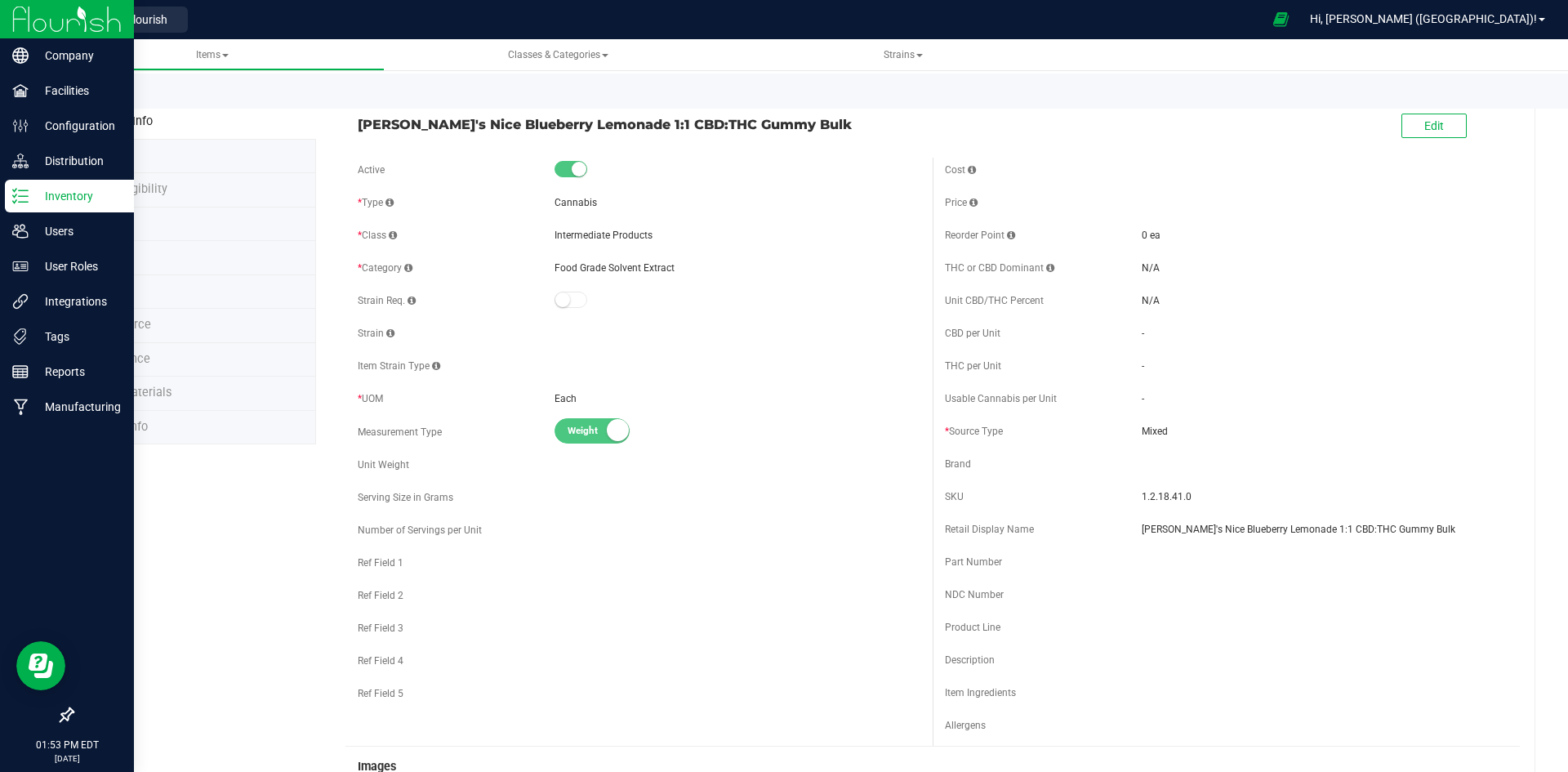
click at [102, 198] on p "Inventory" at bounding box center [78, 196] width 98 height 20
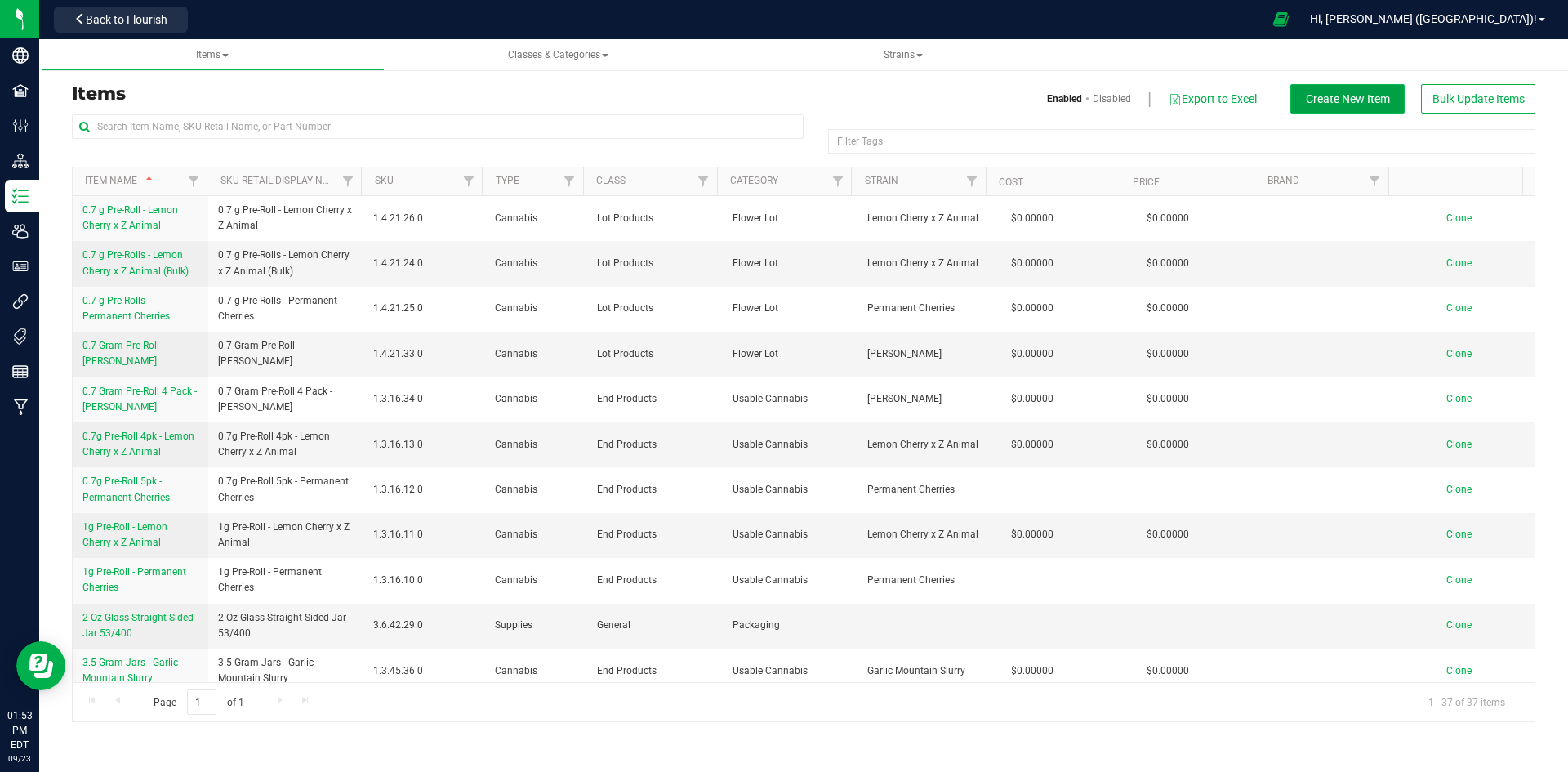
click at [1357, 101] on span "Create New Item" at bounding box center [1348, 99] width 84 height 13
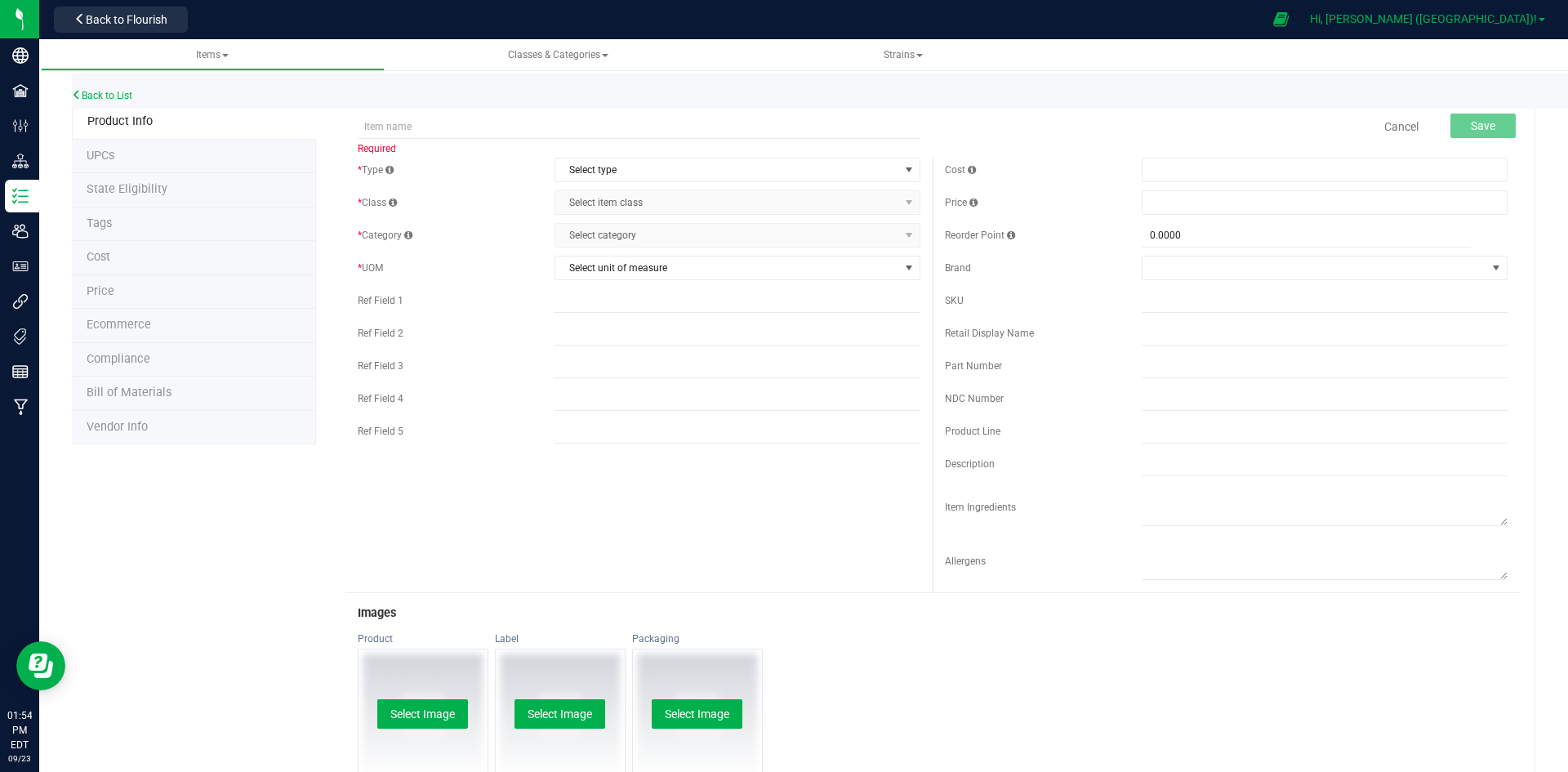
click at [1506, 12] on span "Hi, [PERSON_NAME] ([GEOGRAPHIC_DATA])!" at bounding box center [1423, 19] width 227 height 13
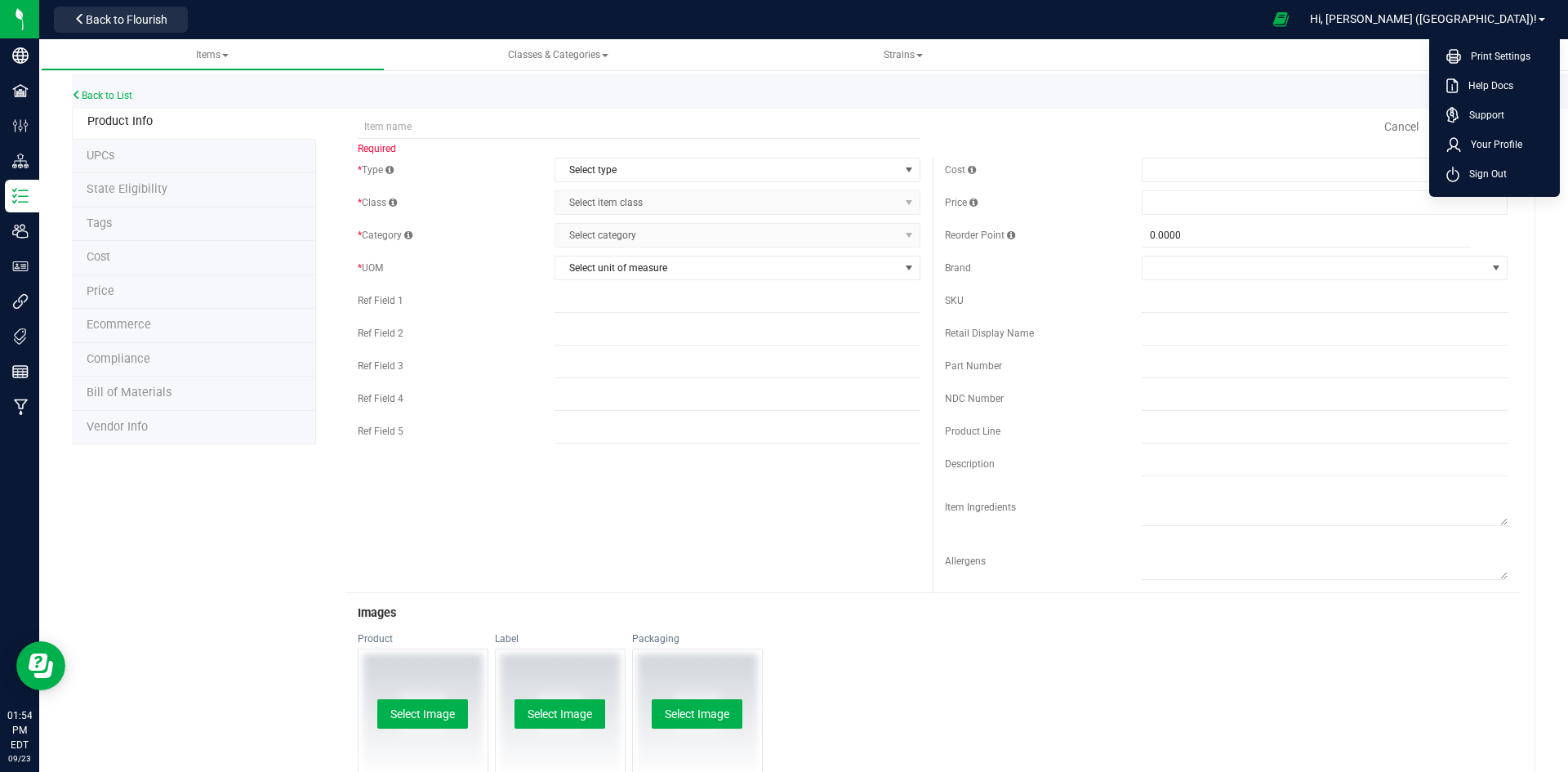
click at [1280, 62] on ul "Items Classes & Categories Strains" at bounding box center [825, 55] width 1568 height 32
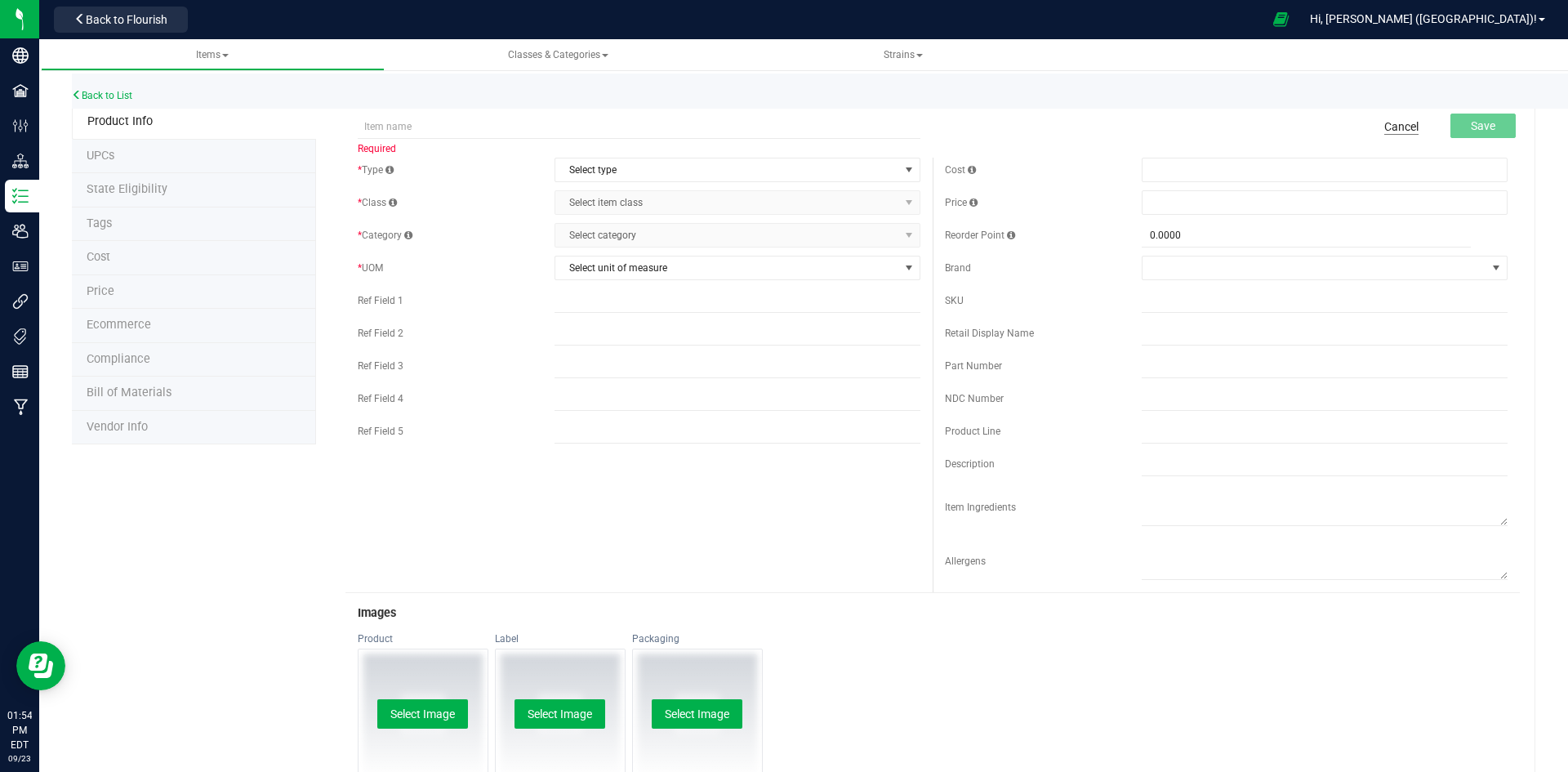
click at [1398, 124] on link "Cancel" at bounding box center [1402, 127] width 34 height 16
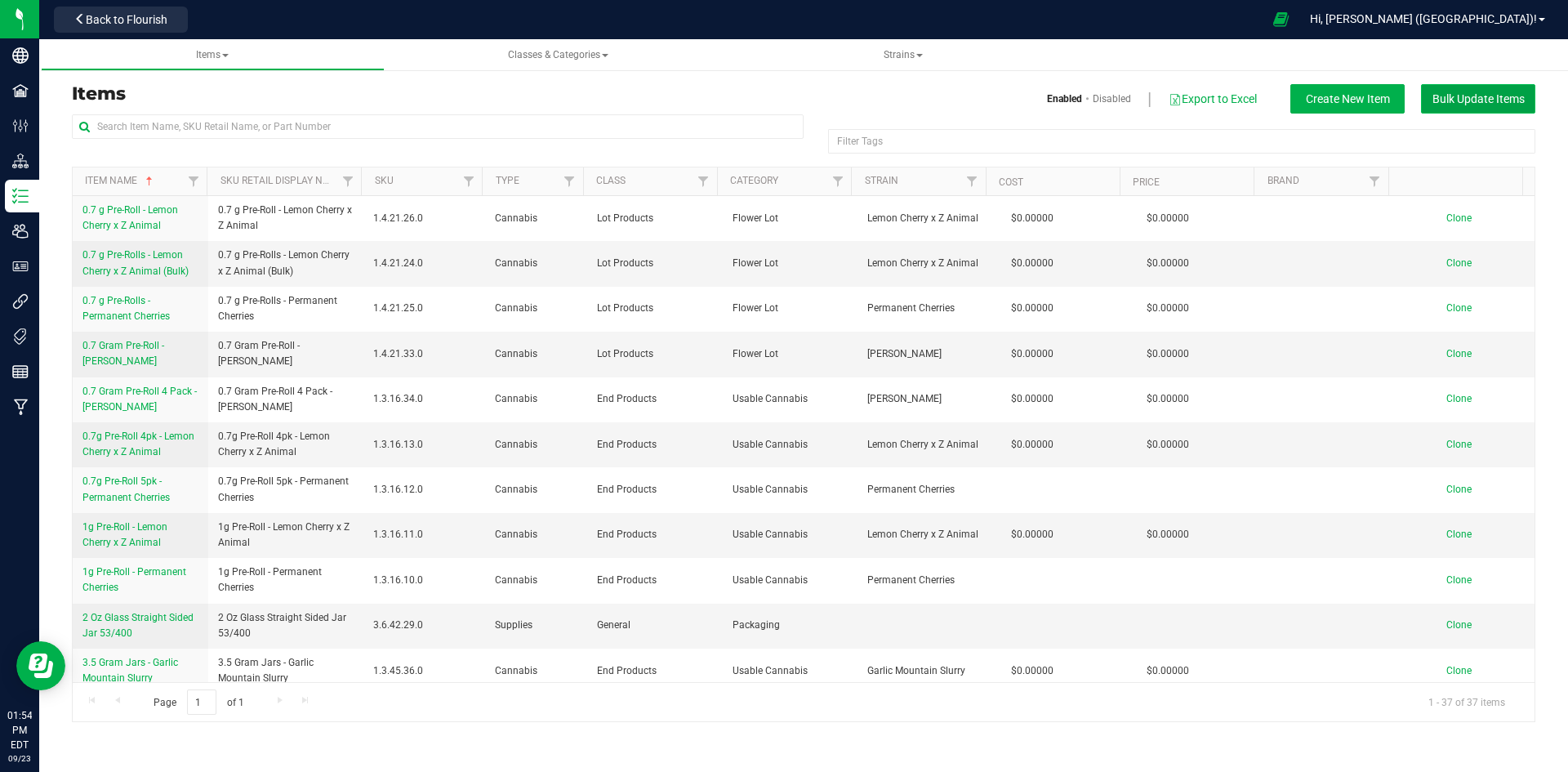
click at [1520, 103] on span "Bulk Update Items" at bounding box center [1479, 99] width 93 height 13
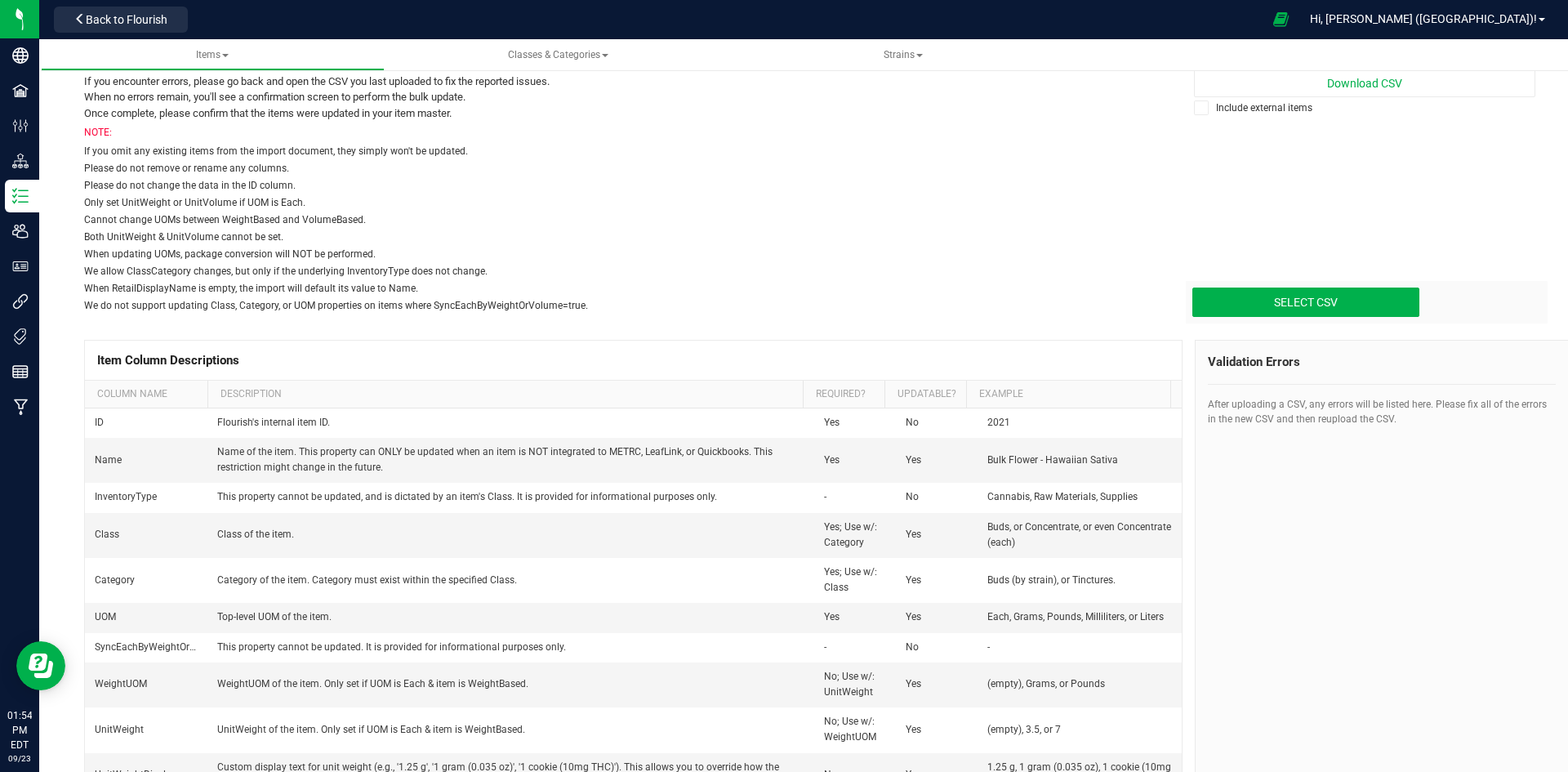
scroll to position [245, 0]
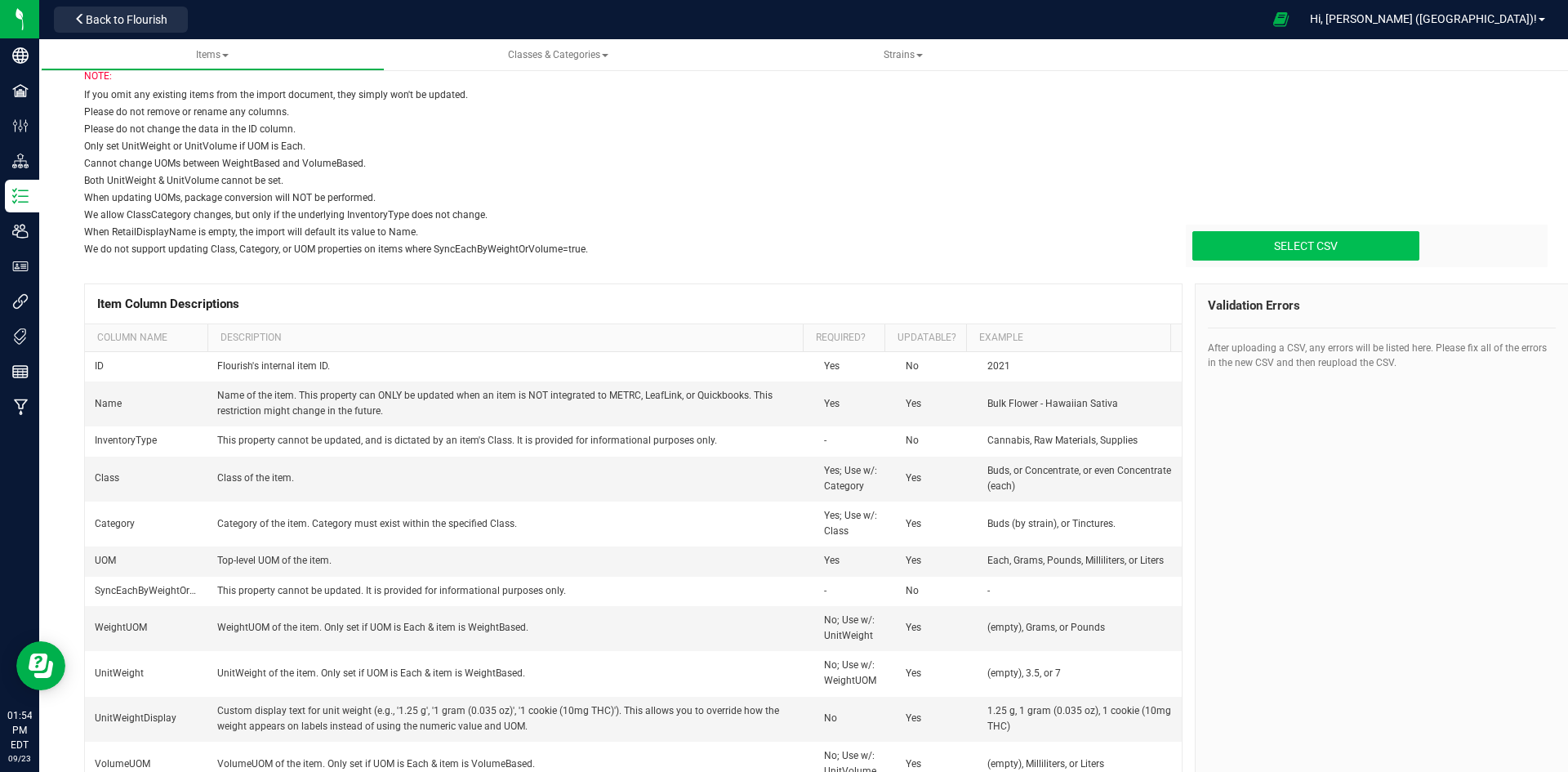
type input "C:\fakepath\active_items (2).csv"
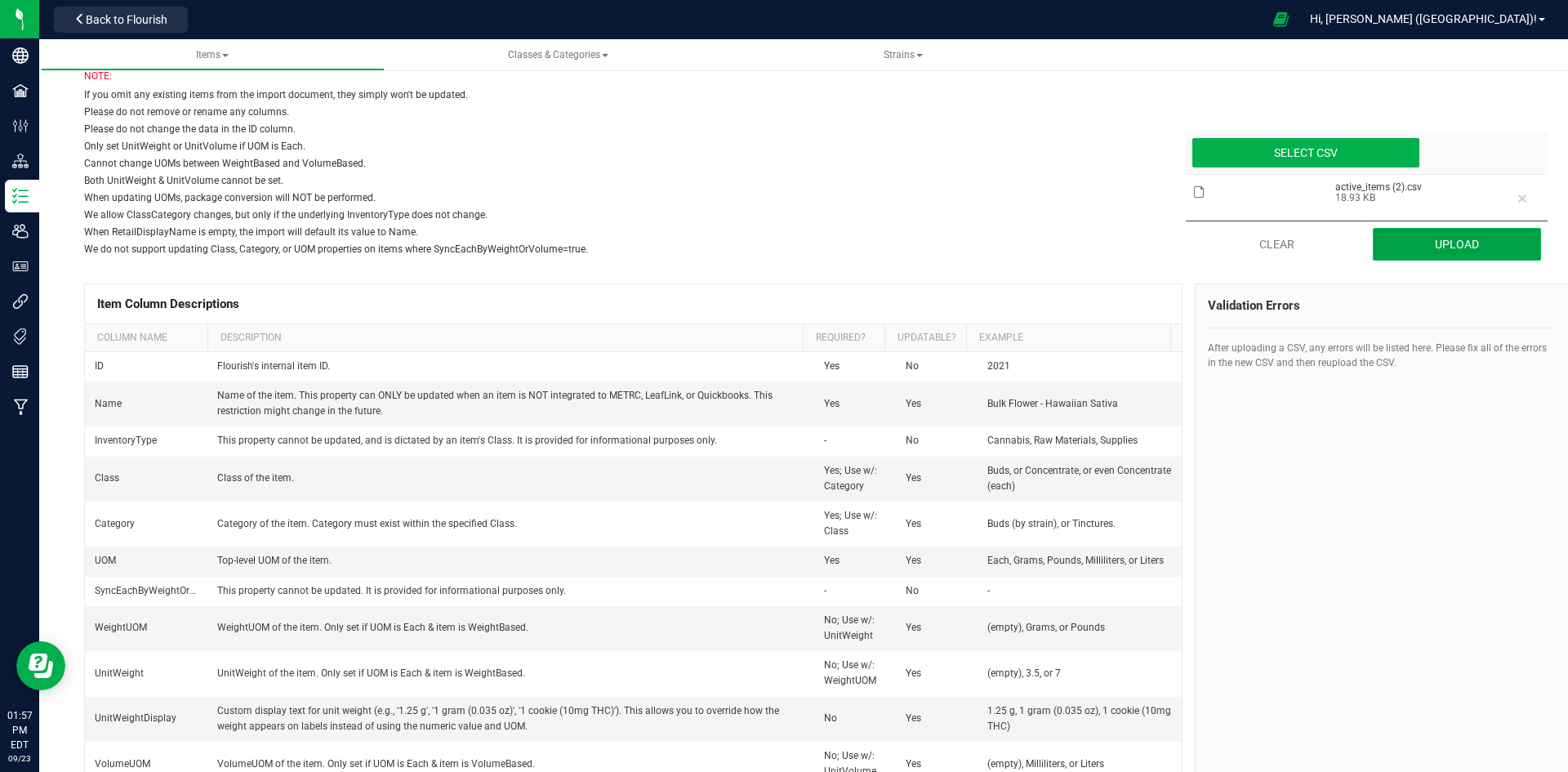
click at [1471, 242] on button "Upload" at bounding box center [1457, 244] width 169 height 33
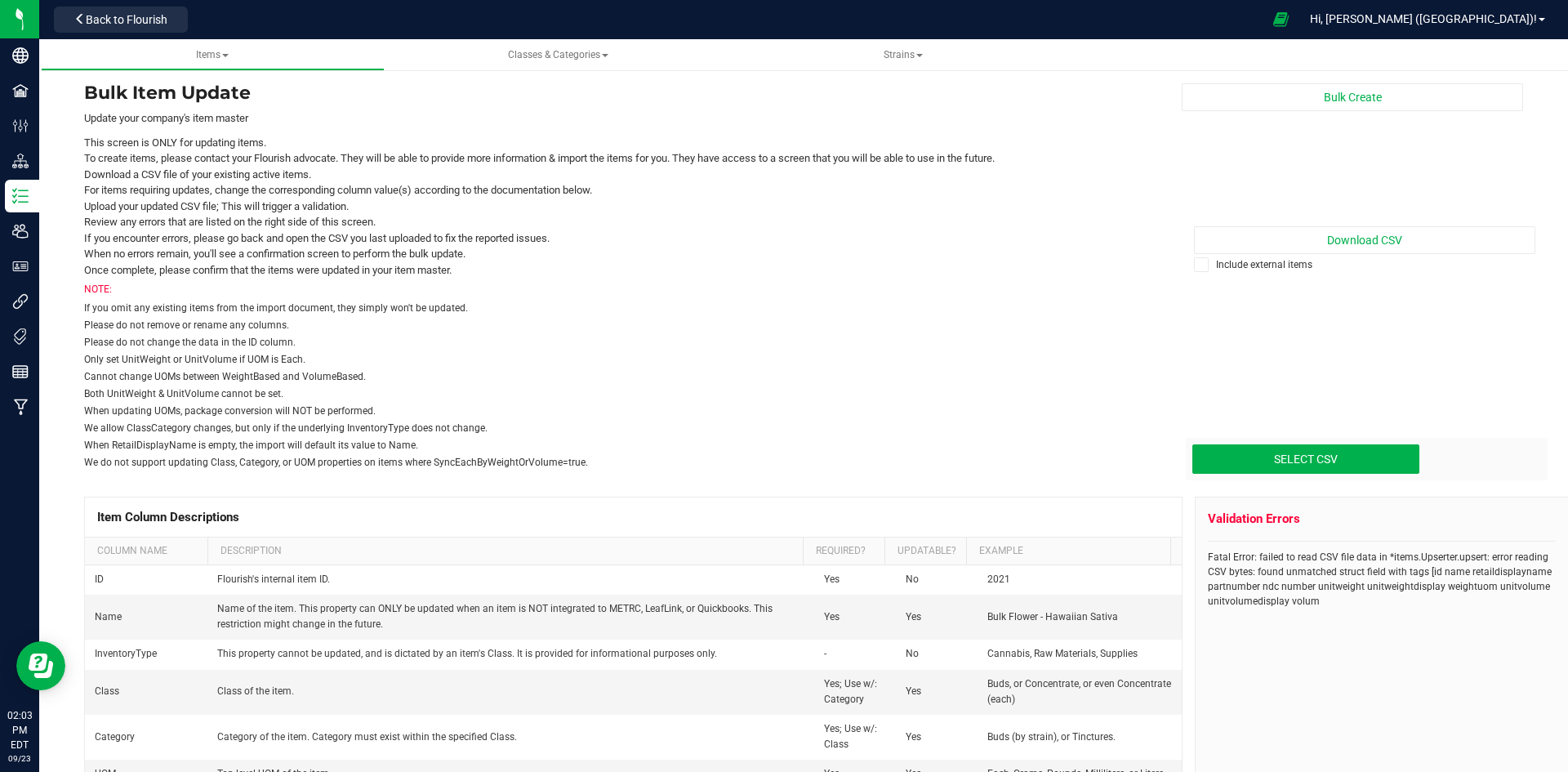
scroll to position [0, 0]
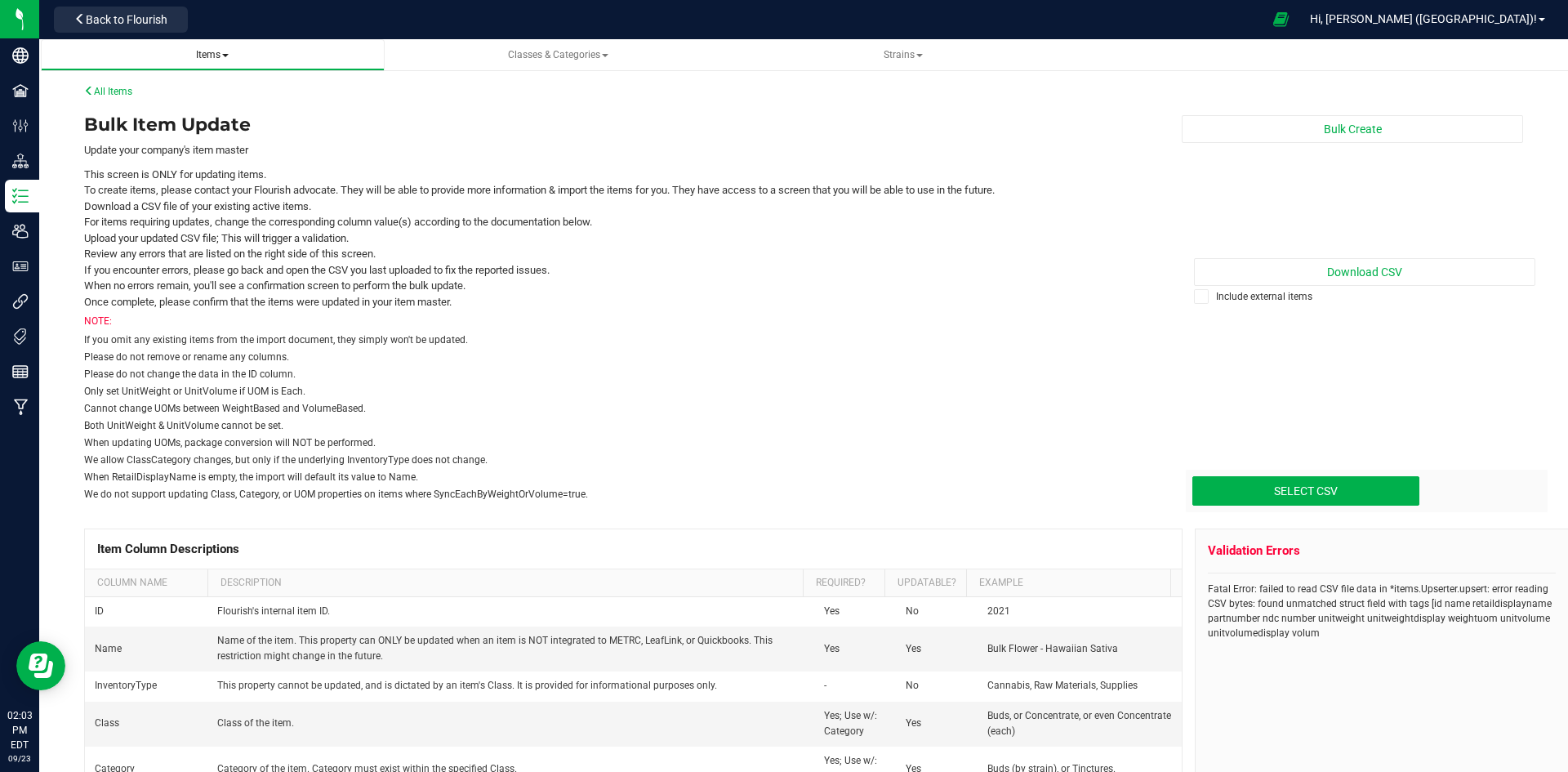
click at [234, 57] on span "Items" at bounding box center [213, 55] width 318 height 14
click at [221, 58] on span "Items" at bounding box center [212, 55] width 33 height 11
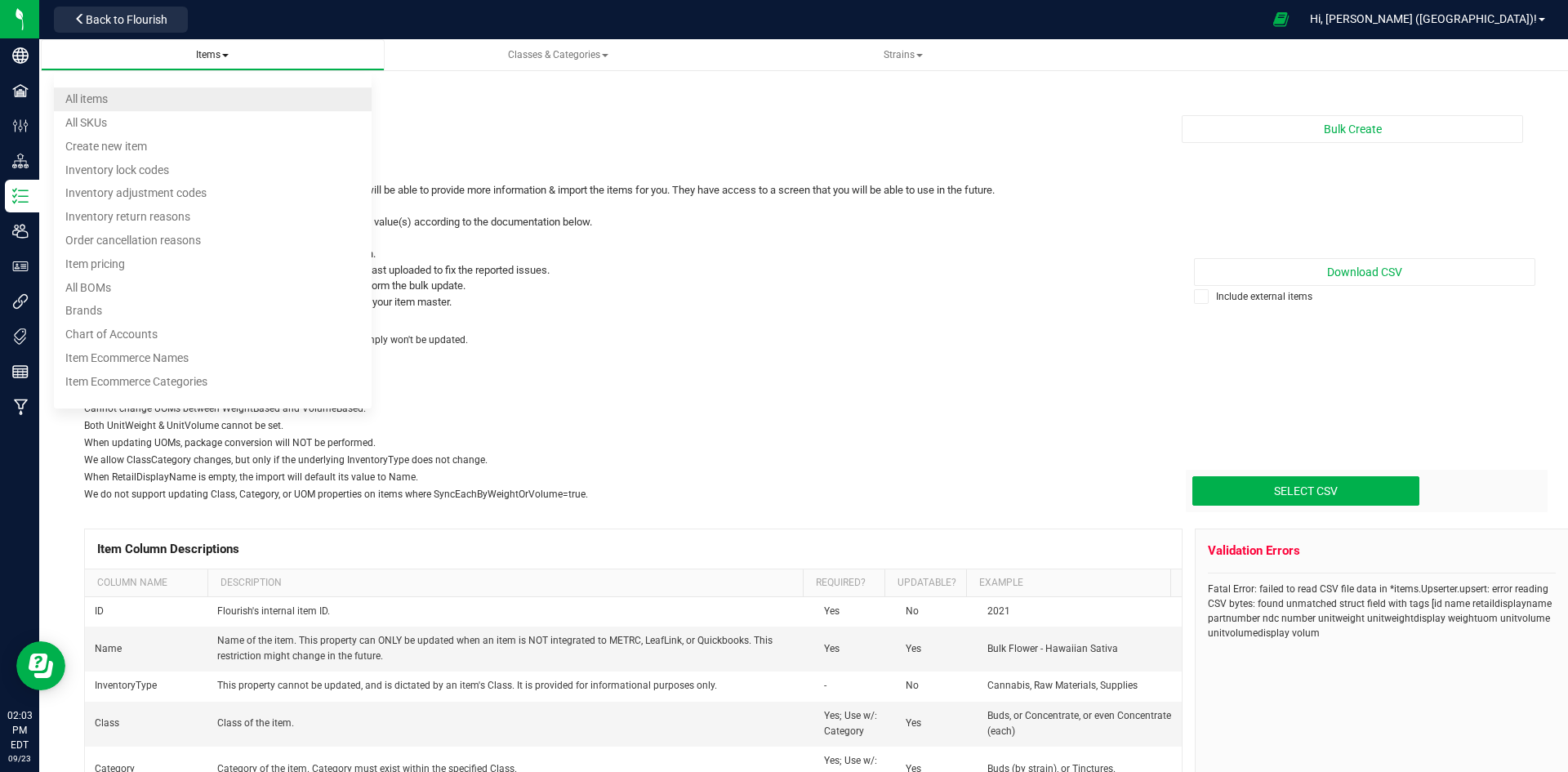
click at [213, 93] on li "All items" at bounding box center [213, 99] width 318 height 24
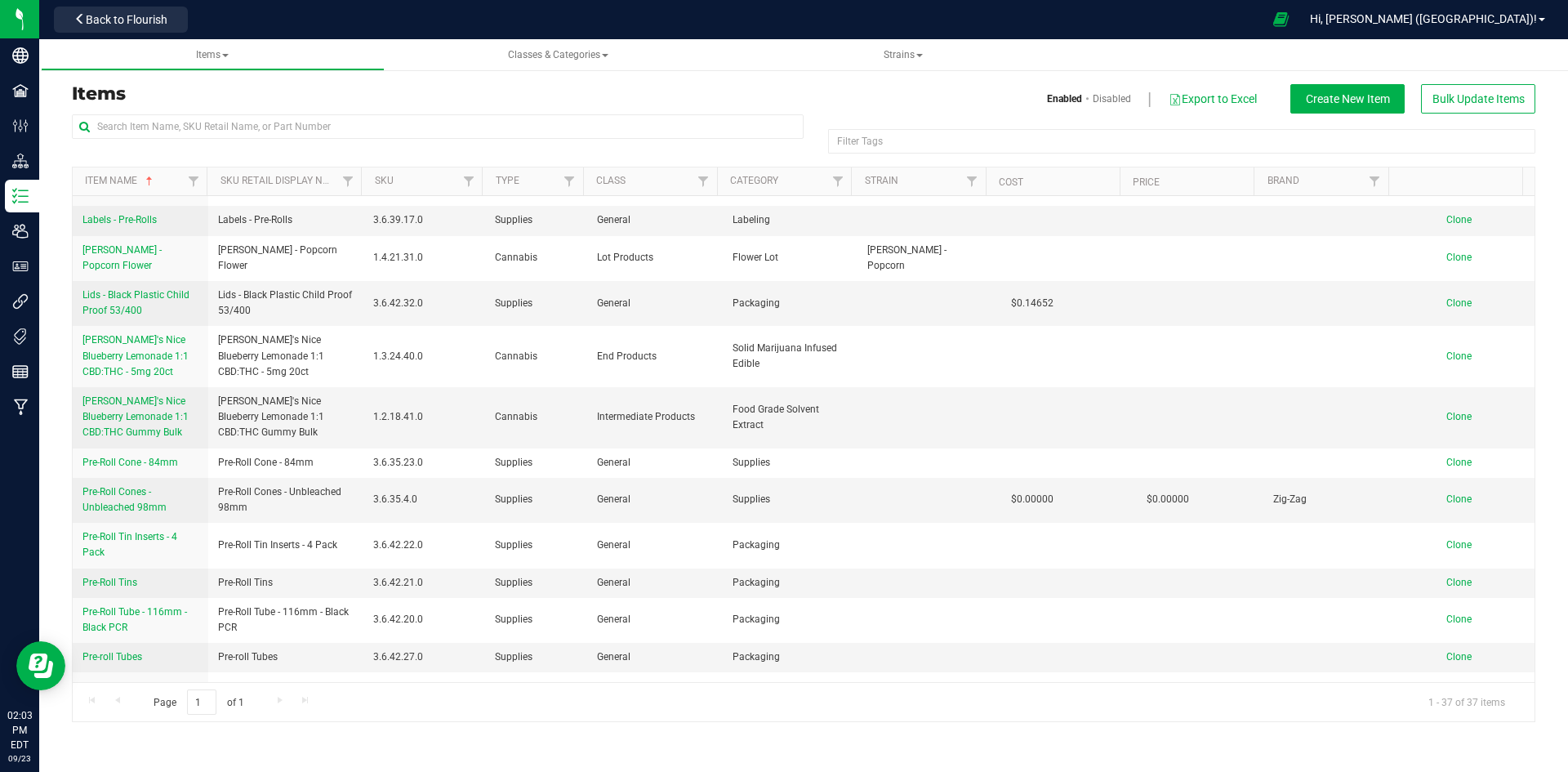
scroll to position [1079, 0]
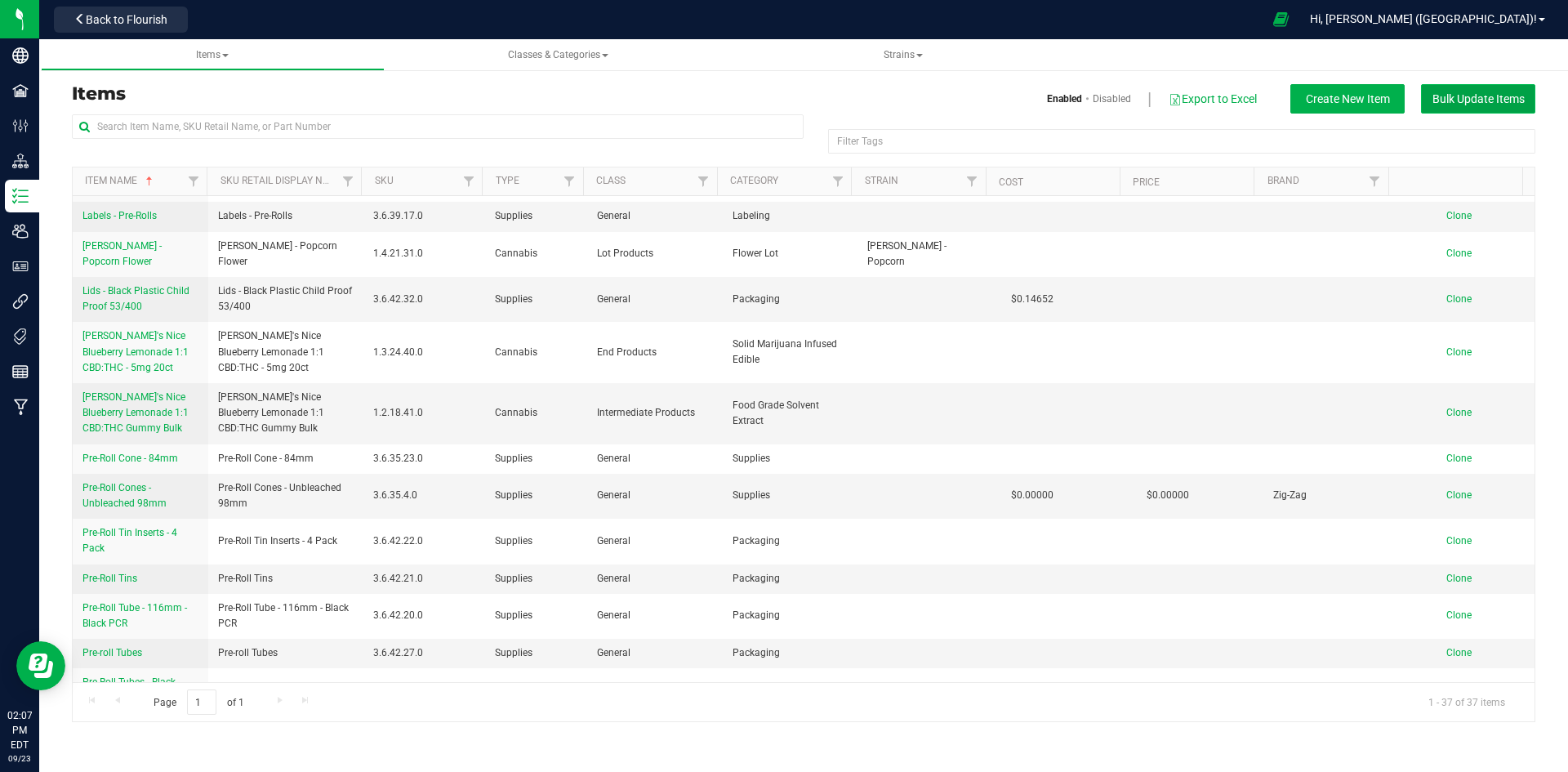
click at [1459, 101] on span "Bulk Update Items" at bounding box center [1479, 99] width 93 height 13
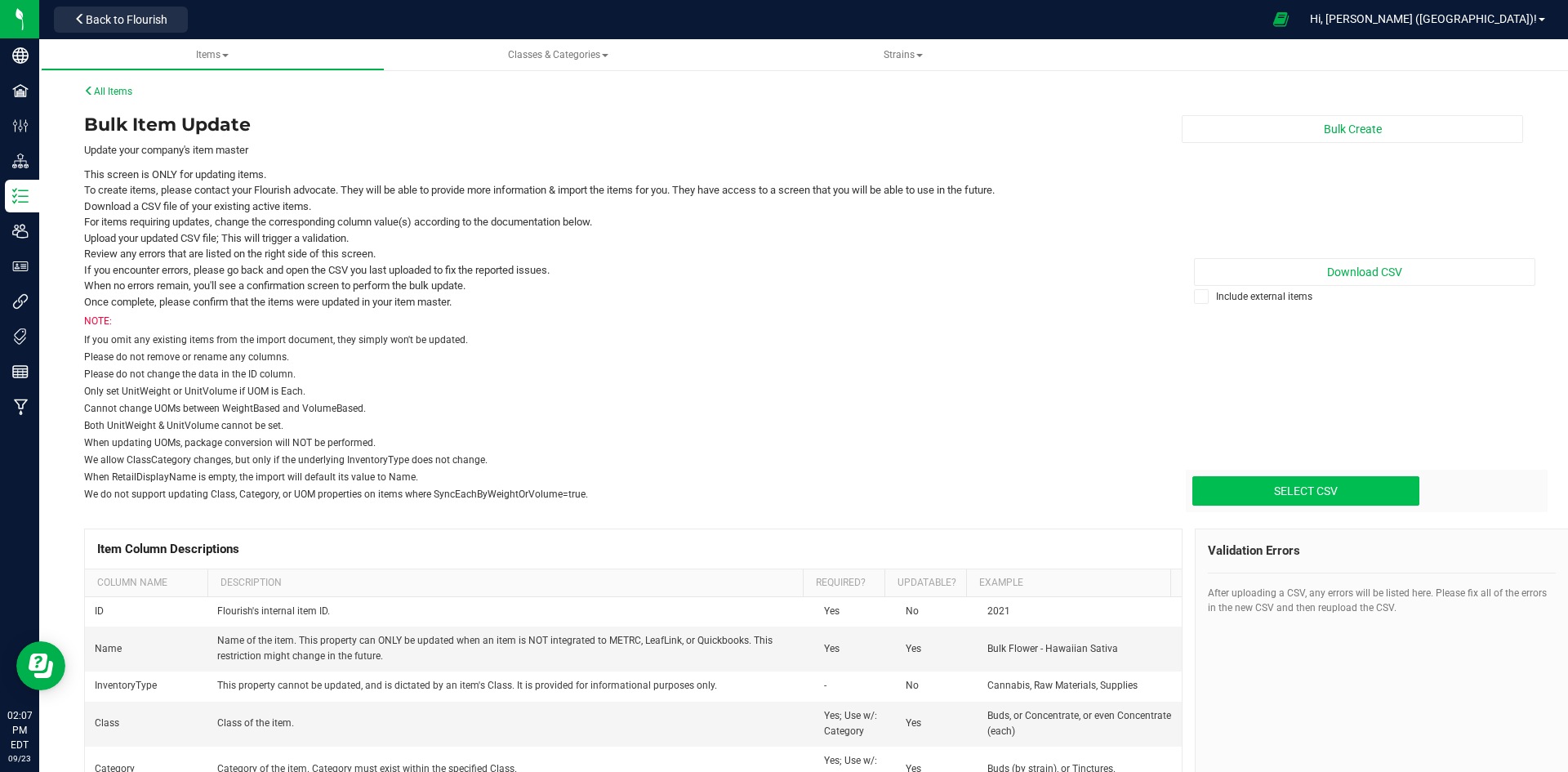
type input "C:\fakepath\active_items 3.csv"
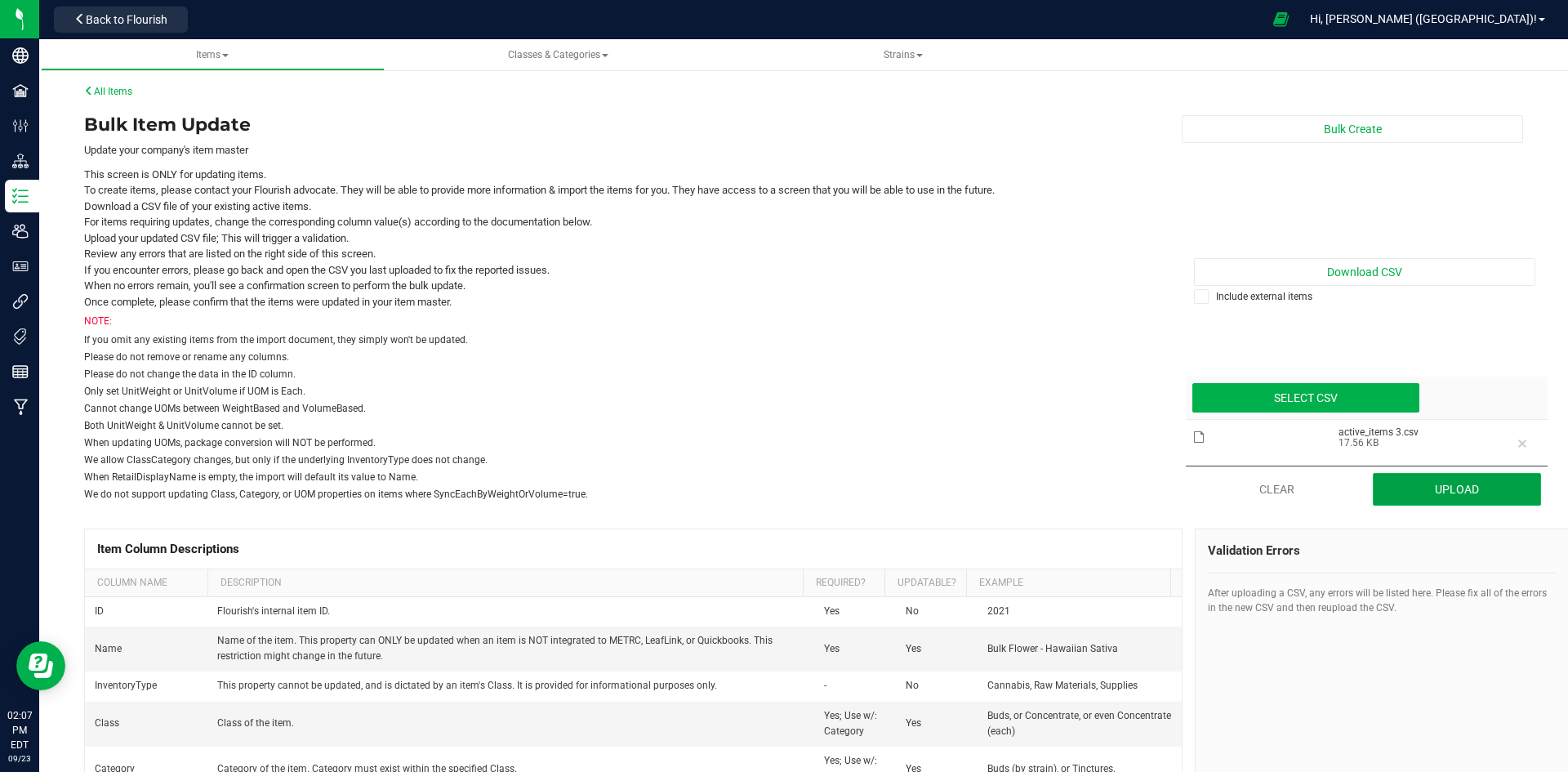
click at [1475, 497] on button "Upload" at bounding box center [1457, 489] width 169 height 33
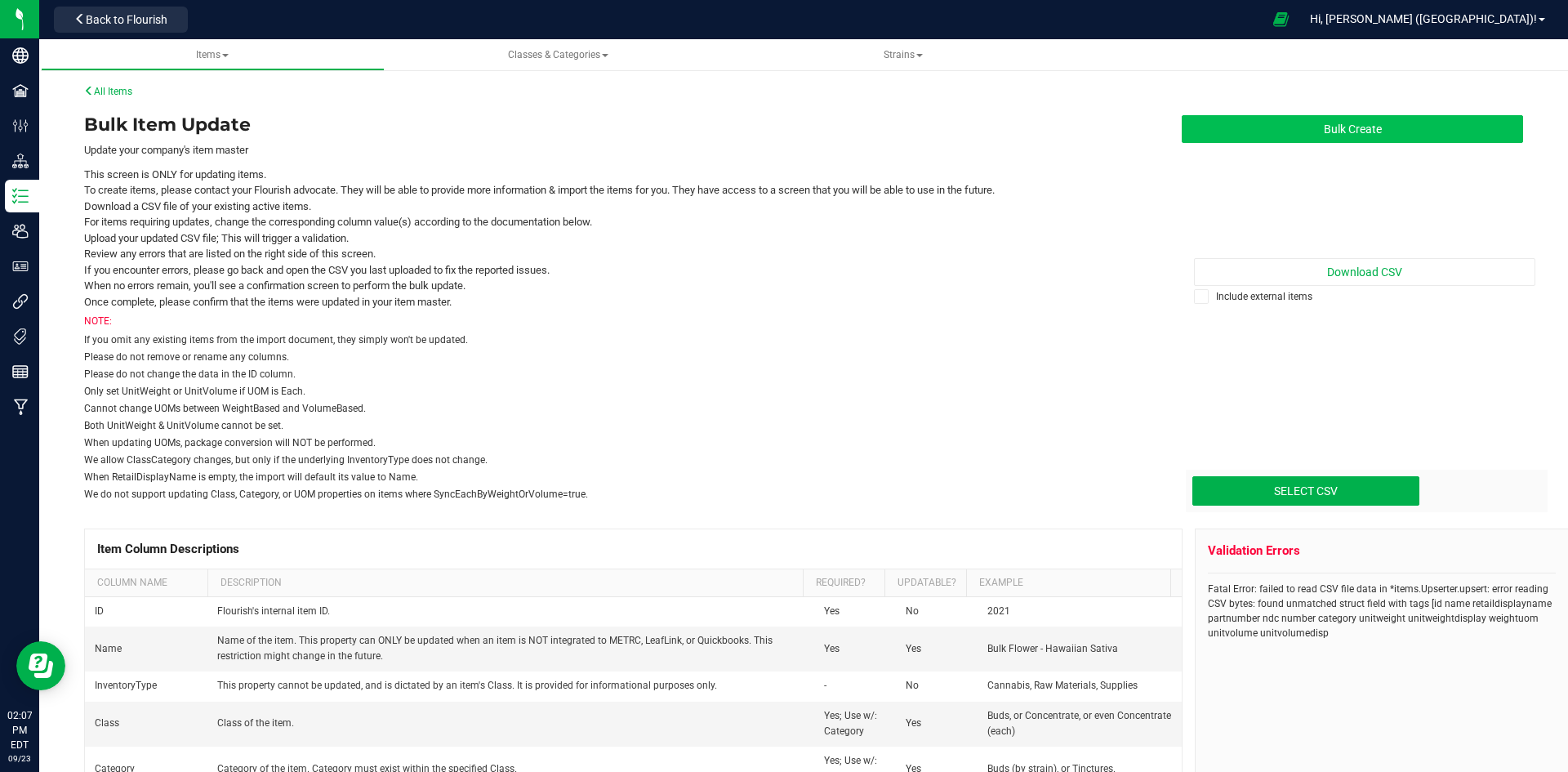
click at [1307, 135] on button "Bulk Create" at bounding box center [1353, 129] width 342 height 28
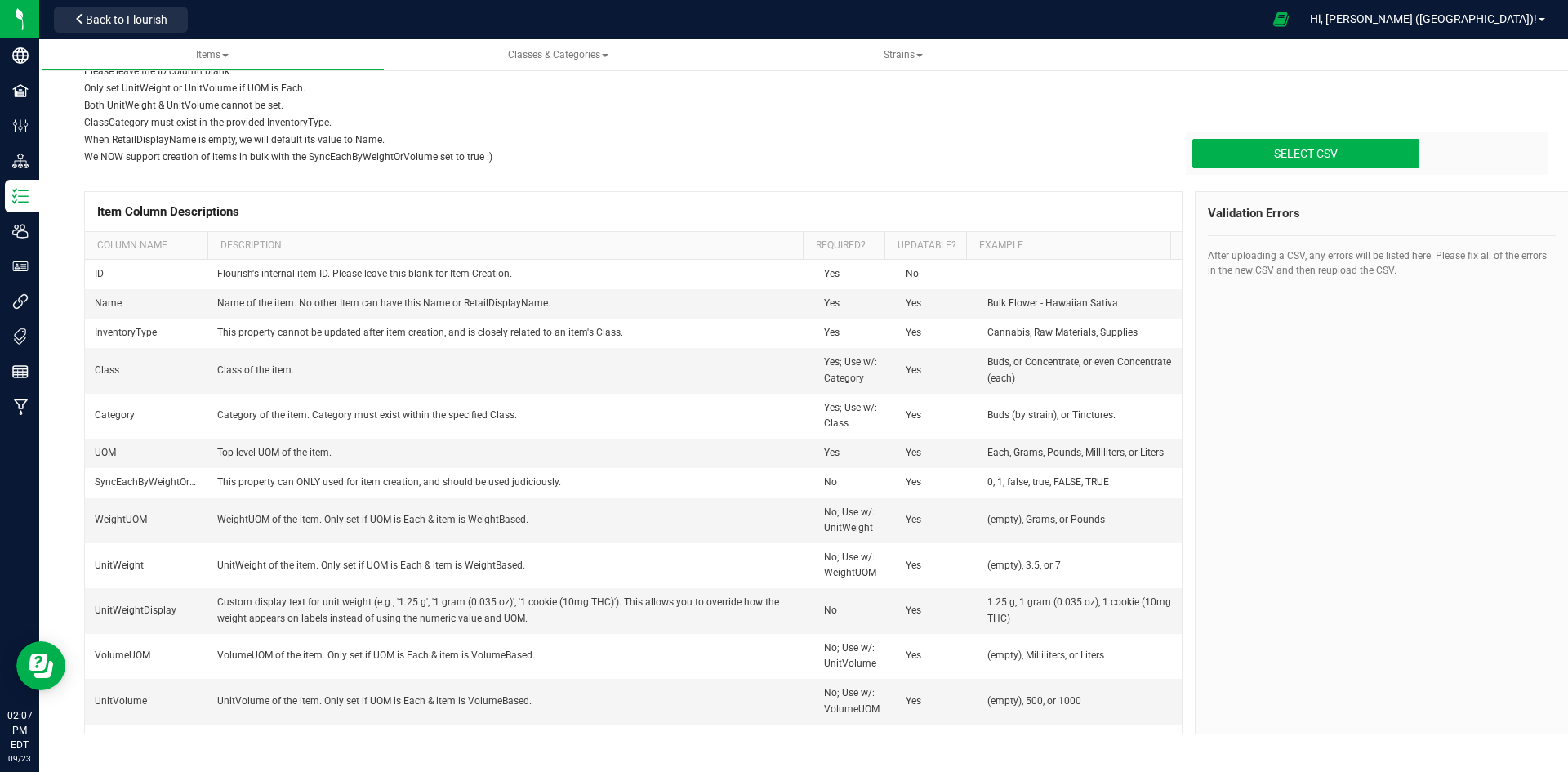
scroll to position [341, 0]
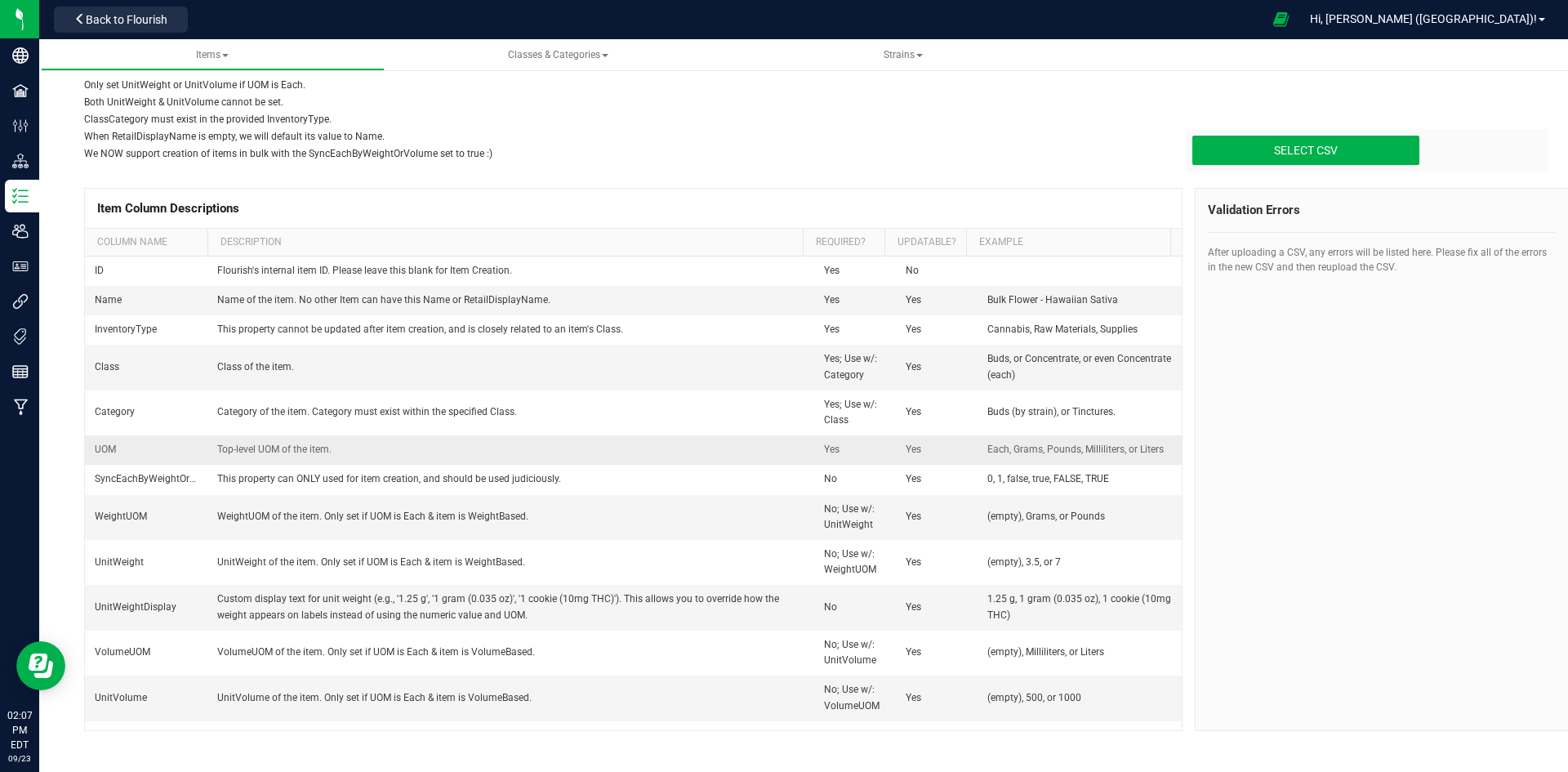
click at [277, 449] on td "Top-level UOM of the item." at bounding box center [510, 450] width 607 height 30
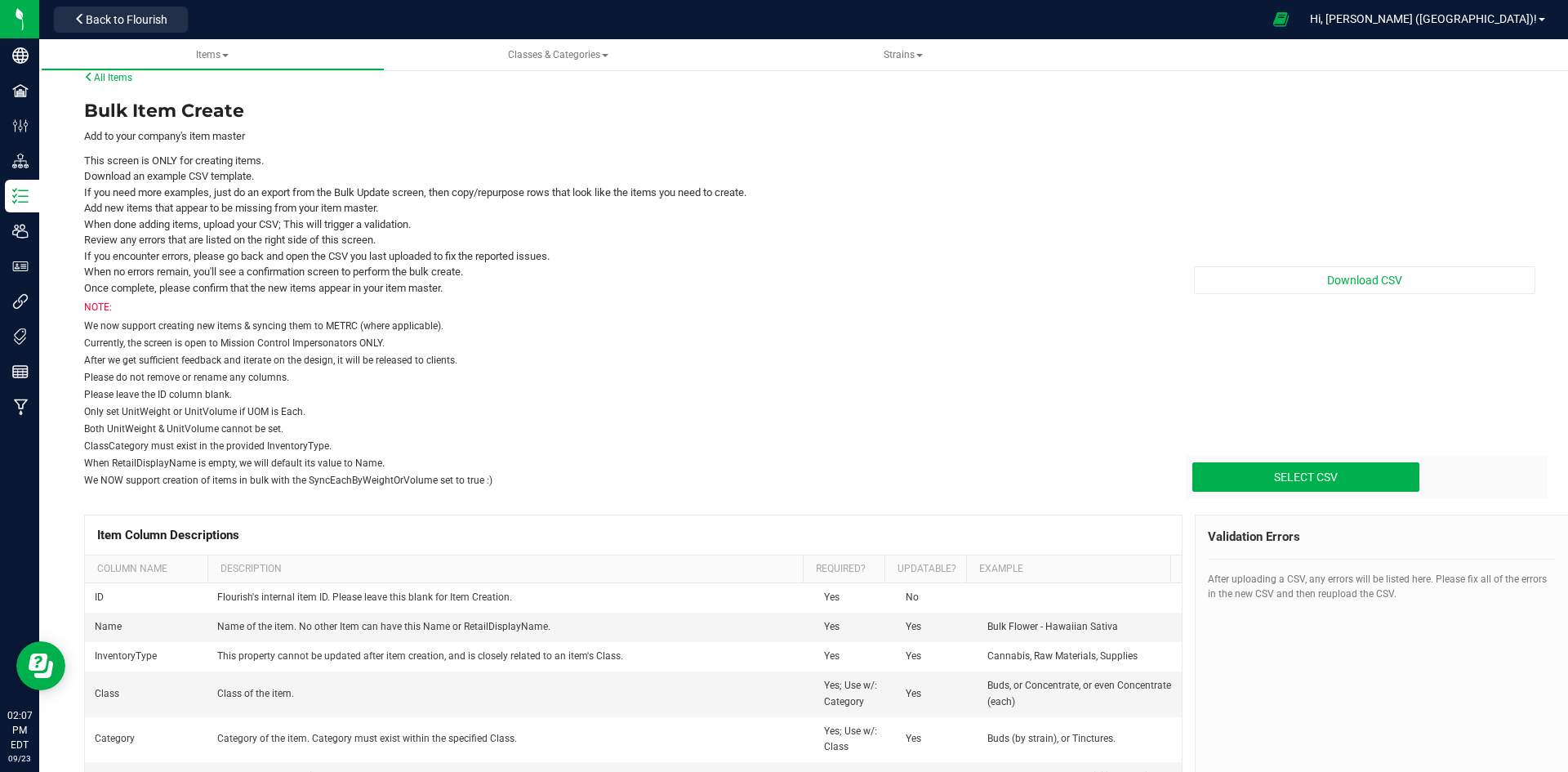
scroll to position [0, 0]
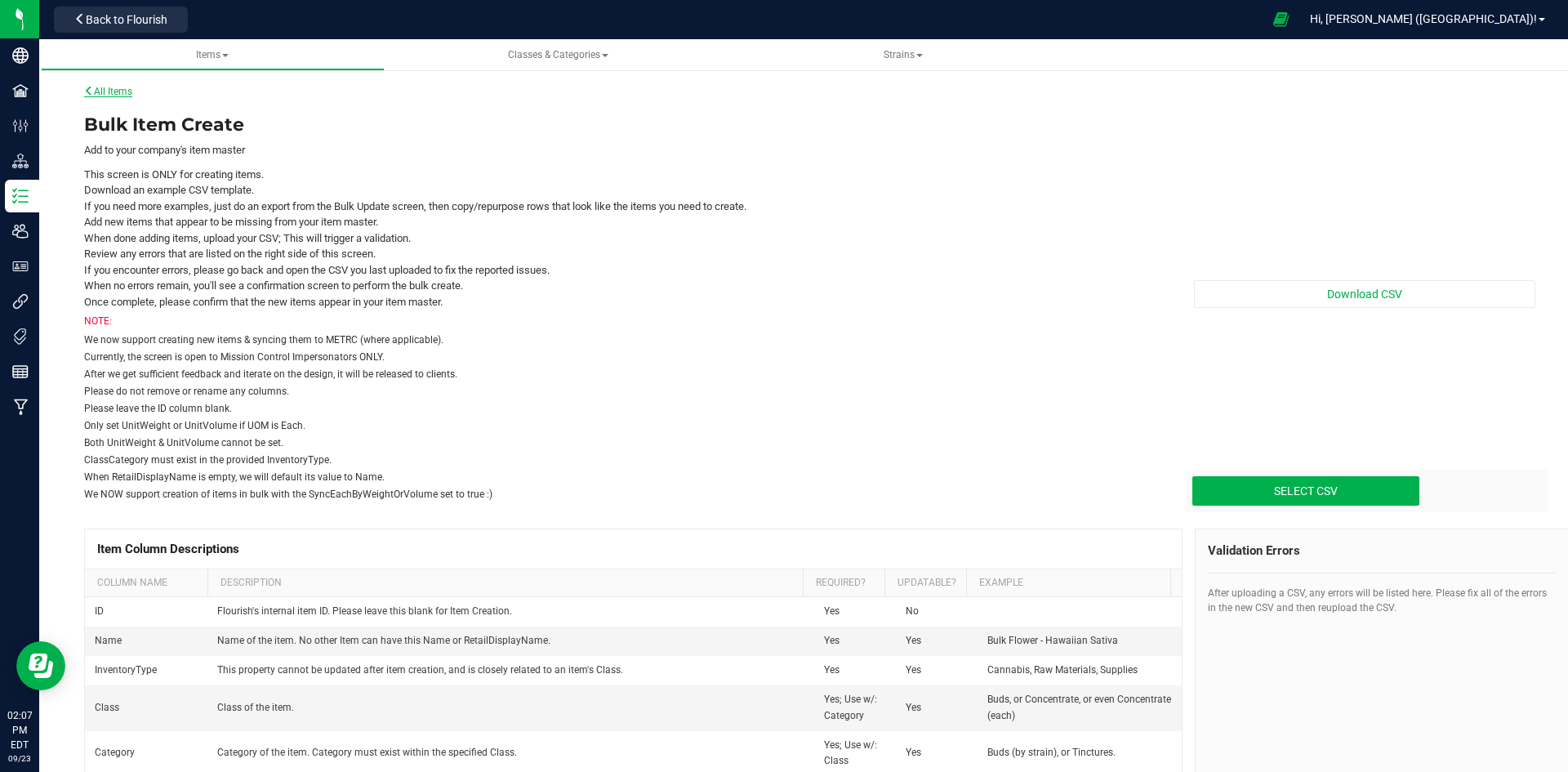
click at [128, 94] on link "All Items" at bounding box center [108, 92] width 48 height 11
